Goal: Task Accomplishment & Management: Manage account settings

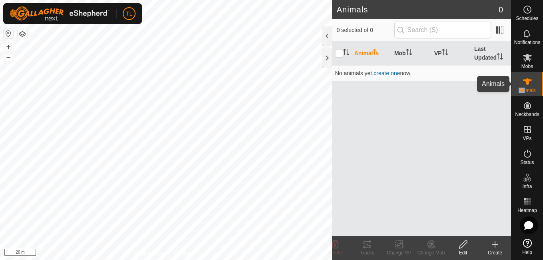
click at [525, 178] on es-menu-bar "Schedules Notifications Mobs Animals Neckbands VPs Status Infra Heatmap Help" at bounding box center [527, 130] width 32 height 260
click at [327, 60] on div at bounding box center [327, 57] width 10 height 19
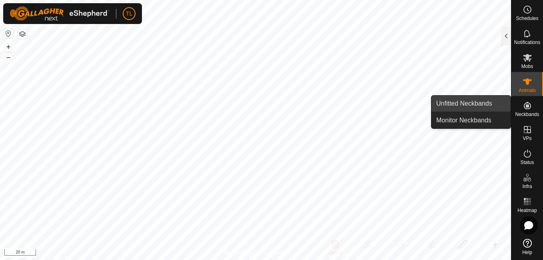
click at [491, 104] on link "Unfitted Neckbands" at bounding box center [470, 104] width 79 height 16
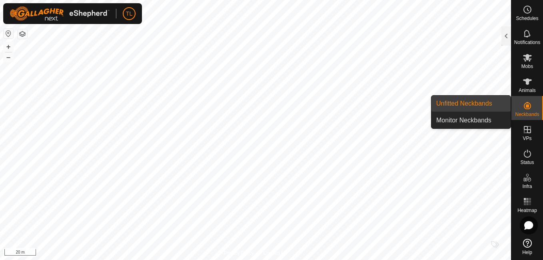
click at [473, 102] on link "Unfitted Neckbands" at bounding box center [470, 104] width 79 height 16
click at [482, 98] on link "Unfitted Neckbands" at bounding box center [470, 104] width 79 height 16
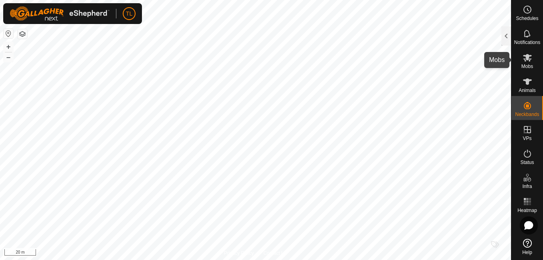
click at [522, 58] on es-mob-svg-icon at bounding box center [527, 57] width 14 height 13
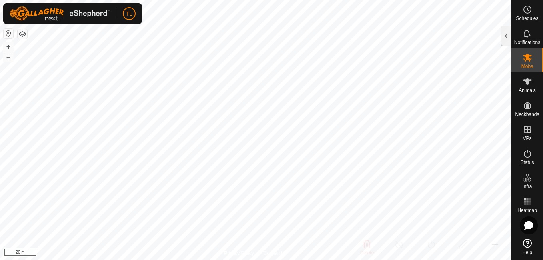
drag, startPoint x: 522, startPoint y: 58, endPoint x: 527, endPoint y: 58, distance: 4.8
click at [527, 58] on es-mob-svg-icon at bounding box center [527, 57] width 14 height 13
click at [527, 58] on icon at bounding box center [527, 58] width 9 height 8
click at [506, 31] on div at bounding box center [506, 35] width 10 height 19
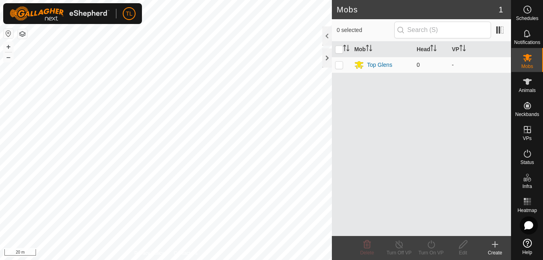
click at [343, 61] on td at bounding box center [341, 65] width 19 height 16
checkbox input "true"
click at [494, 243] on icon at bounding box center [495, 245] width 10 height 10
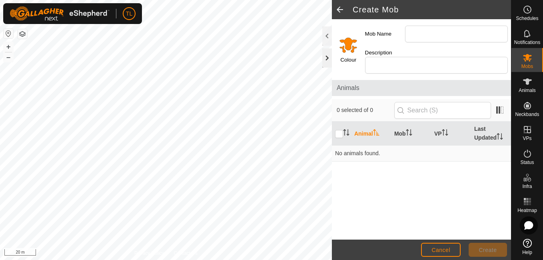
click at [328, 57] on div at bounding box center [327, 57] width 10 height 19
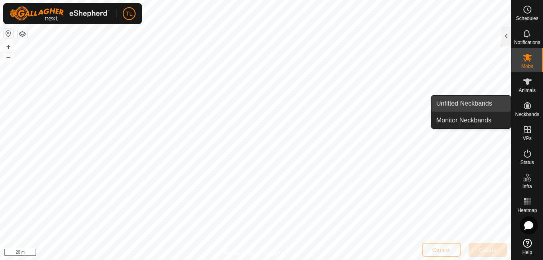
click at [492, 104] on link "Unfitted Neckbands" at bounding box center [470, 104] width 79 height 16
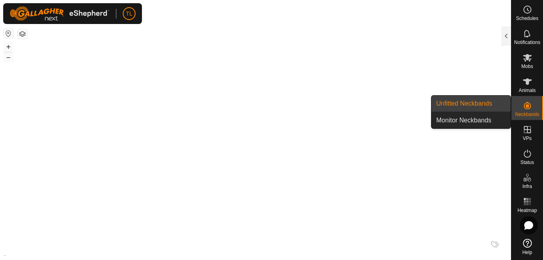
click at [492, 104] on link "Unfitted Neckbands" at bounding box center [470, 104] width 79 height 16
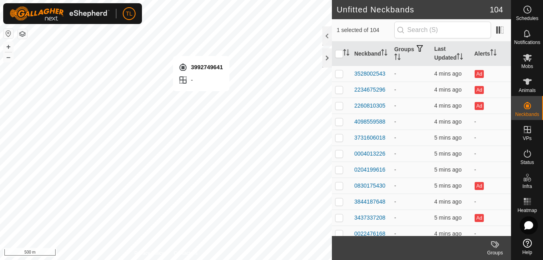
checkbox input "false"
click at [328, 55] on div at bounding box center [327, 57] width 10 height 19
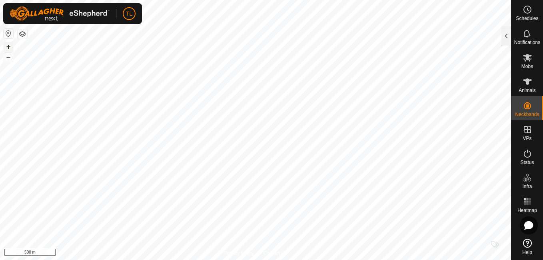
click at [9, 45] on button "+" at bounding box center [9, 47] width 10 height 10
click at [135, 260] on html "TL Schedules Notifications Mobs Animals Neckbands VPs Status Infra Heatmap Help…" at bounding box center [271, 130] width 543 height 260
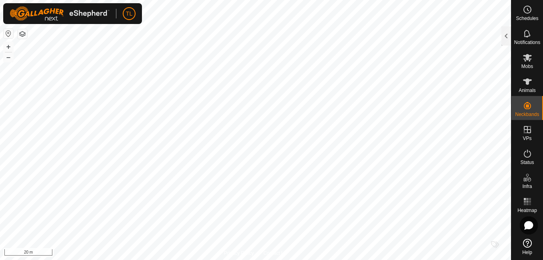
click at [71, 260] on html "TL Schedules Notifications Mobs Animals Neckbands VPs Status Infra Heatmap Help…" at bounding box center [271, 130] width 543 height 260
click at [10, 46] on button "+" at bounding box center [9, 47] width 10 height 10
checkbox input "true"
click at [529, 62] on icon at bounding box center [528, 58] width 10 height 10
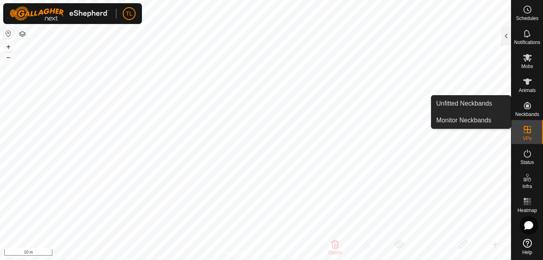
click at [529, 106] on icon at bounding box center [527, 105] width 7 height 7
click at [521, 105] on es-neckbands-svg-icon at bounding box center [527, 105] width 14 height 13
click at [479, 101] on link "Unfitted Neckbands" at bounding box center [470, 104] width 79 height 16
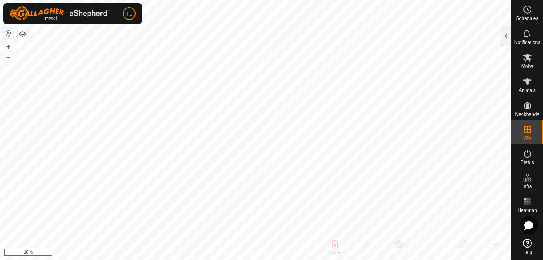
checkbox input "false"
checkbox input "true"
drag, startPoint x: 515, startPoint y: 45, endPoint x: 525, endPoint y: 61, distance: 18.3
drag, startPoint x: 525, startPoint y: 61, endPoint x: 529, endPoint y: 60, distance: 4.6
drag, startPoint x: 529, startPoint y: 60, endPoint x: 520, endPoint y: 53, distance: 11.1
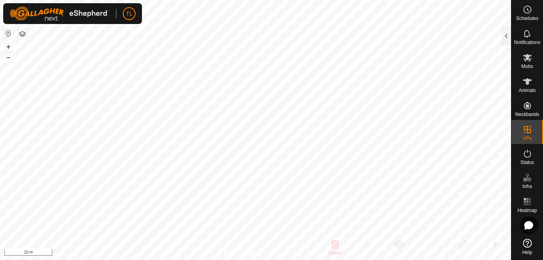
drag, startPoint x: 520, startPoint y: 53, endPoint x: 525, endPoint y: 82, distance: 30.0
drag, startPoint x: 526, startPoint y: 80, endPoint x: 526, endPoint y: 62, distance: 18.4
click at [526, 62] on icon at bounding box center [528, 58] width 10 height 10
click at [523, 62] on icon at bounding box center [528, 58] width 10 height 10
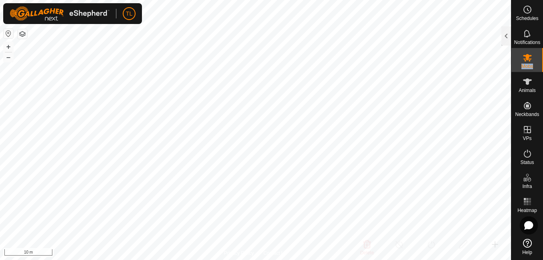
click at [523, 62] on icon at bounding box center [528, 58] width 10 height 10
drag, startPoint x: 523, startPoint y: 62, endPoint x: 502, endPoint y: 32, distance: 36.4
click at [505, 32] on div at bounding box center [506, 35] width 10 height 19
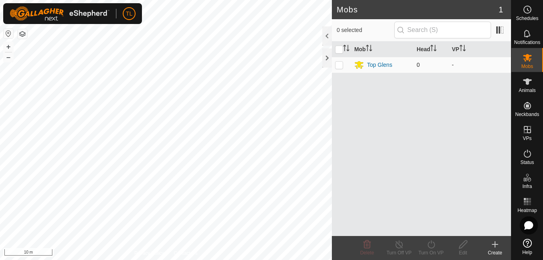
click at [342, 65] on p-checkbox at bounding box center [339, 65] width 8 height 6
checkbox input "true"
click at [380, 63] on div "Top Glens" at bounding box center [379, 65] width 25 height 8
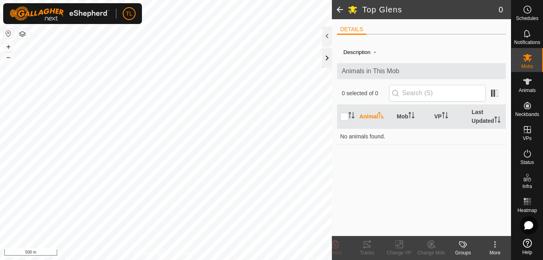
click at [328, 61] on div at bounding box center [327, 57] width 10 height 19
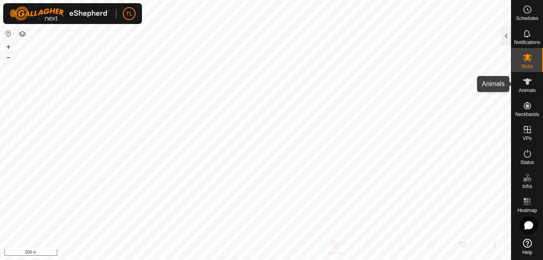
click at [529, 91] on span "Animals" at bounding box center [527, 90] width 17 height 5
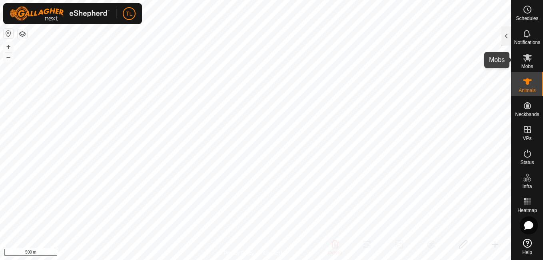
click at [530, 58] on icon at bounding box center [527, 58] width 9 height 8
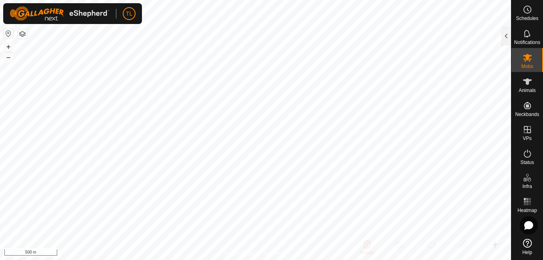
click at [530, 58] on icon at bounding box center [527, 58] width 9 height 8
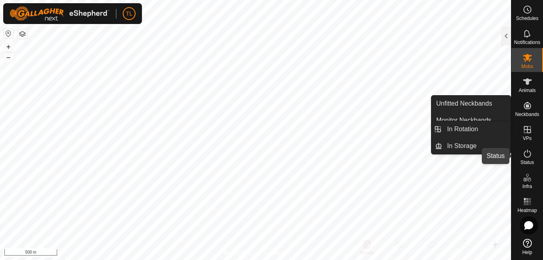
click at [527, 154] on icon at bounding box center [528, 154] width 10 height 10
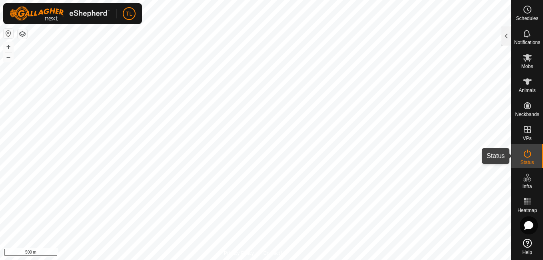
click at [528, 154] on icon at bounding box center [528, 154] width 10 height 10
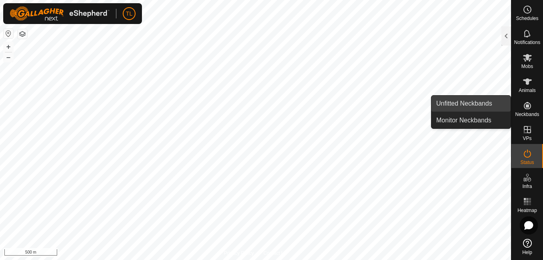
click at [492, 103] on link "Unfitted Neckbands" at bounding box center [470, 104] width 79 height 16
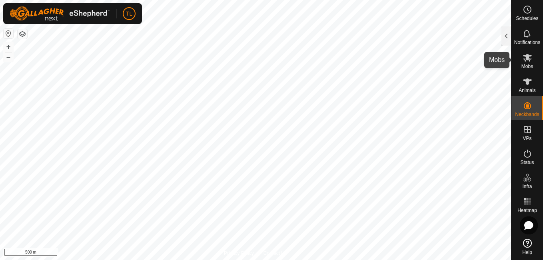
click at [529, 61] on icon at bounding box center [527, 58] width 9 height 8
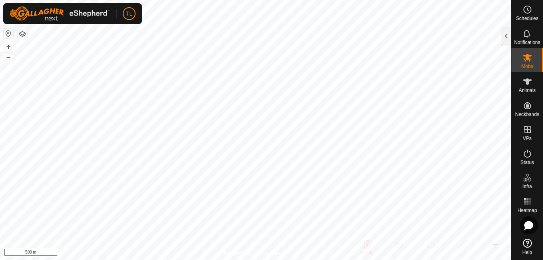
click at [526, 56] on icon at bounding box center [527, 58] width 9 height 8
click at [530, 56] on icon at bounding box center [527, 58] width 9 height 8
drag, startPoint x: 530, startPoint y: 56, endPoint x: 527, endPoint y: 66, distance: 10.5
click at [527, 66] on span "Mobs" at bounding box center [527, 66] width 12 height 5
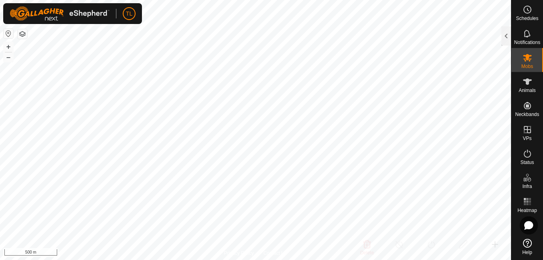
click at [527, 58] on icon at bounding box center [527, 58] width 9 height 8
click at [523, 60] on icon at bounding box center [528, 58] width 10 height 10
click at [531, 56] on icon at bounding box center [527, 58] width 9 height 8
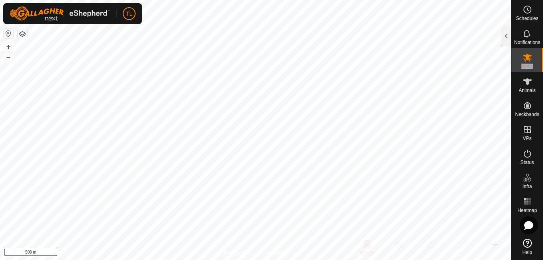
click at [531, 56] on icon at bounding box center [527, 58] width 9 height 8
drag, startPoint x: 531, startPoint y: 56, endPoint x: 525, endPoint y: 68, distance: 12.7
click at [525, 68] on span "Mobs" at bounding box center [527, 66] width 12 height 5
click at [525, 64] on span "Mobs" at bounding box center [527, 66] width 12 height 5
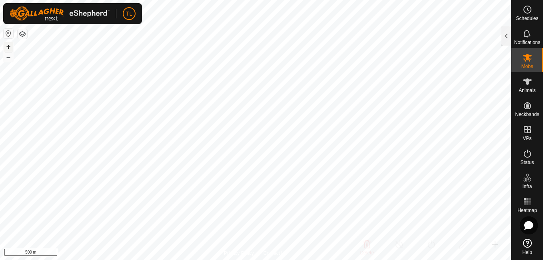
click at [9, 49] on button "+" at bounding box center [9, 47] width 10 height 10
click at [523, 56] on icon at bounding box center [528, 58] width 10 height 10
click at [526, 89] on span "Animals" at bounding box center [527, 90] width 17 height 5
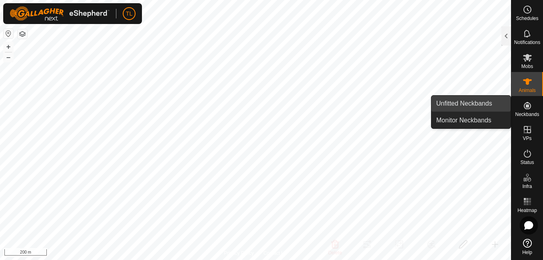
click at [495, 102] on link "Unfitted Neckbands" at bounding box center [470, 104] width 79 height 16
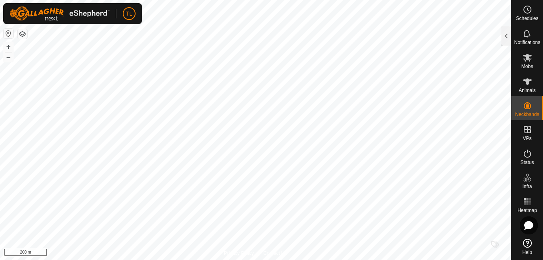
click at [525, 244] on icon at bounding box center [527, 243] width 9 height 9
click at [525, 58] on icon at bounding box center [528, 58] width 10 height 10
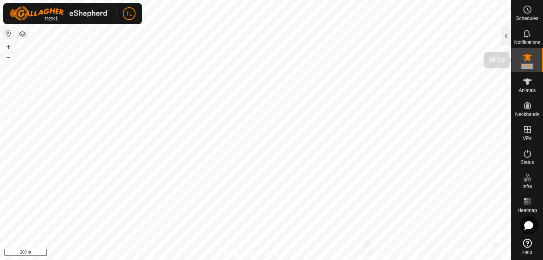
click at [531, 66] on span "Mobs" at bounding box center [527, 66] width 12 height 5
click at [529, 66] on span "Mobs" at bounding box center [527, 66] width 12 height 5
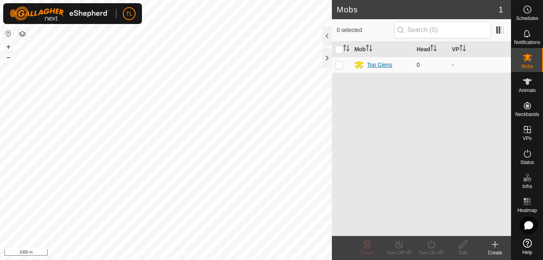
click at [376, 66] on div "Top Glens" at bounding box center [379, 65] width 25 height 8
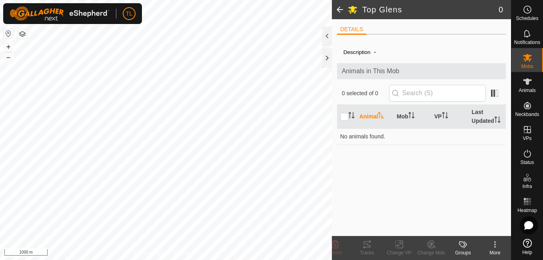
click at [342, 5] on span at bounding box center [340, 9] width 16 height 19
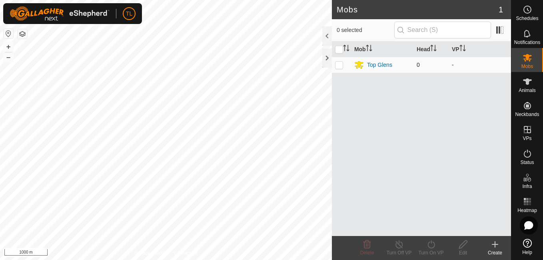
click at [342, 66] on p-checkbox at bounding box center [339, 65] width 8 height 6
checkbox input "true"
click at [493, 246] on icon at bounding box center [495, 245] width 10 height 10
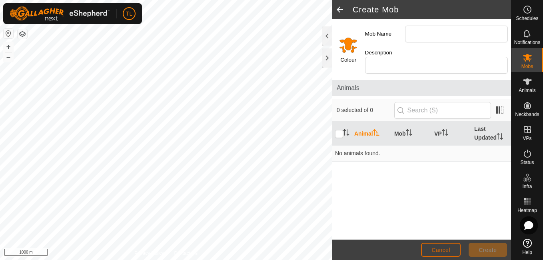
click at [451, 251] on button "Cancel" at bounding box center [441, 250] width 40 height 14
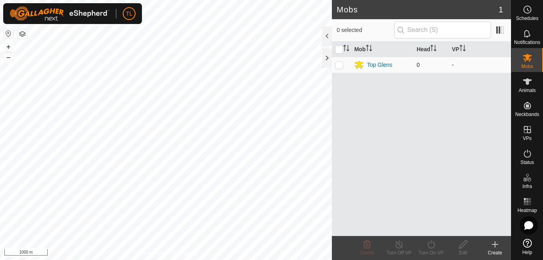
click at [336, 62] on p-tablecheckbox at bounding box center [339, 65] width 8 height 6
checkbox input "true"
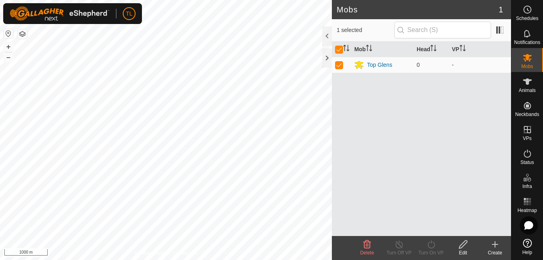
drag, startPoint x: 336, startPoint y: 61, endPoint x: 457, endPoint y: 153, distance: 151.6
click at [457, 153] on div "Mob Head VP Top Glens 0 -" at bounding box center [421, 139] width 179 height 194
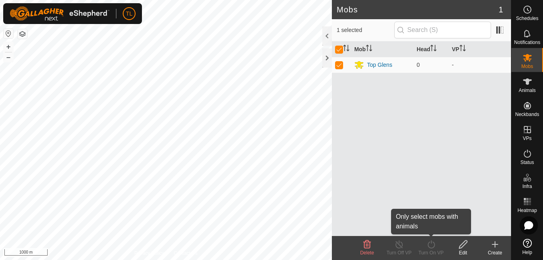
click at [434, 248] on icon at bounding box center [431, 245] width 10 height 10
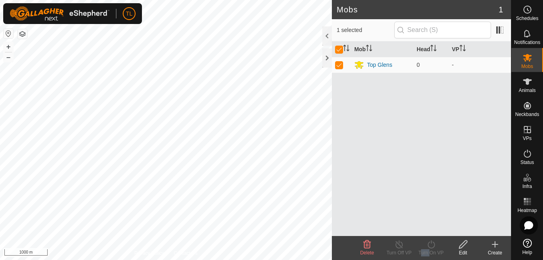
click at [432, 246] on icon at bounding box center [431, 245] width 10 height 10
drag, startPoint x: 432, startPoint y: 246, endPoint x: 459, endPoint y: 249, distance: 27.8
click at [459, 249] on icon at bounding box center [463, 245] width 10 height 10
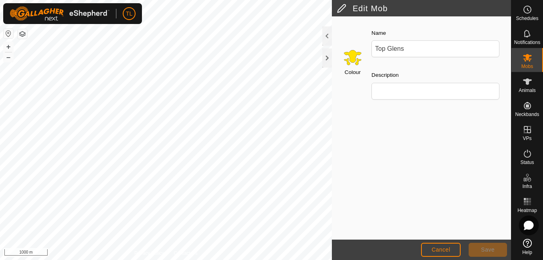
click at [520, 228] on div at bounding box center [529, 225] width 18 height 18
click at [0, 0] on div at bounding box center [0, 0] width 0 height 0
drag, startPoint x: 520, startPoint y: 228, endPoint x: 527, endPoint y: 225, distance: 7.9
click at [527, 225] on icon at bounding box center [528, 225] width 9 height 8
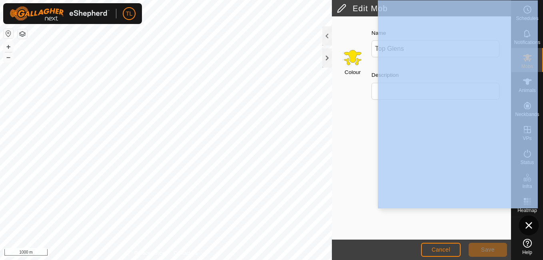
click at [0, 0] on icon at bounding box center [0, 0] width 0 height 0
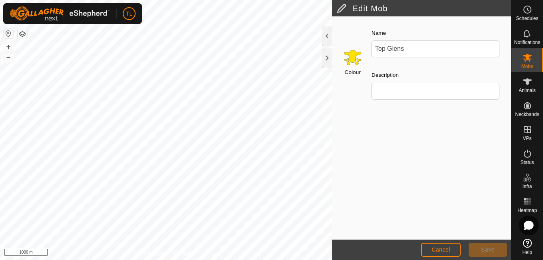
click at [530, 228] on icon at bounding box center [528, 225] width 9 height 8
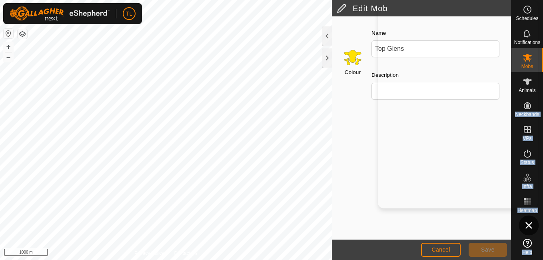
click at [0, 0] on icon at bounding box center [0, 0] width 0 height 0
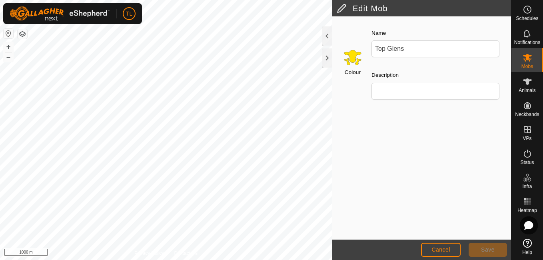
click at [525, 223] on icon at bounding box center [528, 225] width 9 height 8
click at [0, 0] on icon at bounding box center [0, 0] width 0 height 0
click at [525, 223] on icon at bounding box center [528, 225] width 9 height 8
click at [470, 222] on div "Colour Name Top Glens Description" at bounding box center [421, 127] width 179 height 223
click at [0, 0] on icon at bounding box center [0, 0] width 0 height 0
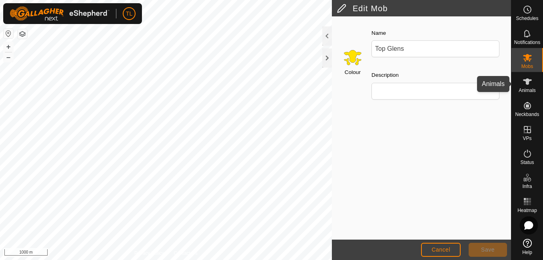
click at [527, 79] on icon at bounding box center [527, 81] width 9 height 6
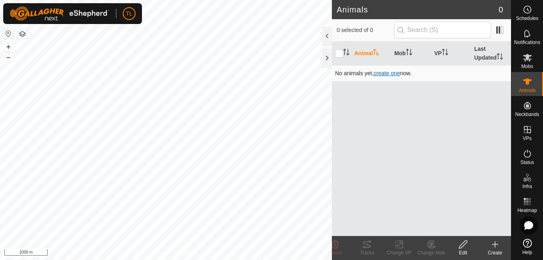
click at [392, 70] on span "create one" at bounding box center [387, 73] width 26 height 6
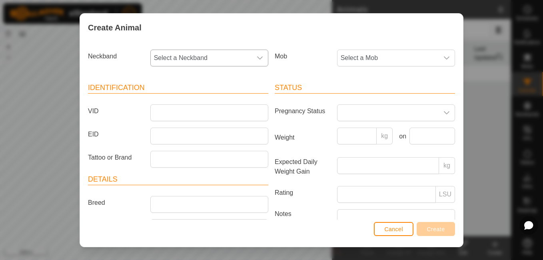
click at [258, 64] on div "dropdown trigger" at bounding box center [260, 58] width 16 height 16
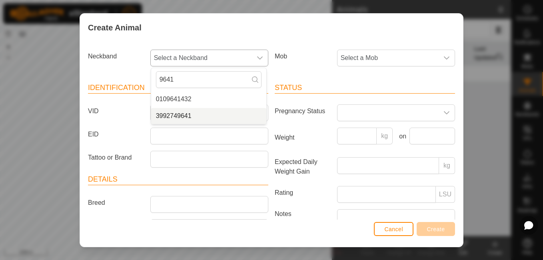
type input "9641"
click at [205, 113] on li "3992749641" at bounding box center [208, 116] width 115 height 16
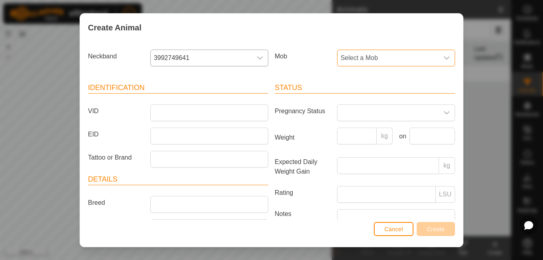
click at [412, 56] on span "Select a Mob" at bounding box center [388, 58] width 101 height 16
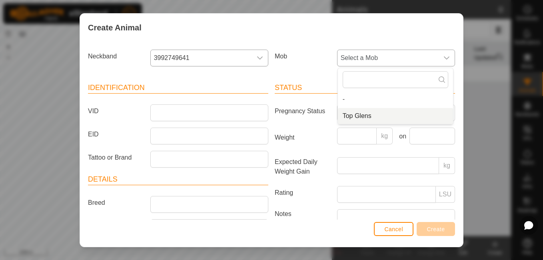
click at [359, 110] on li "Top Glens" at bounding box center [395, 116] width 115 height 16
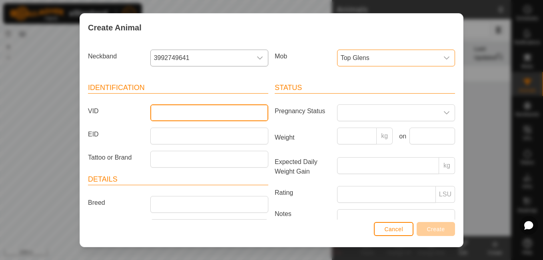
click at [178, 111] on input "VID" at bounding box center [209, 112] width 118 height 17
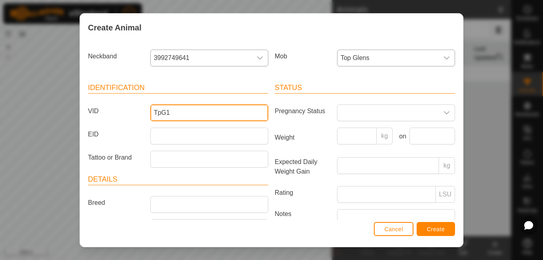
type input "TpG1"
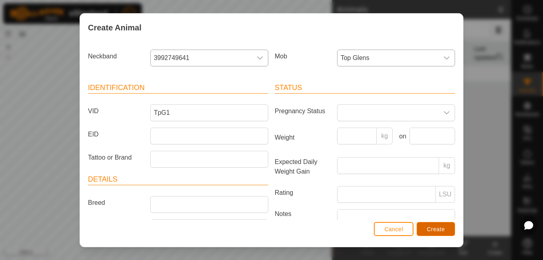
click at [452, 233] on button "Create" at bounding box center [436, 229] width 38 height 14
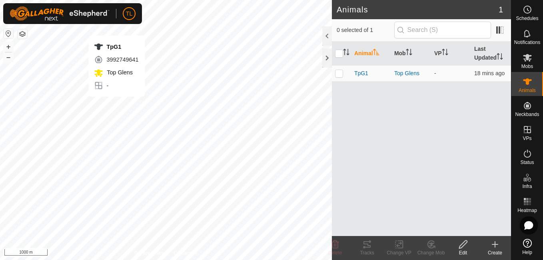
checkbox input "true"
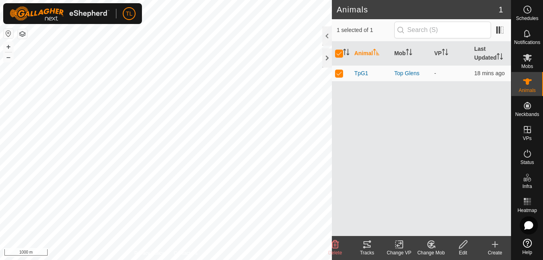
checkbox input "false"
click at [377, 92] on div "Animal Mob VP Last Updated TpG1 Top Glens - 18 mins ago" at bounding box center [421, 139] width 179 height 194
click at [498, 245] on icon at bounding box center [495, 245] width 10 height 10
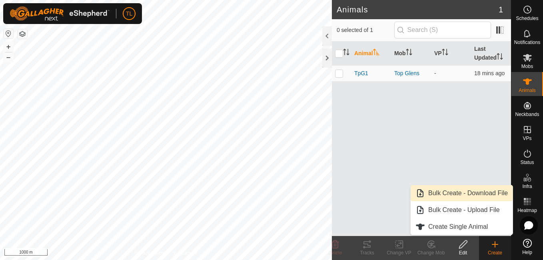
click at [475, 192] on link "Bulk Create - Download File" at bounding box center [462, 193] width 102 height 16
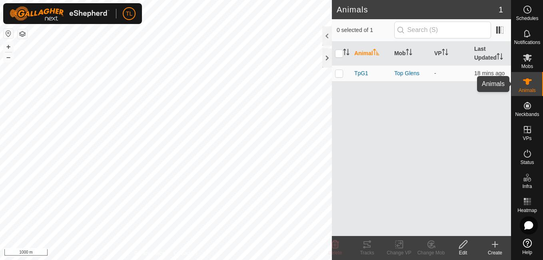
click at [529, 90] on span "Animals" at bounding box center [527, 90] width 17 height 5
click at [495, 237] on div "Create" at bounding box center [495, 248] width 32 height 24
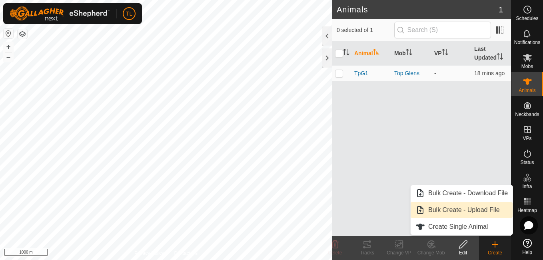
click at [481, 213] on link "Bulk Create - Upload File" at bounding box center [462, 210] width 102 height 16
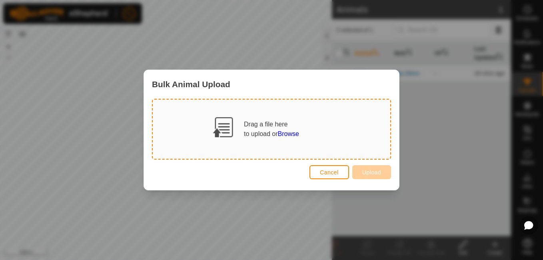
click at [294, 136] on span "Browse" at bounding box center [288, 133] width 21 height 7
click at [341, 169] on button "Cancel" at bounding box center [330, 172] width 40 height 14
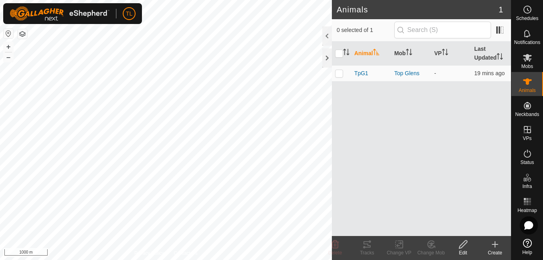
click at [493, 243] on icon at bounding box center [495, 245] width 10 height 10
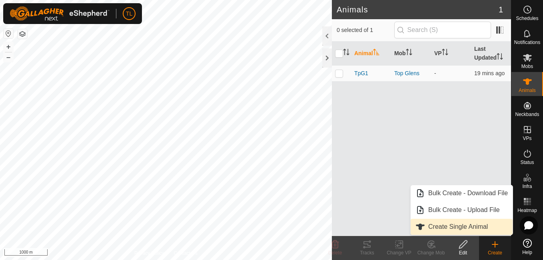
click at [464, 225] on span "Create Single Animal" at bounding box center [458, 227] width 60 height 10
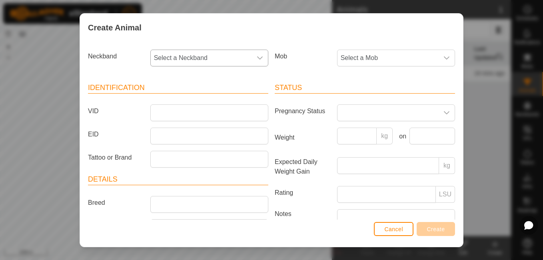
click at [233, 52] on span "Select a Neckband" at bounding box center [201, 58] width 101 height 16
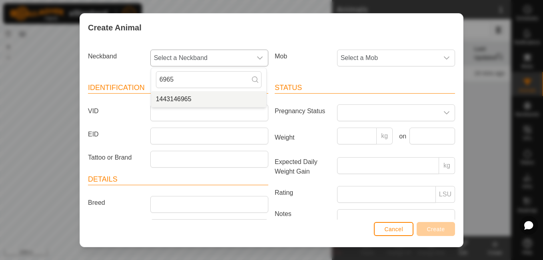
type input "6965"
click at [229, 105] on li "1443146965" at bounding box center [208, 99] width 115 height 16
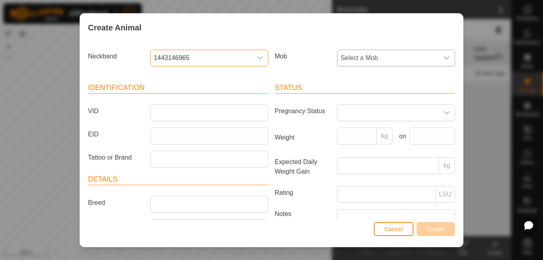
click at [385, 54] on span "Select a Mob" at bounding box center [388, 58] width 101 height 16
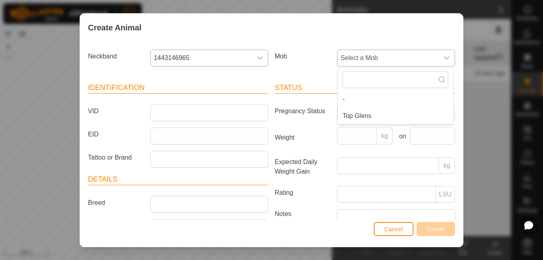
click at [359, 114] on span "Top Glens" at bounding box center [357, 116] width 29 height 10
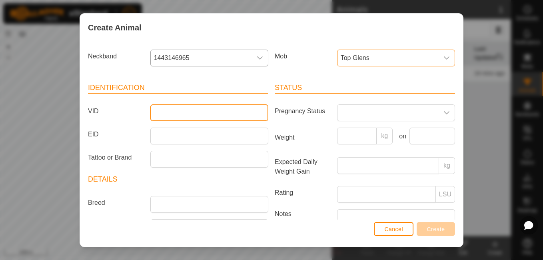
click at [176, 114] on input "VID" at bounding box center [209, 112] width 118 height 17
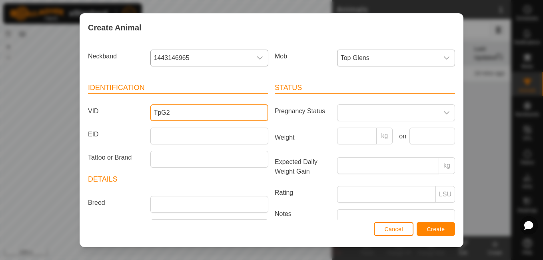
type input "TpG2"
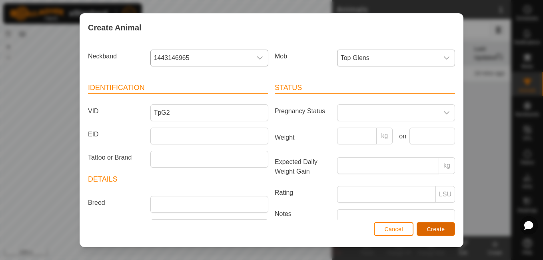
click at [432, 230] on span "Create" at bounding box center [436, 229] width 18 height 6
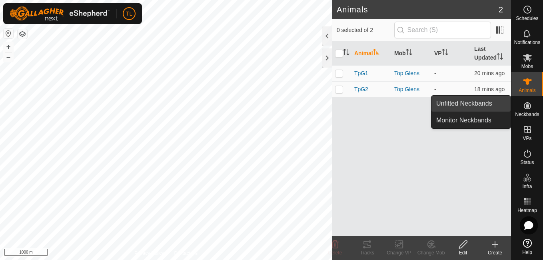
click at [491, 104] on link "Unfitted Neckbands" at bounding box center [470, 104] width 79 height 16
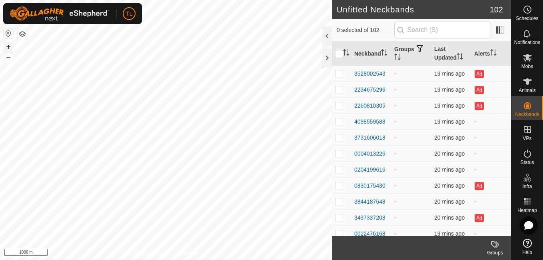
click at [12, 48] on button "+" at bounding box center [9, 47] width 10 height 10
click at [9, 48] on button "+" at bounding box center [9, 47] width 10 height 10
click at [8, 44] on button "+" at bounding box center [9, 47] width 10 height 10
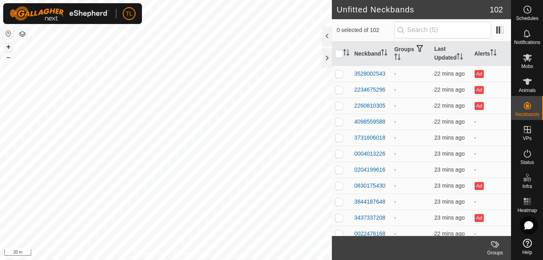
click at [8, 44] on button "+" at bounding box center [9, 47] width 10 height 10
checkbox input "false"
click at [6, 44] on button "+" at bounding box center [9, 47] width 10 height 10
click at [12, 50] on button "+" at bounding box center [9, 47] width 10 height 10
drag, startPoint x: 523, startPoint y: 78, endPoint x: 326, endPoint y: 61, distance: 197.5
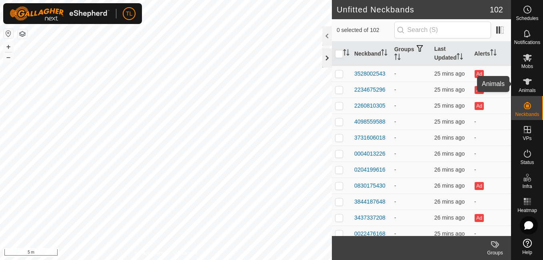
click at [326, 61] on div at bounding box center [327, 57] width 10 height 19
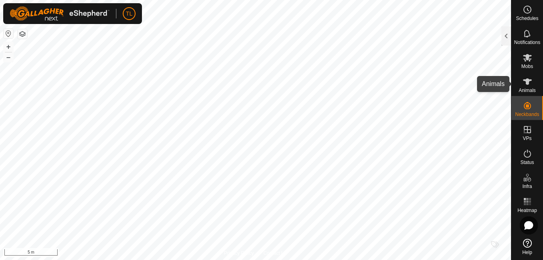
drag, startPoint x: 534, startPoint y: 89, endPoint x: 525, endPoint y: 83, distance: 10.3
click at [525, 83] on icon at bounding box center [528, 82] width 10 height 10
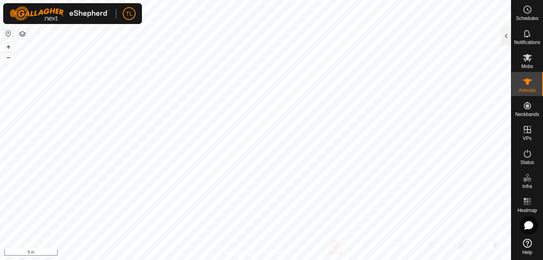
click at [525, 83] on icon at bounding box center [528, 82] width 10 height 10
click at [528, 86] on icon at bounding box center [528, 82] width 10 height 10
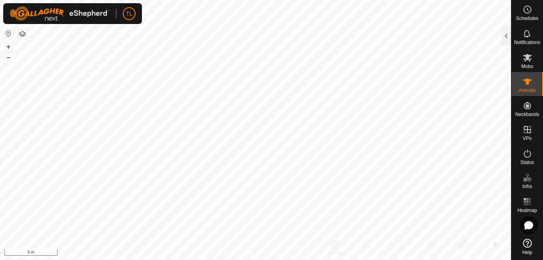
click at [528, 86] on icon at bounding box center [528, 82] width 10 height 10
click at [527, 80] on icon at bounding box center [527, 81] width 9 height 6
click at [525, 78] on icon at bounding box center [528, 82] width 10 height 10
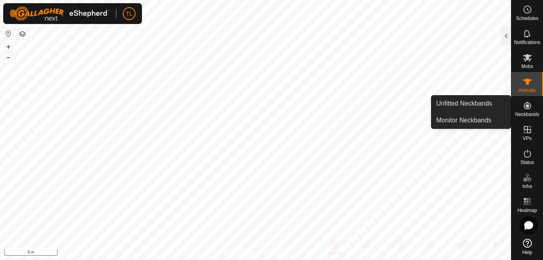
click at [505, 104] on link "Unfitted Neckbands" at bounding box center [470, 104] width 79 height 16
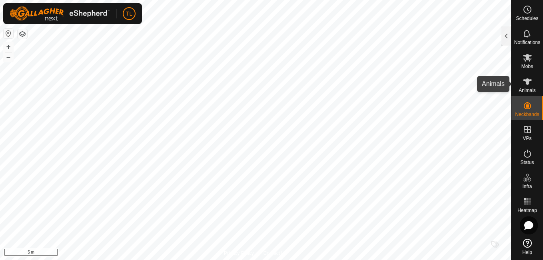
click at [525, 85] on icon at bounding box center [528, 82] width 10 height 10
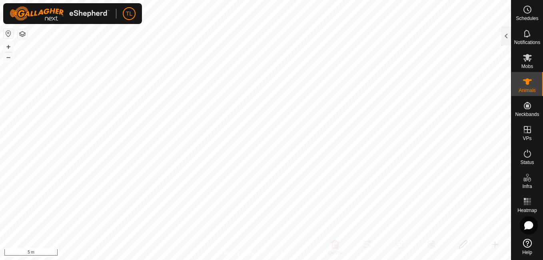
click at [525, 85] on icon at bounding box center [528, 82] width 10 height 10
click at [526, 81] on icon at bounding box center [527, 81] width 9 height 6
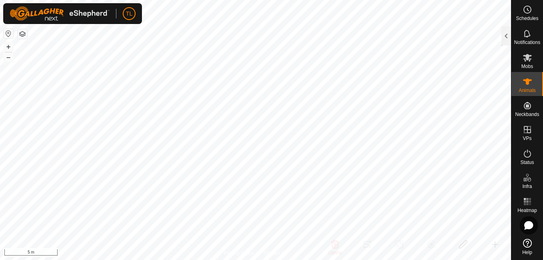
click at [526, 81] on icon at bounding box center [527, 81] width 9 height 6
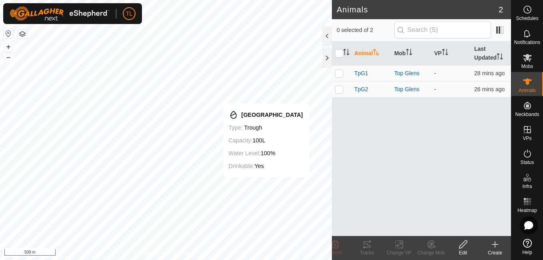
click at [496, 242] on icon at bounding box center [495, 245] width 10 height 10
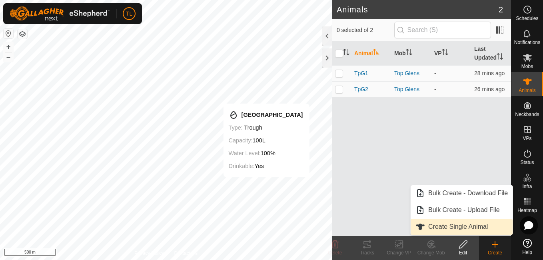
click at [467, 224] on span "Create Single Animal" at bounding box center [458, 227] width 60 height 10
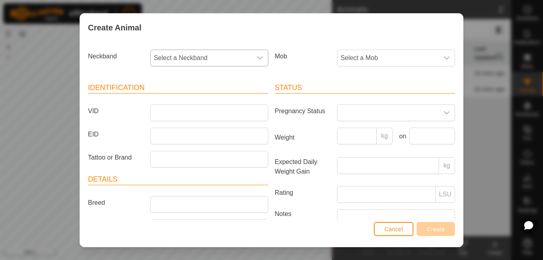
click at [234, 58] on span "Select a Neckband" at bounding box center [201, 58] width 101 height 16
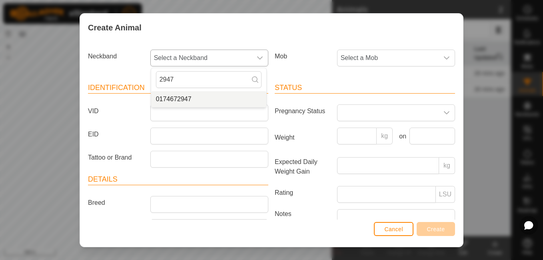
type input "2947"
click at [193, 106] on li "0174672947" at bounding box center [208, 99] width 115 height 16
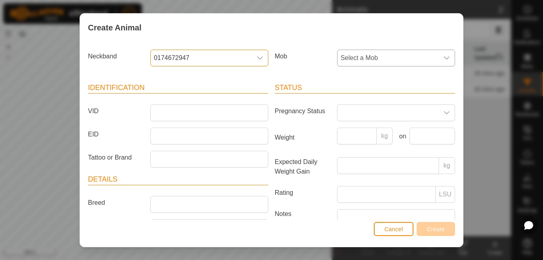
click at [428, 50] on span "Select a Mob" at bounding box center [388, 58] width 101 height 16
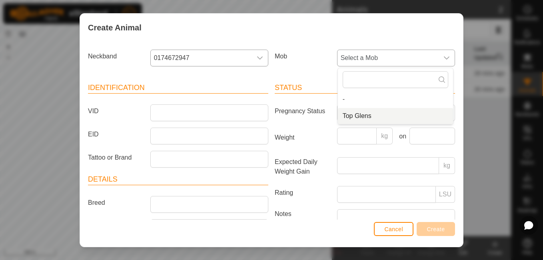
click at [368, 116] on li "Top Glens" at bounding box center [395, 116] width 115 height 16
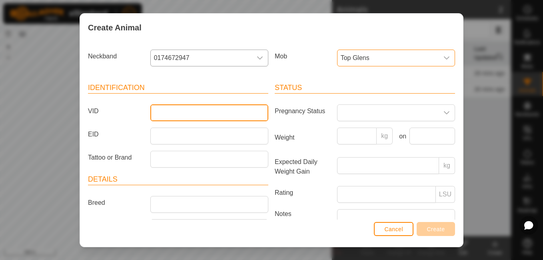
click at [181, 117] on input "VID" at bounding box center [209, 112] width 118 height 17
type input "P"
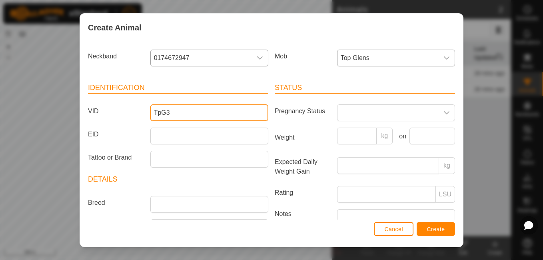
type input "TpG3"
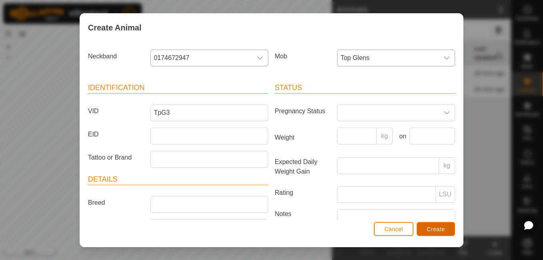
click at [441, 230] on span "Create" at bounding box center [436, 229] width 18 height 6
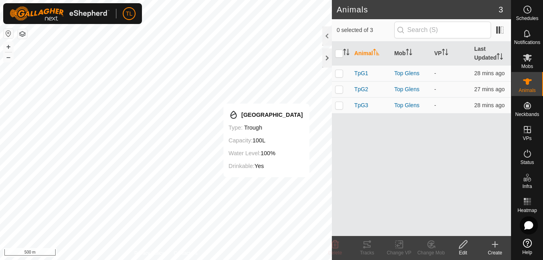
click at [492, 242] on icon at bounding box center [495, 245] width 10 height 10
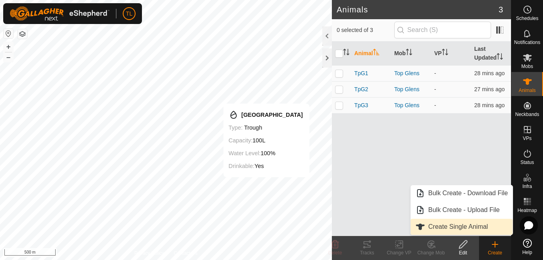
click at [457, 230] on link "Create Single Animal" at bounding box center [462, 227] width 102 height 16
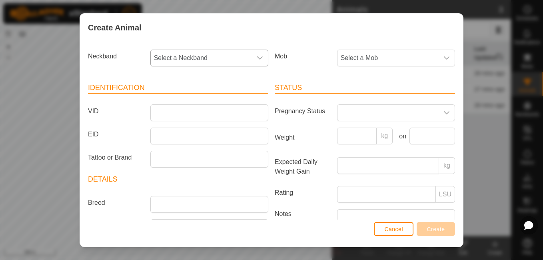
click at [232, 60] on span "Select a Neckband" at bounding box center [201, 58] width 101 height 16
type input "2183"
click at [194, 97] on li "1423602183" at bounding box center [208, 99] width 115 height 16
click at [415, 62] on span "Select a Mob" at bounding box center [388, 58] width 101 height 16
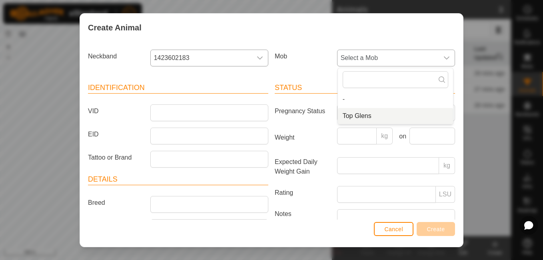
click at [359, 112] on span "Top Glens" at bounding box center [357, 116] width 29 height 10
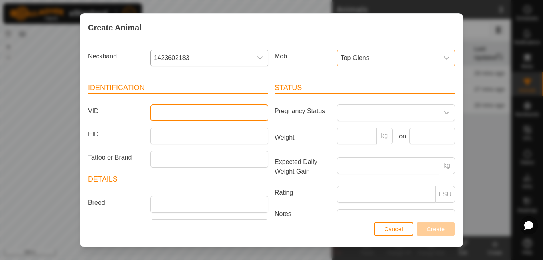
click at [240, 110] on input "VID" at bounding box center [209, 112] width 118 height 17
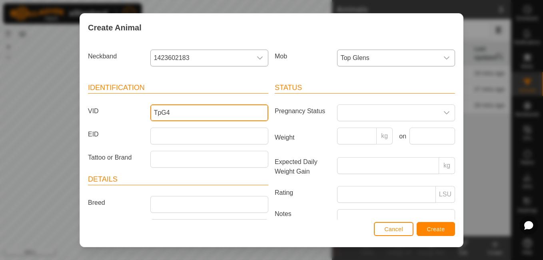
type input "TpG4"
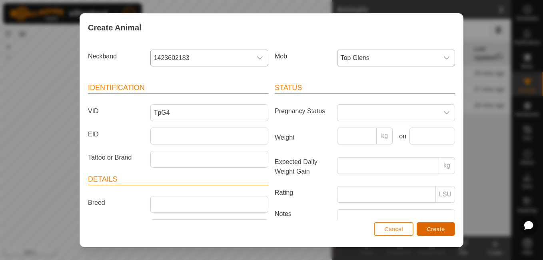
click at [441, 232] on button "Create" at bounding box center [436, 229] width 38 height 14
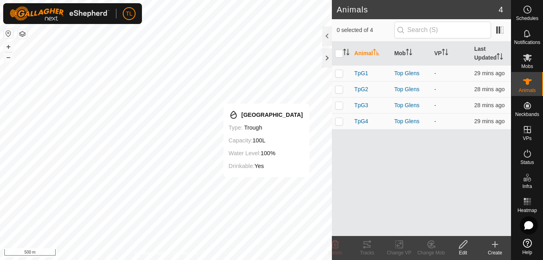
click at [492, 243] on icon at bounding box center [495, 245] width 10 height 10
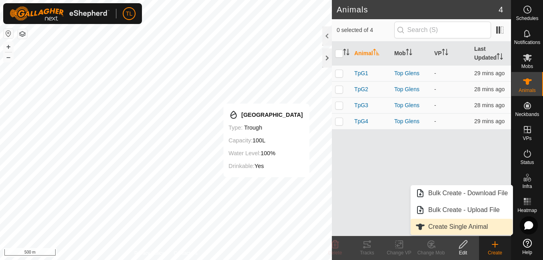
click at [467, 230] on link "Create Single Animal" at bounding box center [462, 227] width 102 height 16
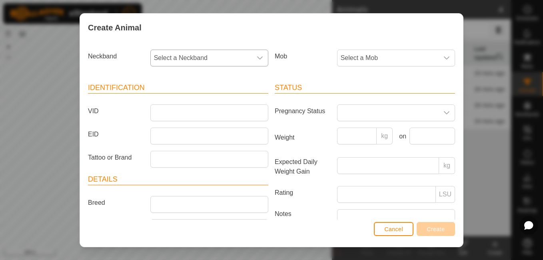
click at [241, 56] on span "Select a Neckband" at bounding box center [201, 58] width 101 height 16
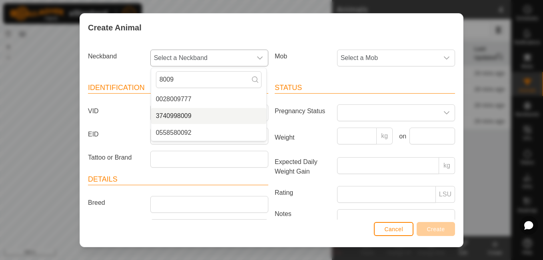
type input "8009"
click at [197, 118] on li "3740998009" at bounding box center [208, 116] width 115 height 16
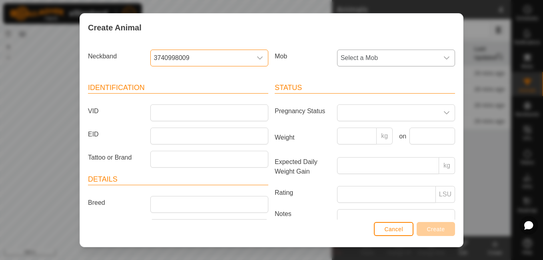
click at [415, 59] on span "Select a Mob" at bounding box center [388, 58] width 101 height 16
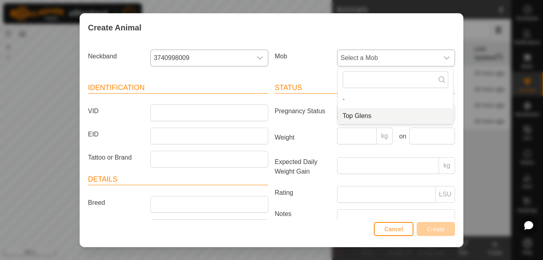
click at [344, 120] on span "Top Glens" at bounding box center [357, 116] width 29 height 10
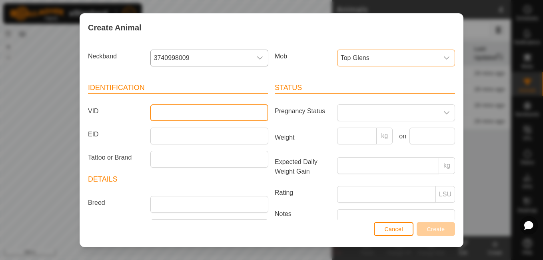
click at [189, 118] on input "VID" at bounding box center [209, 112] width 118 height 17
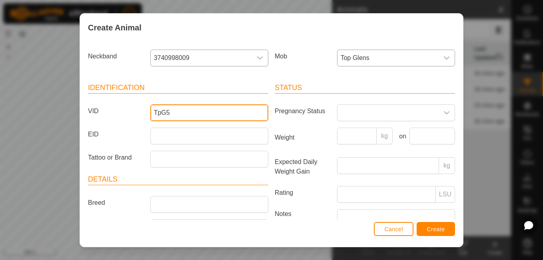
type input "TpG5"
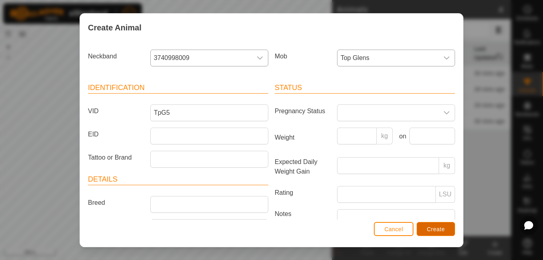
click at [438, 223] on button "Create" at bounding box center [436, 229] width 38 height 14
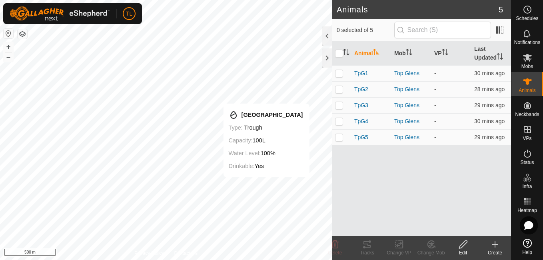
click at [491, 249] on icon at bounding box center [495, 245] width 10 height 10
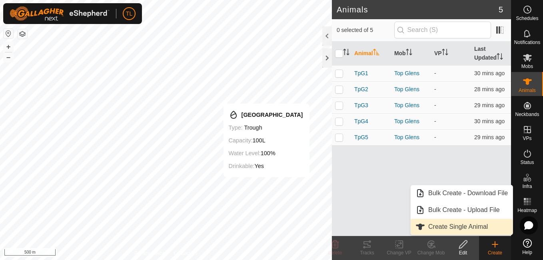
click at [466, 233] on link "Create Single Animal" at bounding box center [462, 227] width 102 height 16
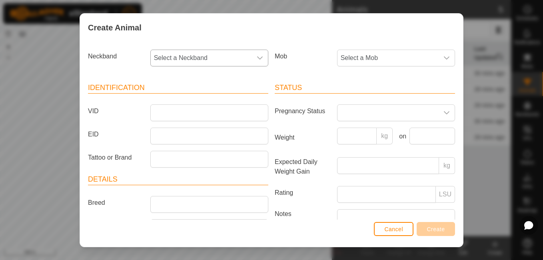
click at [235, 53] on span "Select a Neckband" at bounding box center [201, 58] width 101 height 16
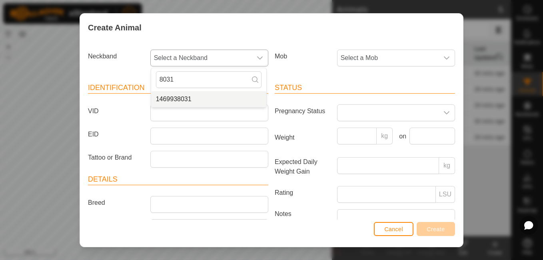
type input "8031"
click at [215, 100] on li "1469938031" at bounding box center [208, 99] width 115 height 16
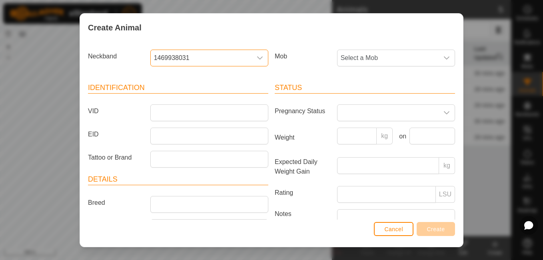
click at [430, 49] on div "Mob Select a Mob" at bounding box center [365, 61] width 187 height 30
click at [430, 54] on span "Select a Mob" at bounding box center [388, 58] width 101 height 16
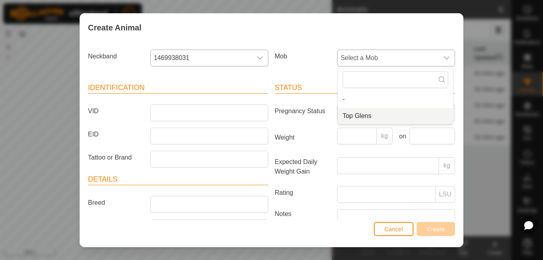
click at [343, 118] on span "Top Glens" at bounding box center [357, 116] width 29 height 10
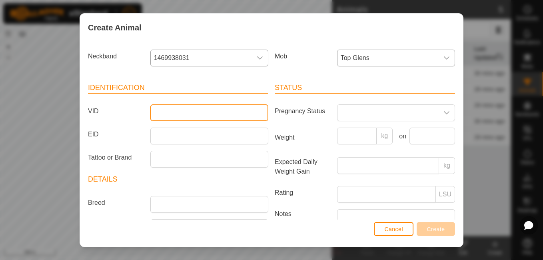
click at [216, 116] on input "VID" at bounding box center [209, 112] width 118 height 17
type input "TpG6"
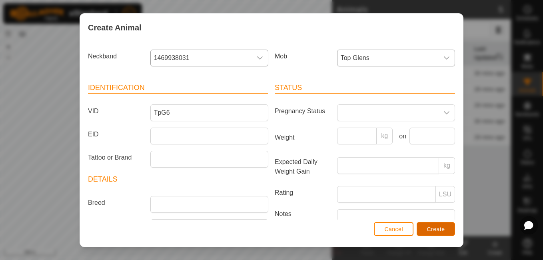
click at [438, 232] on button "Create" at bounding box center [436, 229] width 38 height 14
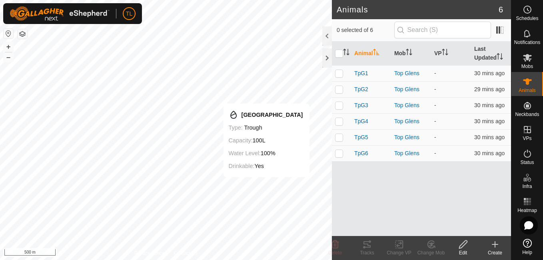
click at [495, 247] on icon at bounding box center [495, 245] width 0 height 6
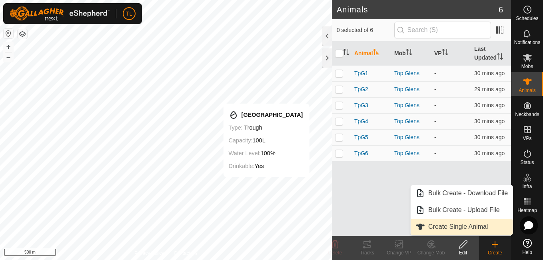
click at [479, 232] on link "Create Single Animal" at bounding box center [462, 227] width 102 height 16
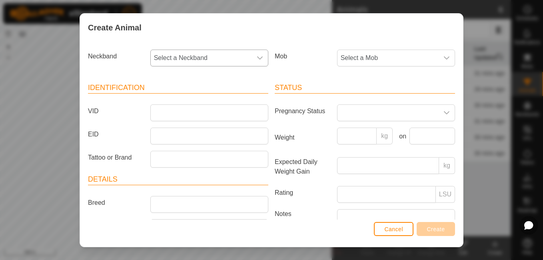
click at [235, 53] on span "Select a Neckband" at bounding box center [201, 58] width 101 height 16
type input "9324"
click at [215, 97] on li "1619939324" at bounding box center [208, 99] width 115 height 16
click at [408, 52] on span "Select a Mob" at bounding box center [388, 58] width 101 height 16
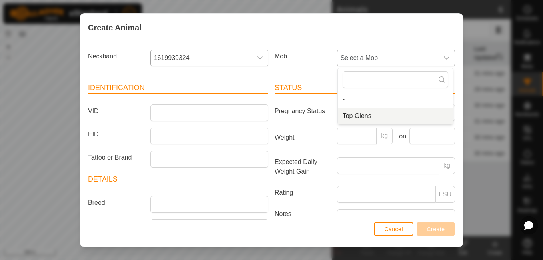
click at [363, 118] on span "Top Glens" at bounding box center [357, 116] width 29 height 10
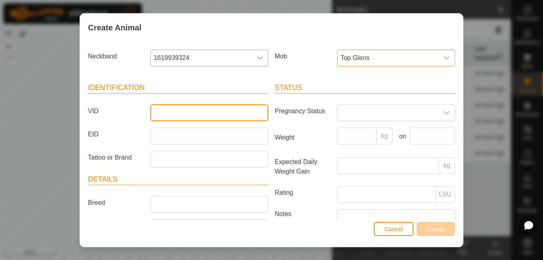
click at [174, 107] on input "VID" at bounding box center [209, 112] width 118 height 17
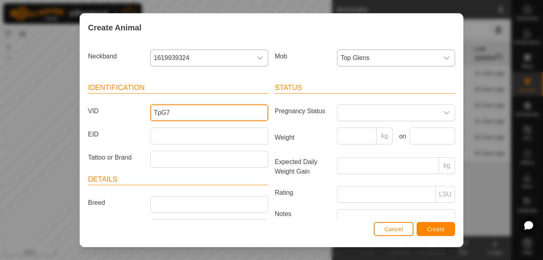
type input "TpG7"
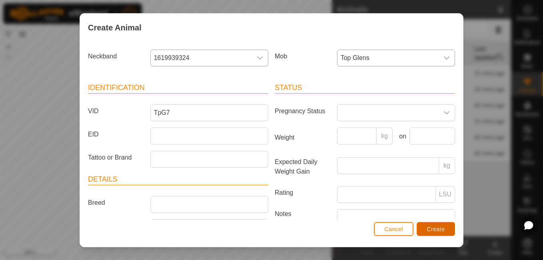
click at [432, 229] on span "Create" at bounding box center [436, 229] width 18 height 6
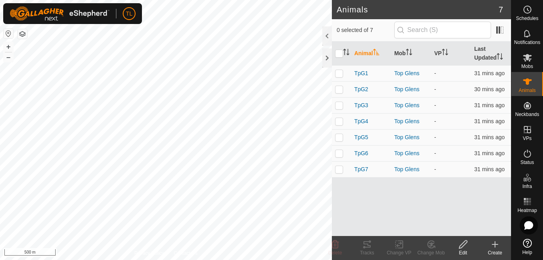
click at [495, 247] on icon at bounding box center [495, 245] width 0 height 6
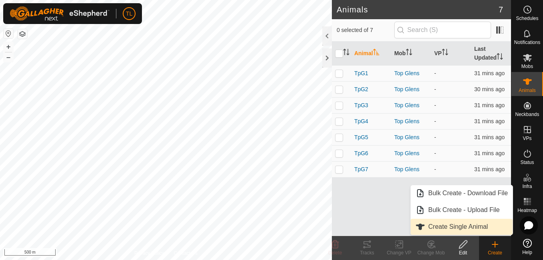
click at [475, 229] on link "Create Single Animal" at bounding box center [462, 227] width 102 height 16
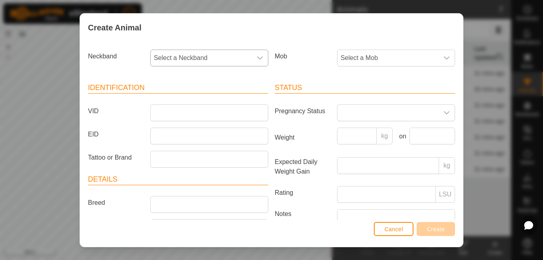
click at [254, 51] on div "dropdown trigger" at bounding box center [260, 58] width 16 height 16
type input "2841"
click at [348, 63] on span "Select a Mob" at bounding box center [388, 58] width 101 height 16
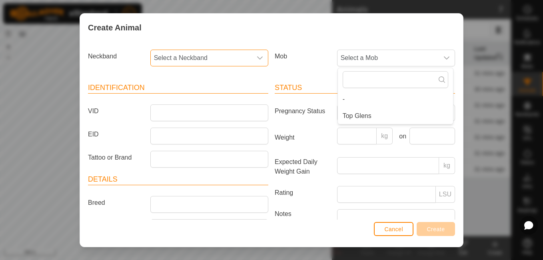
click at [221, 63] on span "Select a Neckband" at bounding box center [201, 58] width 101 height 16
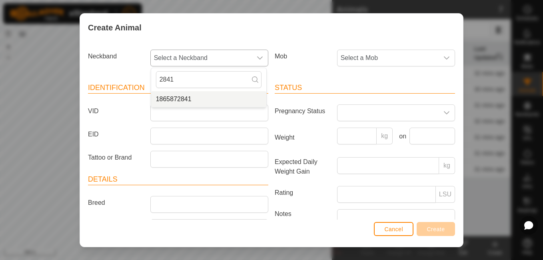
click at [199, 96] on li "1865872841" at bounding box center [208, 99] width 115 height 16
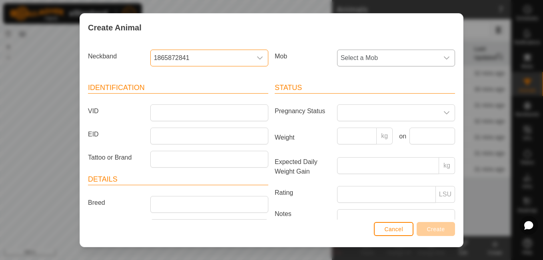
click at [405, 63] on span "Select a Mob" at bounding box center [388, 58] width 101 height 16
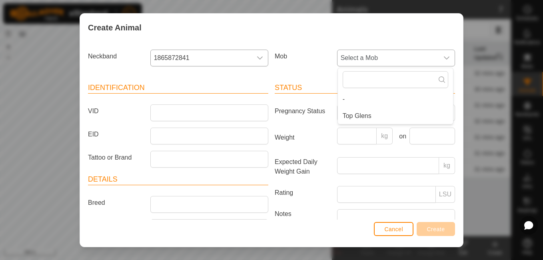
click at [371, 116] on li "Top Glens" at bounding box center [395, 116] width 115 height 16
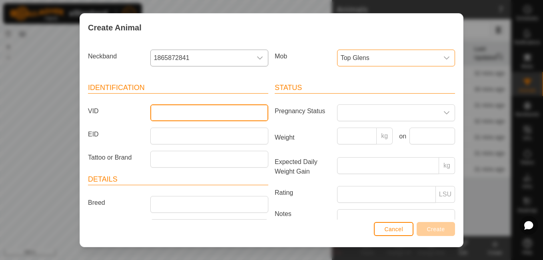
click at [194, 108] on input "VID" at bounding box center [209, 112] width 118 height 17
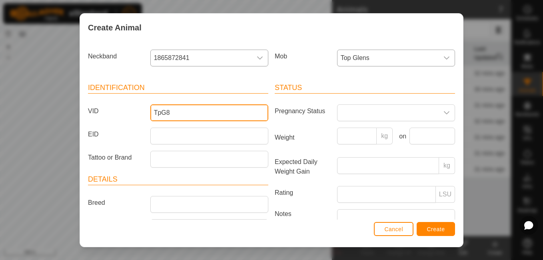
type input "TpG8"
click at [434, 236] on div "Cancel Create" at bounding box center [271, 233] width 383 height 27
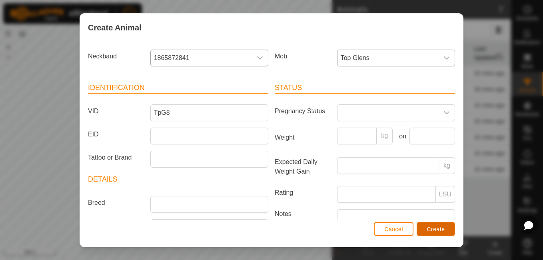
click at [435, 232] on button "Create" at bounding box center [436, 229] width 38 height 14
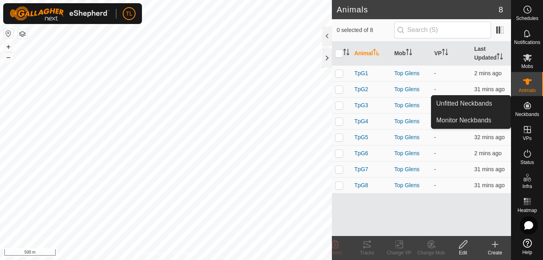
click at [524, 114] on span "Neckbands" at bounding box center [527, 114] width 24 height 5
click at [466, 103] on span "Unfitted Neckbands" at bounding box center [464, 104] width 56 height 10
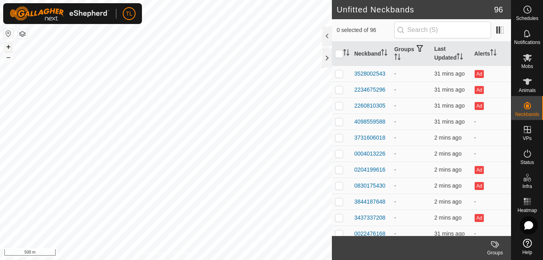
click at [5, 50] on button "+" at bounding box center [9, 47] width 10 height 10
click at [5, 48] on button "+" at bounding box center [9, 47] width 10 height 10
click at [44, 260] on html "TL Schedules Notifications Mobs Animals Neckbands VPs Status Infra Heatmap Help…" at bounding box center [271, 130] width 543 height 260
click at [10, 46] on button "+" at bounding box center [9, 47] width 10 height 10
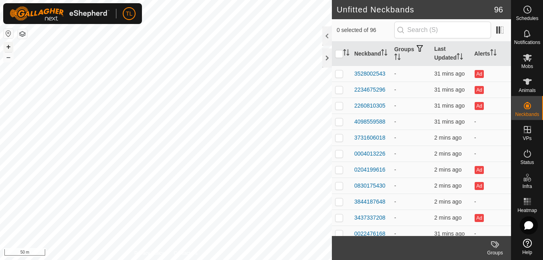
click at [10, 46] on button "+" at bounding box center [9, 47] width 10 height 10
click at [0, 120] on html "TL Schedules Notifications Mobs Animals Neckbands VPs Status Infra Heatmap Help…" at bounding box center [271, 130] width 543 height 260
click at [9, 48] on button "+" at bounding box center [9, 47] width 10 height 10
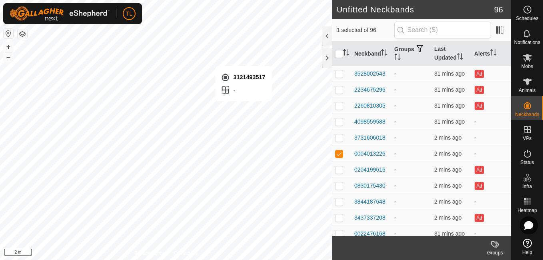
checkbox input "false"
checkbox input "true"
click at [376, 148] on td "0004013226" at bounding box center [371, 154] width 40 height 16
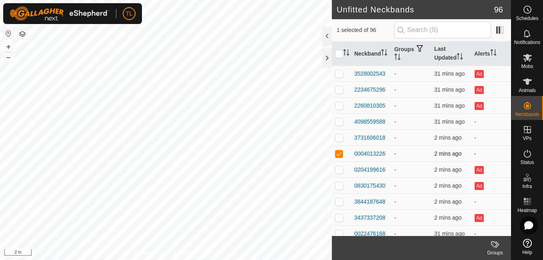
click at [376, 148] on td "0004013226" at bounding box center [371, 154] width 40 height 16
click at [376, 152] on div "0004013226" at bounding box center [369, 154] width 31 height 8
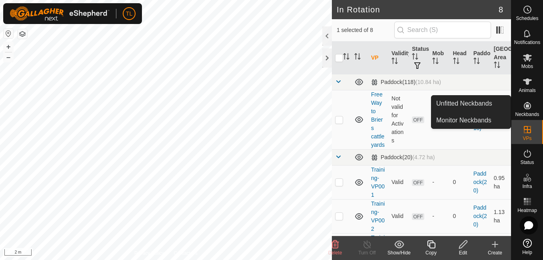
click at [531, 109] on icon at bounding box center [528, 106] width 10 height 10
click at [488, 101] on span "Unfitted Neckbands" at bounding box center [464, 104] width 56 height 10
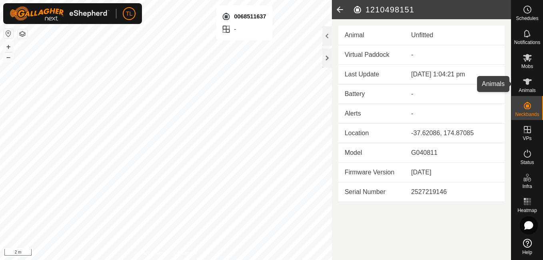
click at [525, 81] on icon at bounding box center [527, 81] width 9 height 6
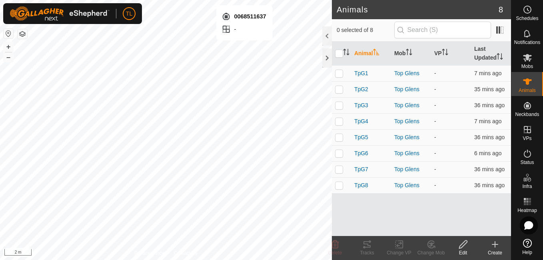
click at [493, 242] on icon at bounding box center [495, 245] width 10 height 10
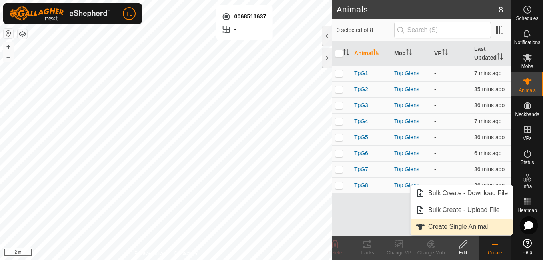
click at [481, 228] on link "Create Single Animal" at bounding box center [462, 227] width 102 height 16
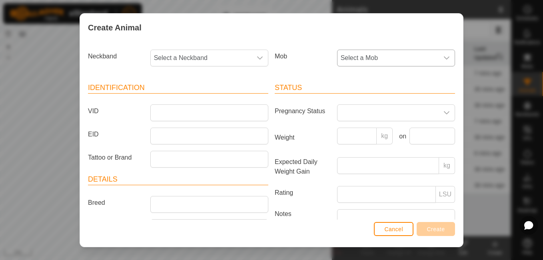
click at [439, 59] on div "dropdown trigger" at bounding box center [447, 58] width 16 height 16
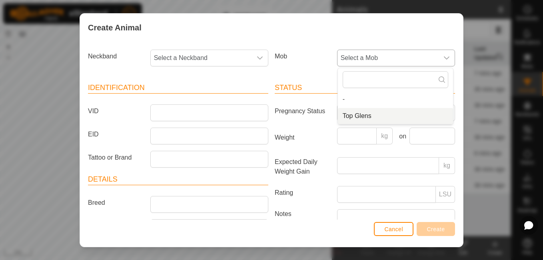
click at [363, 115] on li "Top Glens" at bounding box center [395, 116] width 115 height 16
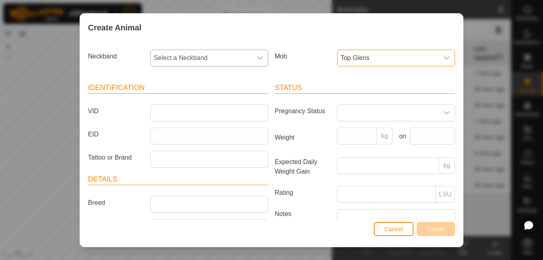
click at [237, 52] on span "Select a Neckband" at bounding box center [201, 58] width 101 height 16
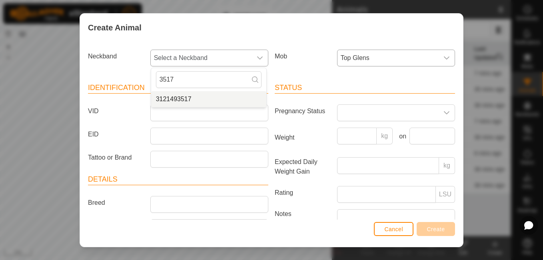
type input "3517"
click at [195, 97] on li "3121493517" at bounding box center [208, 99] width 115 height 16
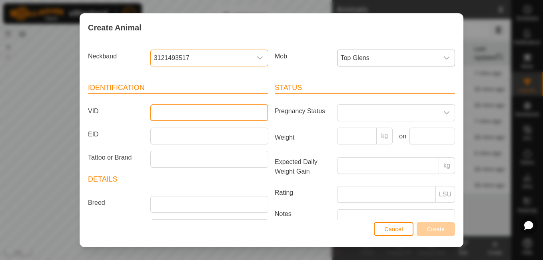
click at [160, 119] on input "VID" at bounding box center [209, 112] width 118 height 17
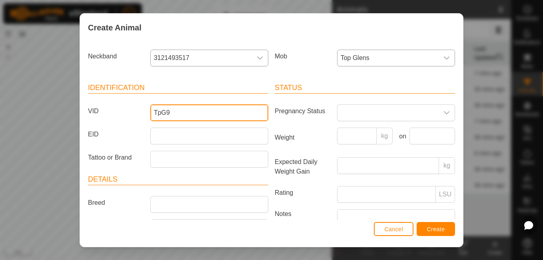
type input "TpG9"
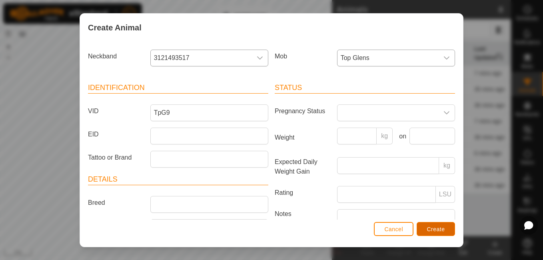
click at [437, 225] on button "Create" at bounding box center [436, 229] width 38 height 14
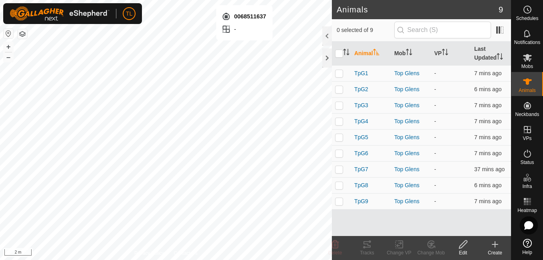
click at [493, 243] on icon at bounding box center [495, 245] width 10 height 10
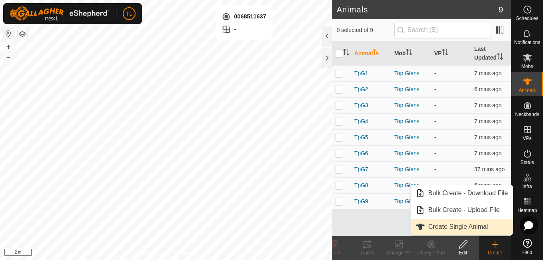
click at [467, 228] on link "Create Single Animal" at bounding box center [462, 227] width 102 height 16
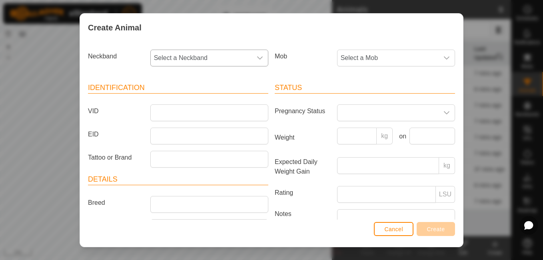
click at [258, 57] on icon "dropdown trigger" at bounding box center [260, 58] width 6 height 6
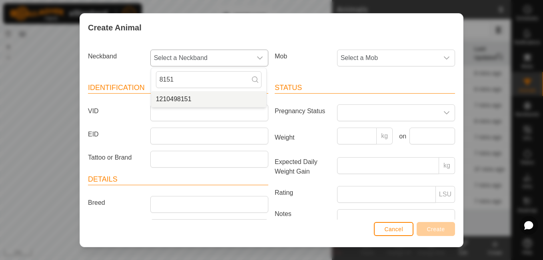
type input "8151"
click at [210, 97] on li "1210498151" at bounding box center [208, 99] width 115 height 16
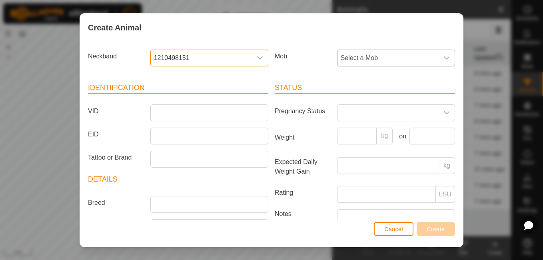
click at [439, 61] on div "dropdown trigger" at bounding box center [447, 58] width 16 height 16
click at [443, 57] on icon "dropdown trigger" at bounding box center [446, 58] width 6 height 6
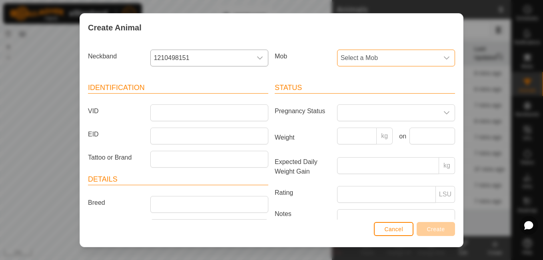
click at [419, 57] on span "Select a Mob" at bounding box center [388, 58] width 101 height 16
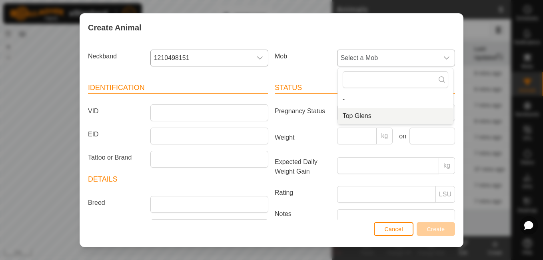
click at [361, 113] on li "Top Glens" at bounding box center [395, 116] width 115 height 16
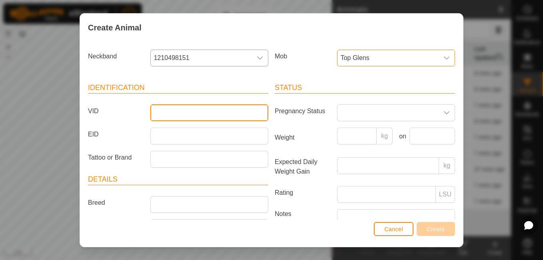
click at [163, 110] on input "VID" at bounding box center [209, 112] width 118 height 17
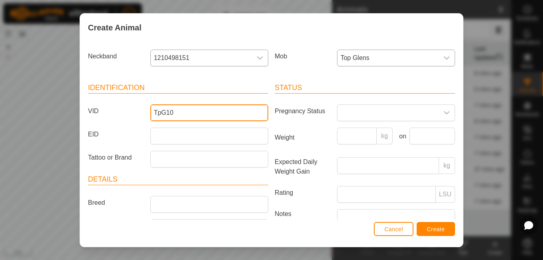
type input "TpG10"
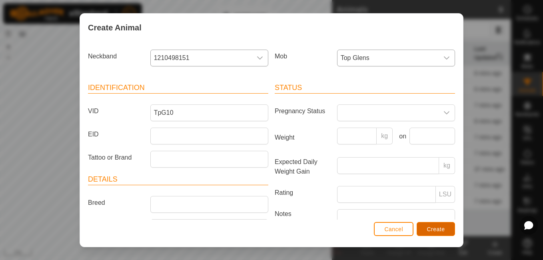
click at [446, 233] on button "Create" at bounding box center [436, 229] width 38 height 14
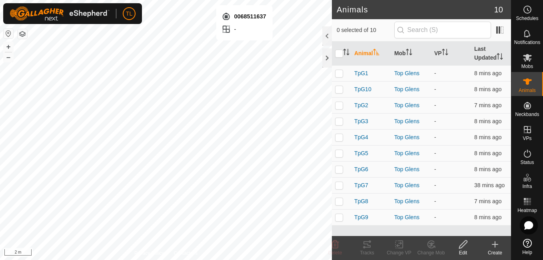
click at [498, 244] on icon at bounding box center [495, 244] width 6 height 0
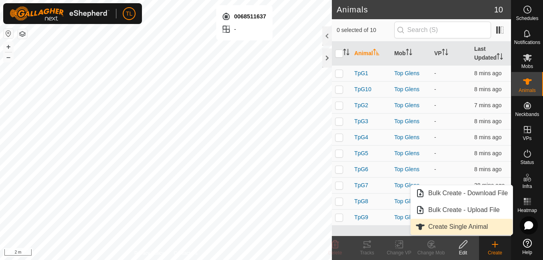
click at [471, 228] on span "Create Single Animal" at bounding box center [458, 227] width 60 height 10
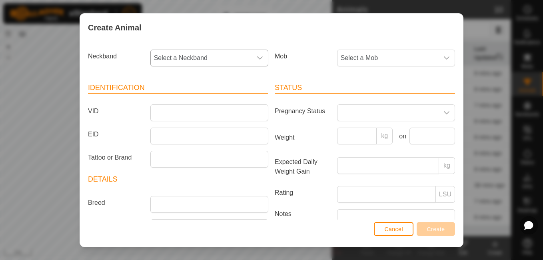
click at [257, 60] on icon "dropdown trigger" at bounding box center [260, 58] width 6 height 6
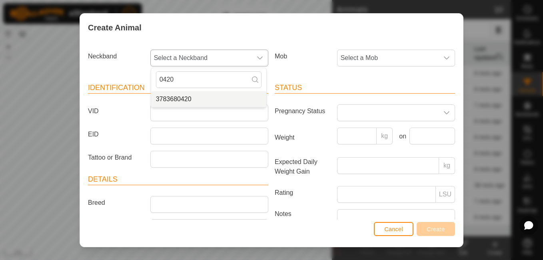
type input "0420"
click at [192, 102] on li "3783680420" at bounding box center [208, 99] width 115 height 16
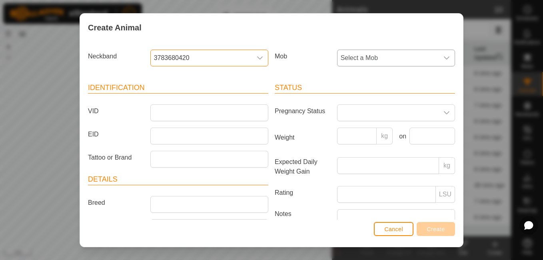
click at [398, 62] on span "Select a Mob" at bounding box center [388, 58] width 101 height 16
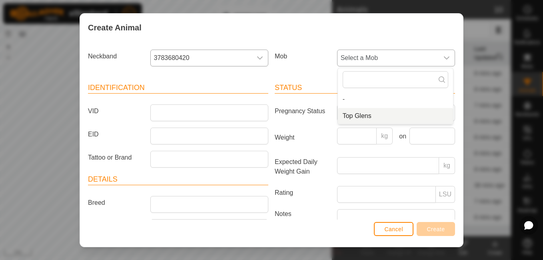
click at [361, 113] on li "Top Glens" at bounding box center [395, 116] width 115 height 16
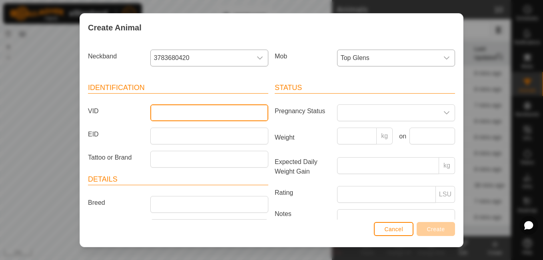
click at [218, 113] on input "VID" at bounding box center [209, 112] width 118 height 17
type input "TpG11"
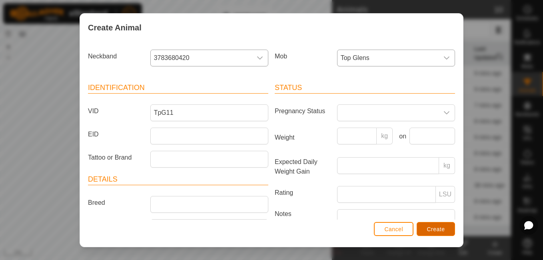
click at [441, 228] on span "Create" at bounding box center [436, 229] width 18 height 6
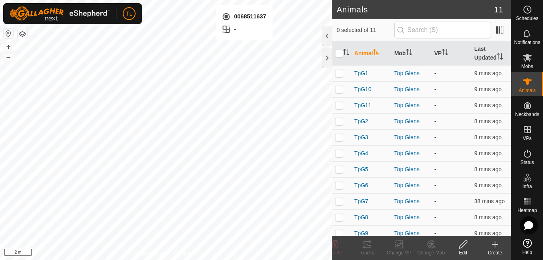
click at [497, 244] on icon at bounding box center [495, 244] width 6 height 0
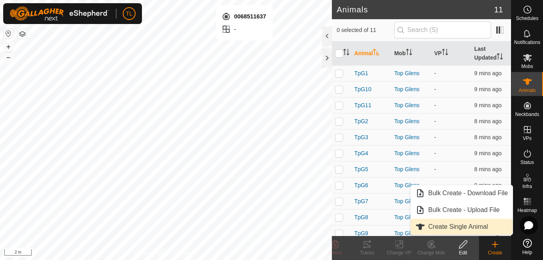
click at [482, 227] on link "Create Single Animal" at bounding box center [462, 227] width 102 height 16
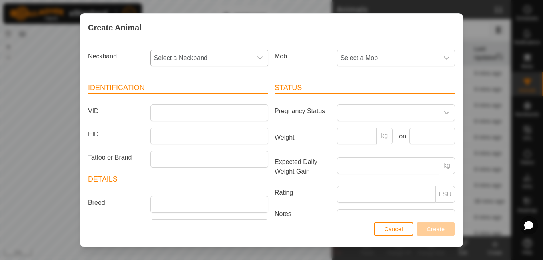
click at [252, 56] on div "dropdown trigger" at bounding box center [260, 58] width 16 height 16
type input "3226"
click at [184, 102] on li "0004013226" at bounding box center [208, 99] width 115 height 16
click at [184, 96] on span "0004013226" at bounding box center [174, 93] width 36 height 8
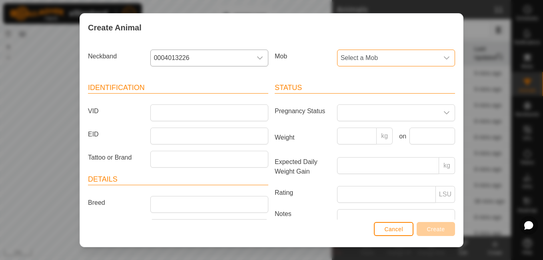
drag, startPoint x: 396, startPoint y: 58, endPoint x: 385, endPoint y: 59, distance: 11.3
click at [385, 59] on span "Select a Mob" at bounding box center [388, 58] width 101 height 16
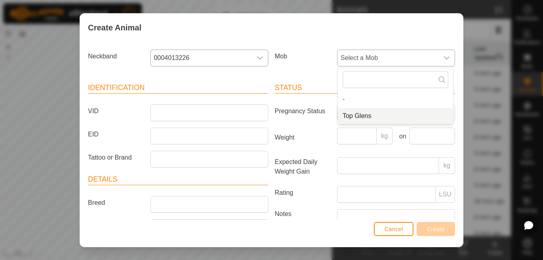
click at [360, 112] on span "Top Glens" at bounding box center [357, 116] width 29 height 10
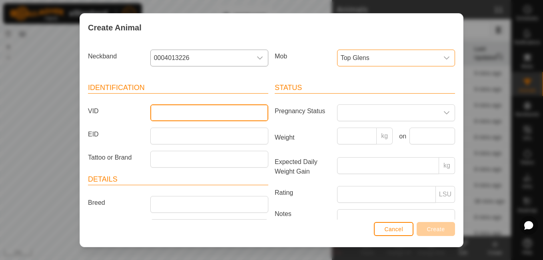
click at [228, 117] on input "VID" at bounding box center [209, 112] width 118 height 17
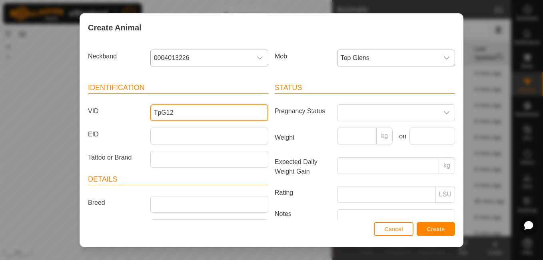
type input "TpG12"
click at [386, 178] on div "kg" at bounding box center [396, 168] width 124 height 22
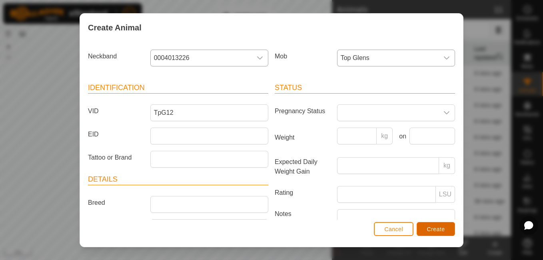
click at [432, 227] on span "Create" at bounding box center [436, 229] width 18 height 6
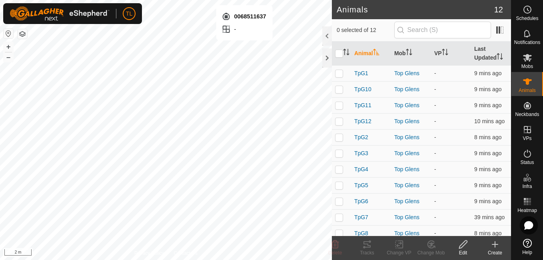
click at [493, 246] on icon at bounding box center [495, 245] width 10 height 10
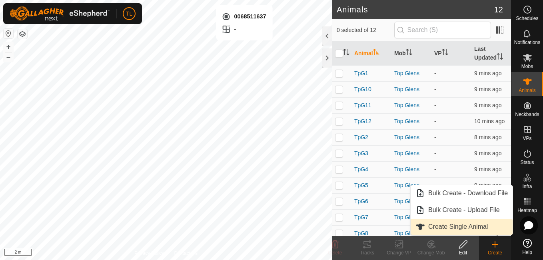
click at [465, 226] on link "Create Single Animal" at bounding box center [462, 227] width 102 height 16
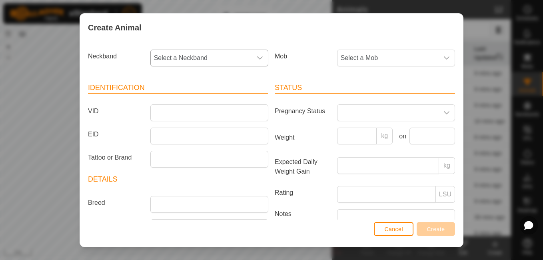
click at [232, 54] on span "Select a Neckband" at bounding box center [201, 58] width 101 height 16
type input "6322"
click at [192, 114] on li "3907286322" at bounding box center [208, 116] width 115 height 16
click at [415, 55] on span "Select a Mob" at bounding box center [388, 58] width 101 height 16
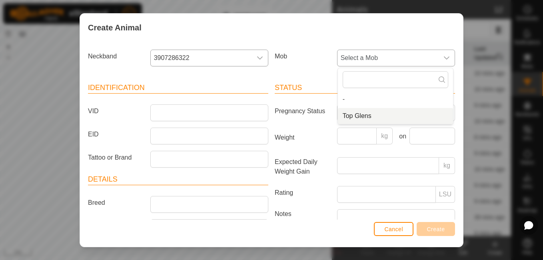
click at [368, 116] on li "Top Glens" at bounding box center [395, 116] width 115 height 16
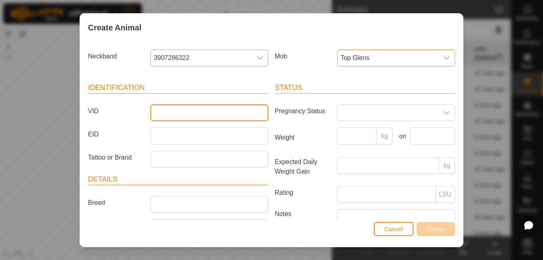
click at [250, 115] on input "VID" at bounding box center [209, 112] width 118 height 17
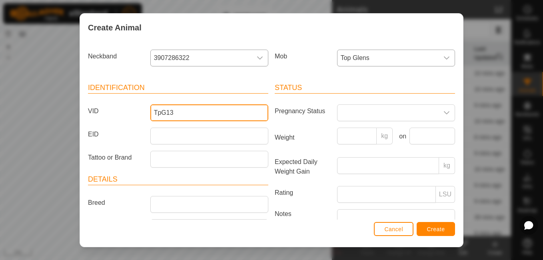
type input "TpG13"
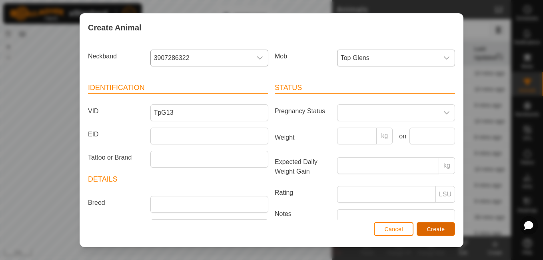
click at [427, 226] on span "Create" at bounding box center [436, 229] width 18 height 6
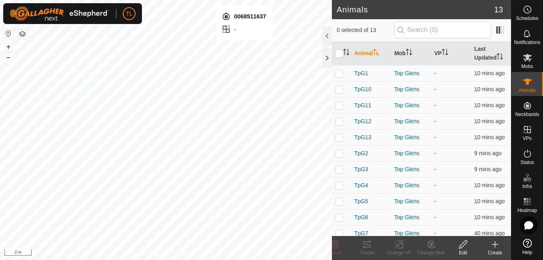
click at [498, 244] on icon at bounding box center [495, 245] width 10 height 10
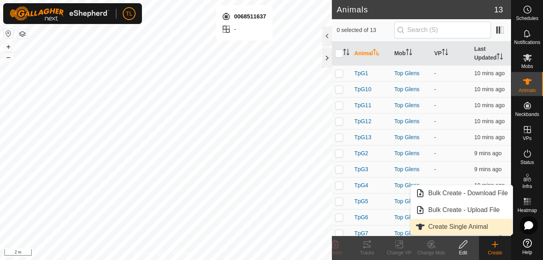
click at [442, 224] on span "Create Single Animal" at bounding box center [458, 227] width 60 height 10
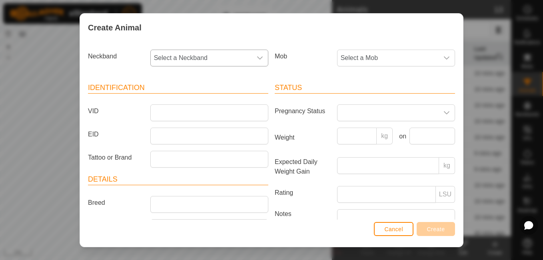
click at [240, 55] on span "Select a Neckband" at bounding box center [201, 58] width 101 height 16
type input "3693"
click at [196, 98] on li "0375403693" at bounding box center [208, 99] width 115 height 16
click at [392, 57] on span "Select a Mob" at bounding box center [388, 58] width 101 height 16
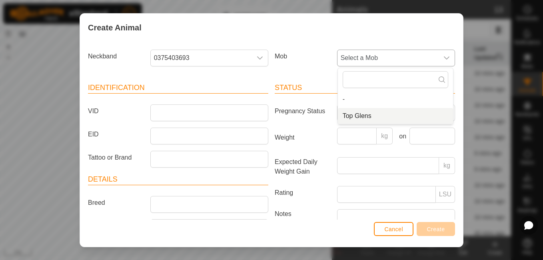
click at [351, 115] on span "Top Glens" at bounding box center [357, 116] width 29 height 10
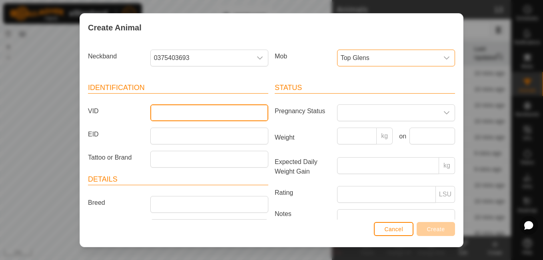
click at [179, 108] on input "VID" at bounding box center [209, 112] width 118 height 17
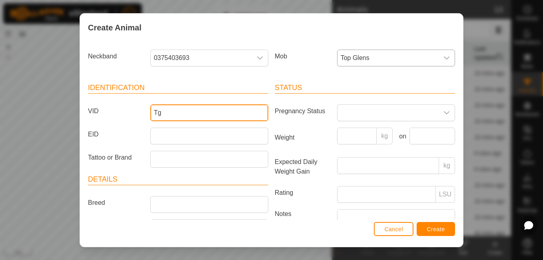
click at [178, 108] on input "Tg" at bounding box center [209, 112] width 118 height 17
click at [119, 164] on div "Tattoo or Brand" at bounding box center [178, 159] width 187 height 17
click at [172, 112] on input "T" at bounding box center [209, 112] width 118 height 17
type input "TpG14"
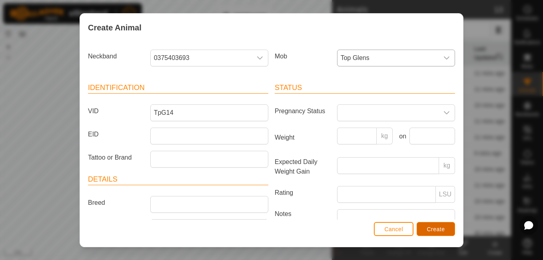
click at [428, 228] on span "Create" at bounding box center [436, 229] width 18 height 6
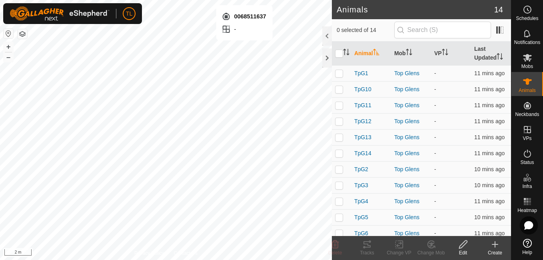
click at [495, 241] on icon at bounding box center [495, 245] width 10 height 10
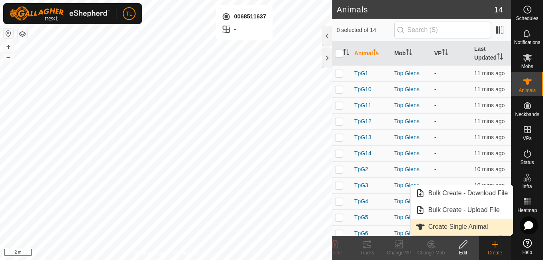
click at [463, 226] on link "Create Single Animal" at bounding box center [462, 227] width 102 height 16
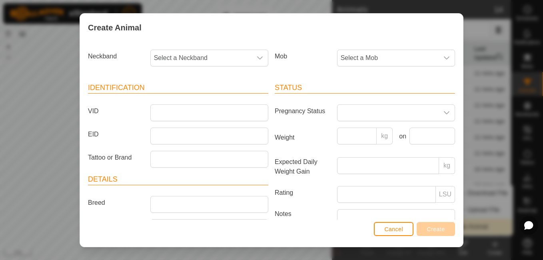
click at [463, 226] on div "Create Animal Neckband Select a Neckband Mob Select a Mob Identification VID EI…" at bounding box center [272, 130] width 384 height 234
click at [257, 53] on div "dropdown trigger" at bounding box center [260, 58] width 16 height 16
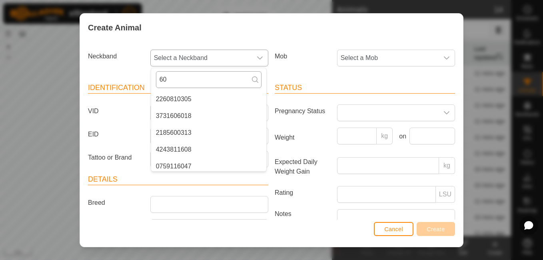
type input "6"
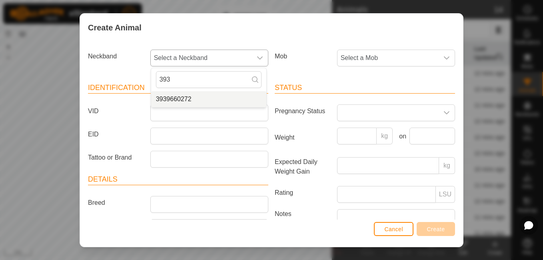
type input "393"
click at [190, 101] on span "3939660272" at bounding box center [174, 99] width 36 height 10
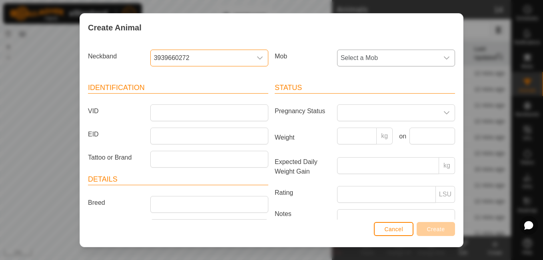
click at [413, 65] on span "Select a Mob" at bounding box center [388, 58] width 101 height 16
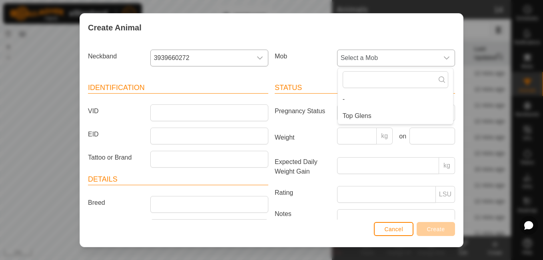
click at [355, 118] on li "Top Glens" at bounding box center [395, 116] width 115 height 16
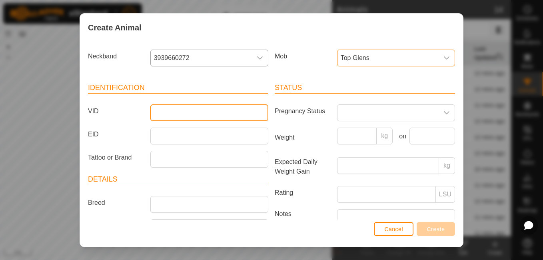
click at [220, 110] on input "VID" at bounding box center [209, 112] width 118 height 17
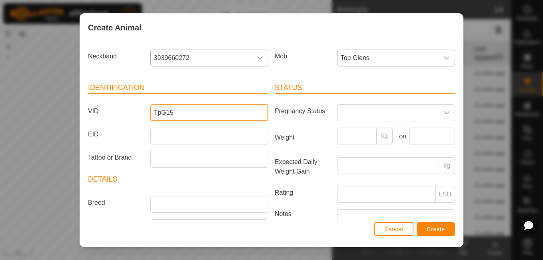
type input "TpG15"
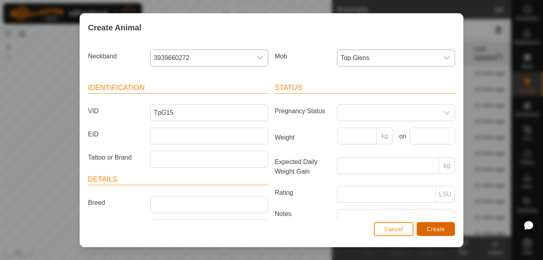
click at [436, 234] on button "Create" at bounding box center [436, 229] width 38 height 14
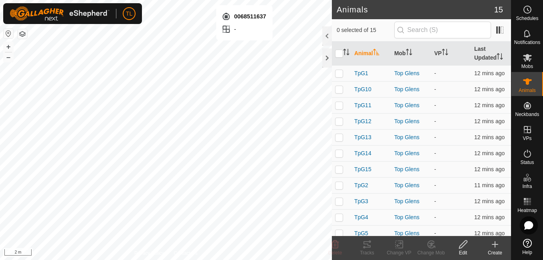
click at [491, 243] on icon at bounding box center [495, 245] width 10 height 10
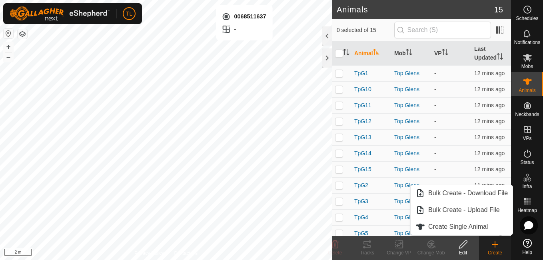
click at [489, 242] on create-svg-icon at bounding box center [495, 245] width 32 height 10
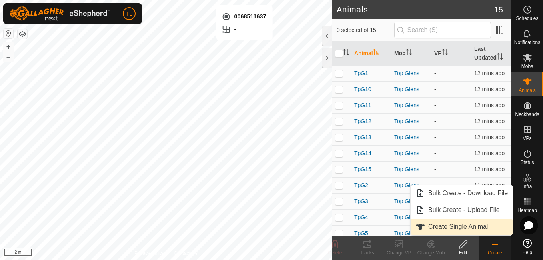
click at [476, 227] on span "Create Single Animal" at bounding box center [458, 227] width 60 height 10
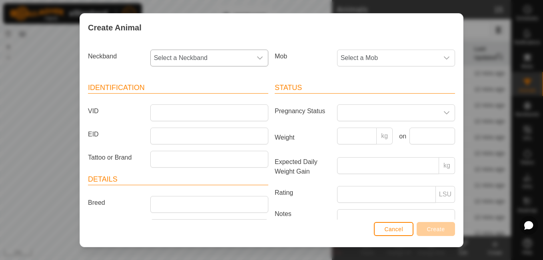
click at [244, 51] on span "Select a Neckband" at bounding box center [201, 58] width 101 height 16
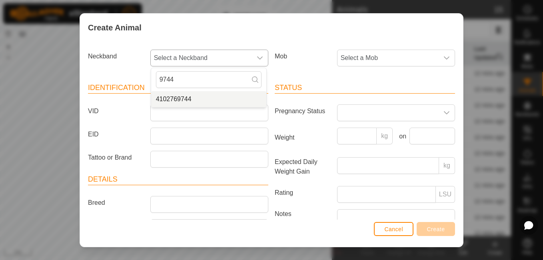
type input "9744"
click at [184, 100] on li "4102769744" at bounding box center [208, 99] width 115 height 16
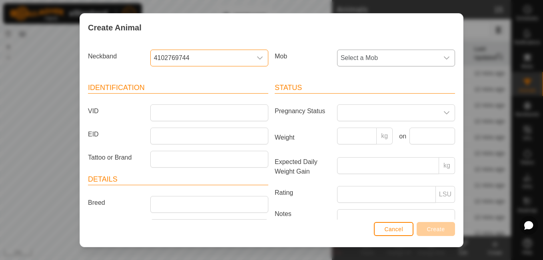
click at [401, 57] on span "Select a Mob" at bounding box center [388, 58] width 101 height 16
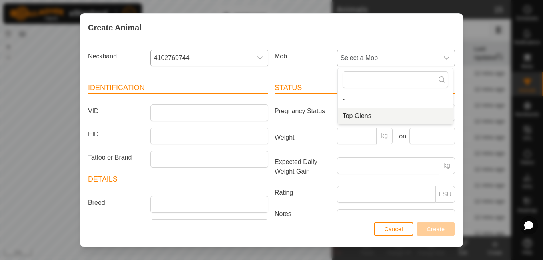
click at [372, 118] on li "Top Glens" at bounding box center [395, 116] width 115 height 16
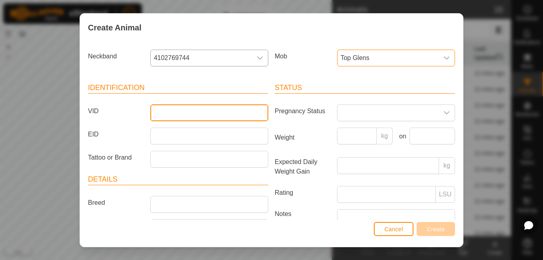
click at [230, 120] on input "VID" at bounding box center [209, 112] width 118 height 17
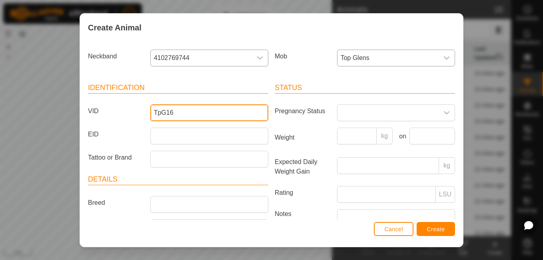
type input "TpG16"
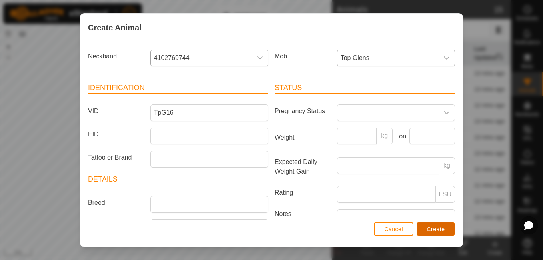
click at [429, 226] on span "Create" at bounding box center [436, 229] width 18 height 6
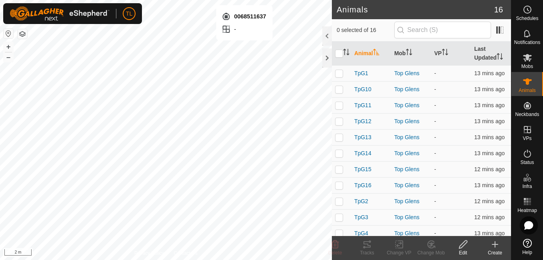
click at [493, 246] on icon at bounding box center [495, 245] width 10 height 10
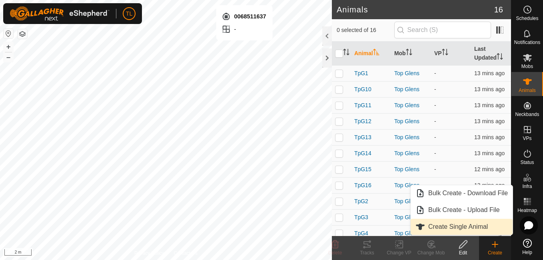
click at [477, 229] on span "Create Single Animal" at bounding box center [458, 227] width 60 height 10
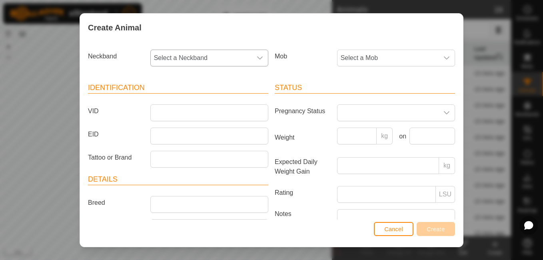
click at [247, 58] on span "Select a Neckband" at bounding box center [201, 58] width 101 height 16
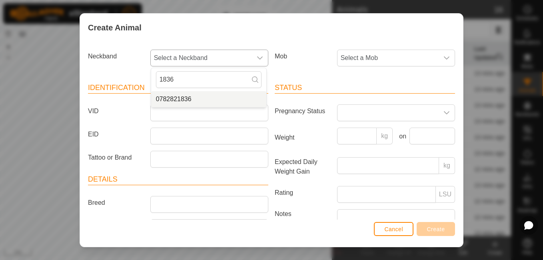
type input "1836"
click at [198, 102] on li "0782821836" at bounding box center [208, 99] width 115 height 16
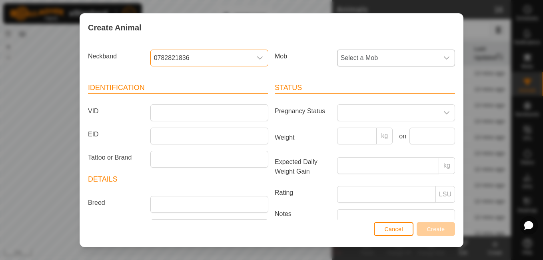
click at [402, 62] on span "Select a Mob" at bounding box center [388, 58] width 101 height 16
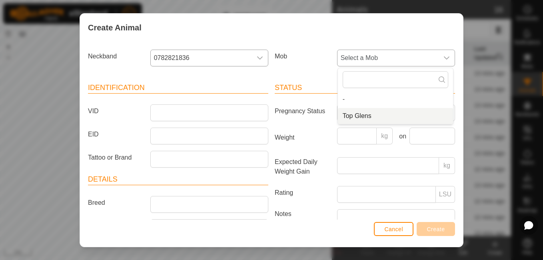
click at [360, 113] on li "Top Glens" at bounding box center [395, 116] width 115 height 16
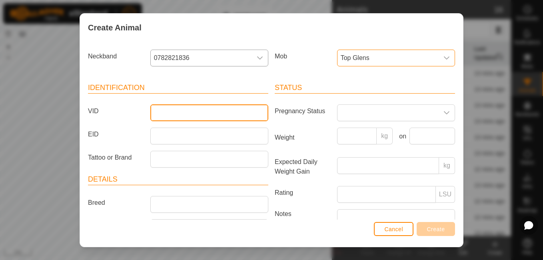
click at [214, 113] on input "VID" at bounding box center [209, 112] width 118 height 17
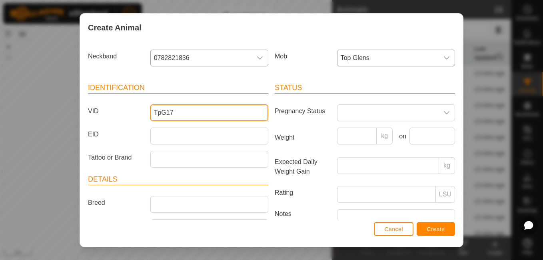
type input "TpG17"
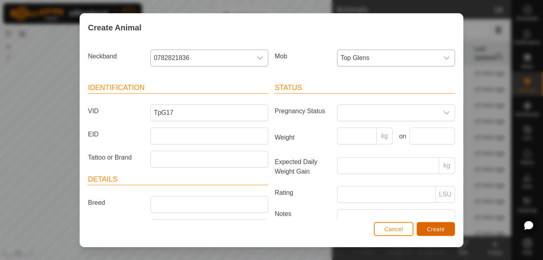
click at [432, 227] on span "Create" at bounding box center [436, 229] width 18 height 6
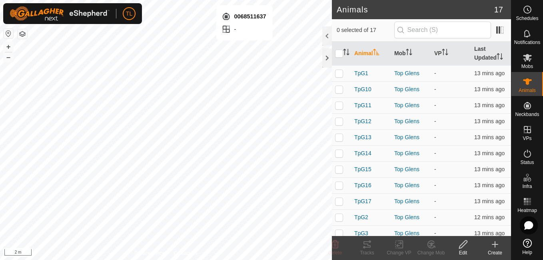
click at [496, 246] on icon at bounding box center [495, 245] width 10 height 10
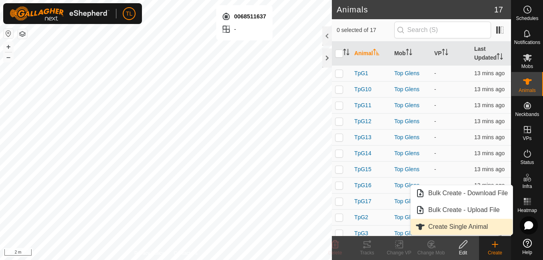
click at [462, 224] on span "Create Single Animal" at bounding box center [458, 227] width 60 height 10
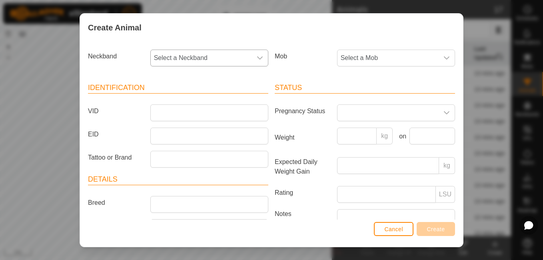
click at [254, 62] on div "dropdown trigger" at bounding box center [260, 58] width 16 height 16
type input "1"
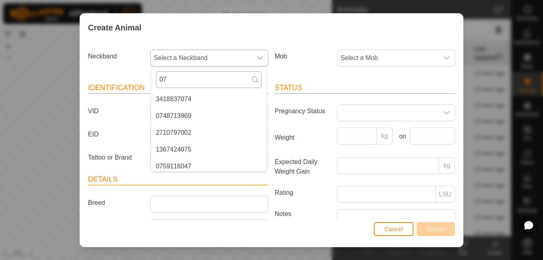
type input "0"
type input "1"
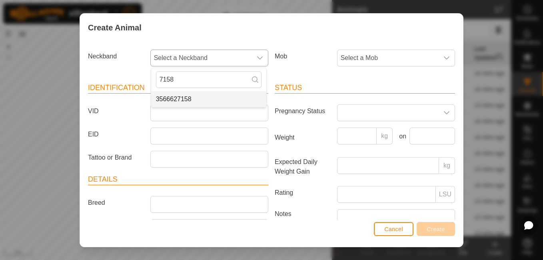
type input "7158"
click at [206, 93] on li "3566627158" at bounding box center [208, 99] width 115 height 16
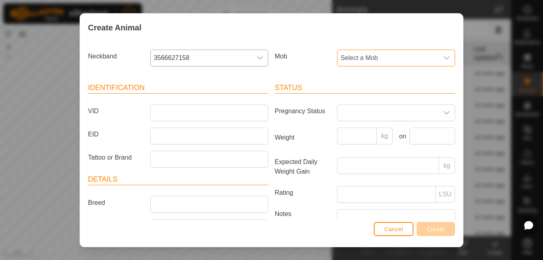
click at [407, 53] on span "Select a Mob" at bounding box center [388, 58] width 101 height 16
click at [359, 112] on li "Top Glens" at bounding box center [395, 116] width 115 height 16
click at [207, 116] on input "VID" at bounding box center [209, 112] width 118 height 17
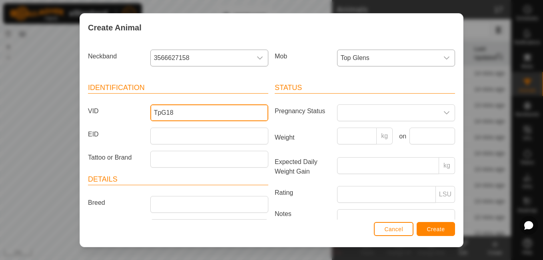
type input "TpG18"
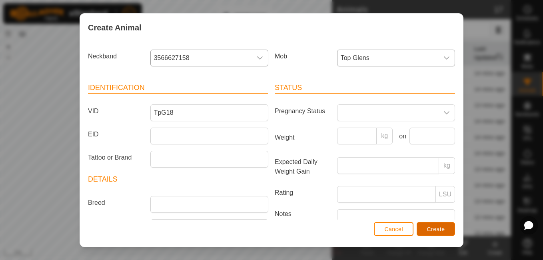
click at [437, 231] on span "Create" at bounding box center [436, 229] width 18 height 6
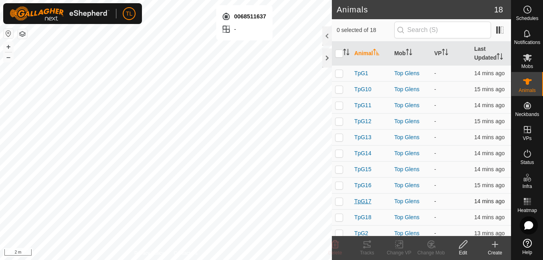
click at [366, 201] on span "TpG17" at bounding box center [362, 201] width 17 height 8
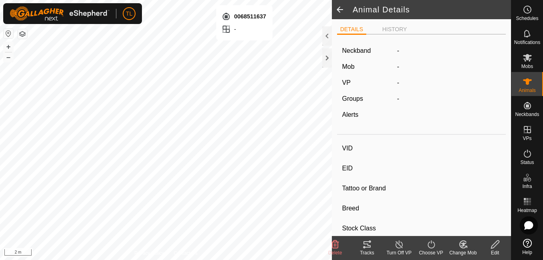
type input "TpG17"
type input "-"
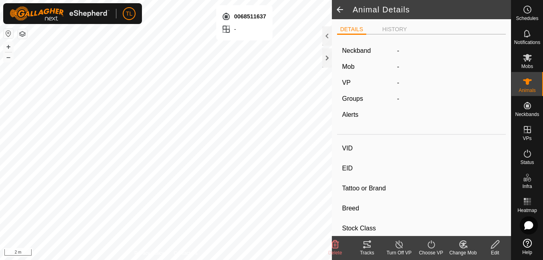
type input "0 kg"
type input "-"
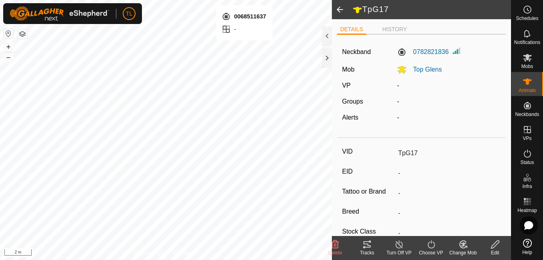
click at [341, 9] on span at bounding box center [340, 9] width 16 height 19
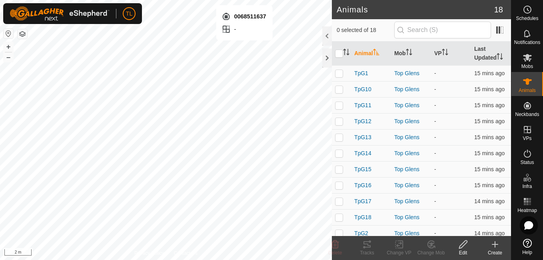
click at [494, 242] on icon at bounding box center [495, 245] width 10 height 10
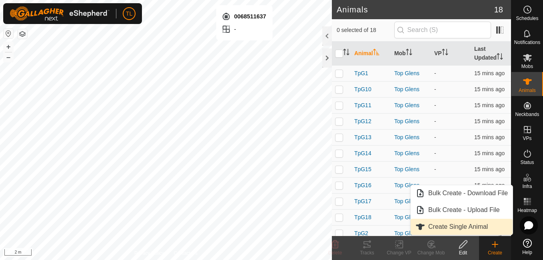
click at [473, 228] on link "Create Single Animal" at bounding box center [462, 227] width 102 height 16
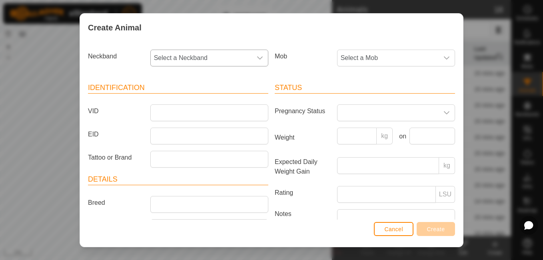
click at [257, 55] on icon "dropdown trigger" at bounding box center [260, 58] width 6 height 6
click at [257, 61] on icon "dropdown trigger" at bounding box center [260, 58] width 6 height 6
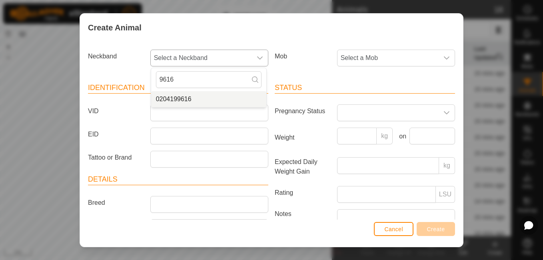
type input "9616"
click at [185, 101] on span "0204199616" at bounding box center [174, 99] width 36 height 10
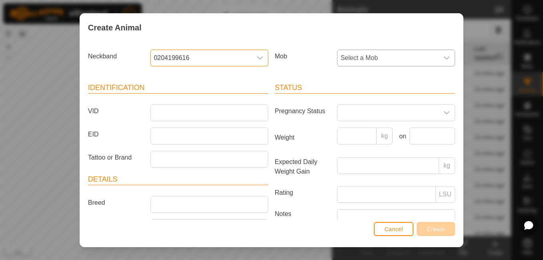
click at [376, 61] on span "Select a Mob" at bounding box center [388, 58] width 101 height 16
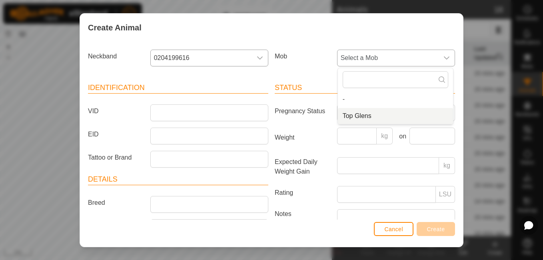
click at [356, 112] on span "Top Glens" at bounding box center [357, 116] width 29 height 10
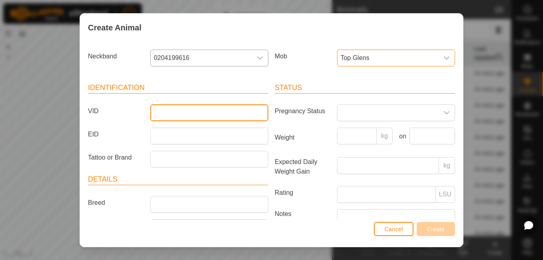
click at [188, 119] on input "VID" at bounding box center [209, 112] width 118 height 17
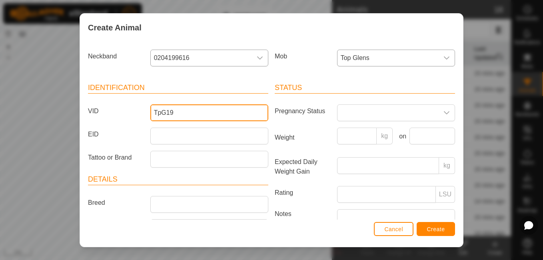
type input "TpG19"
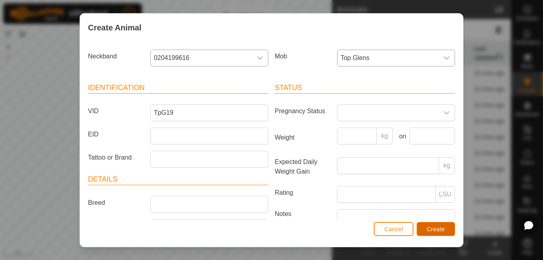
click at [437, 227] on span "Create" at bounding box center [436, 229] width 18 height 6
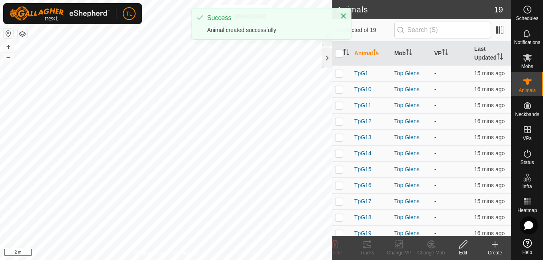
click at [498, 244] on icon at bounding box center [495, 244] width 6 height 0
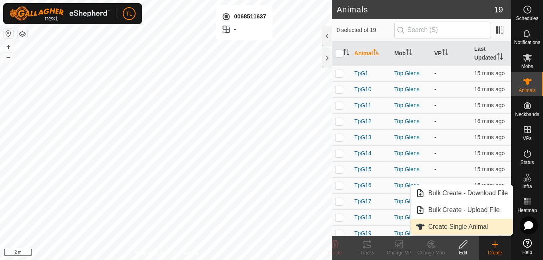
click at [475, 228] on link "Create Single Animal" at bounding box center [462, 227] width 102 height 16
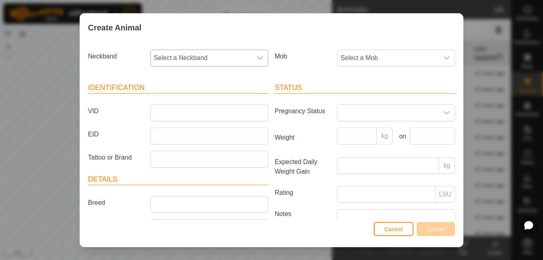
click at [258, 58] on icon "dropdown trigger" at bounding box center [260, 58] width 6 height 6
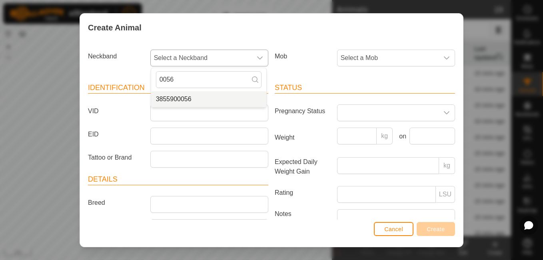
type input "0056"
click at [193, 96] on li "3855900056" at bounding box center [208, 99] width 115 height 16
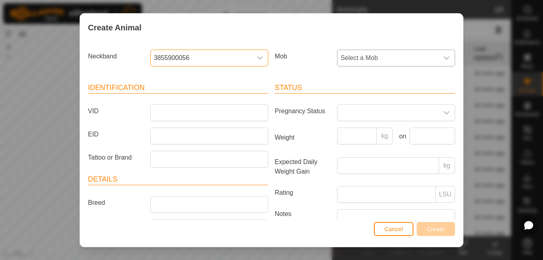
click at [443, 55] on icon "dropdown trigger" at bounding box center [446, 58] width 6 height 6
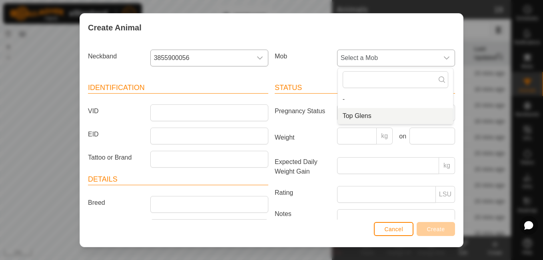
click at [353, 118] on span "Top Glens" at bounding box center [357, 116] width 29 height 10
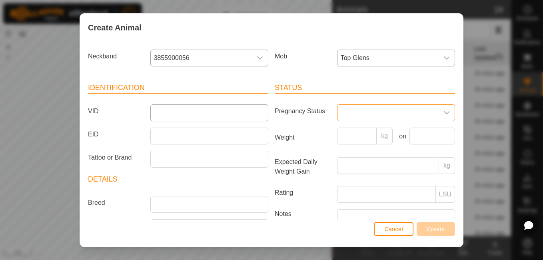
drag, startPoint x: 353, startPoint y: 118, endPoint x: 258, endPoint y: 112, distance: 95.0
click at [258, 112] on div "Identification VID EID Tattoo or Brand Details Breed Stock Class Birth Month Ag…" at bounding box center [272, 179] width 374 height 212
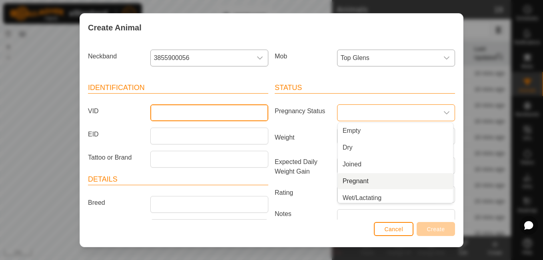
click at [258, 112] on input "VID" at bounding box center [209, 112] width 118 height 17
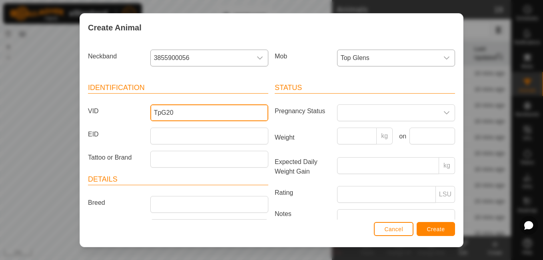
type input "TpG20"
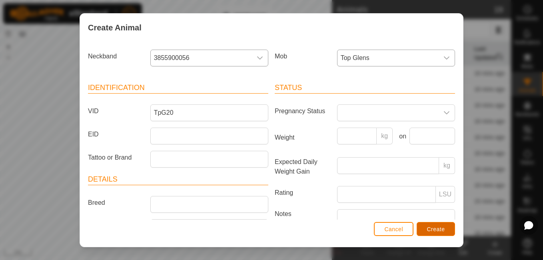
click at [425, 231] on button "Create" at bounding box center [436, 229] width 38 height 14
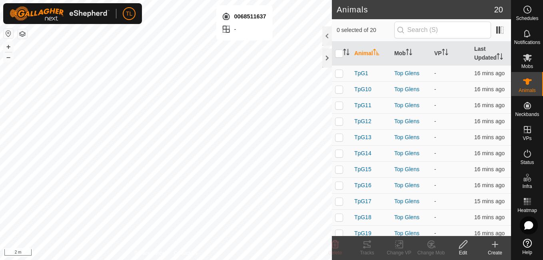
click at [495, 245] on icon at bounding box center [495, 245] width 0 height 6
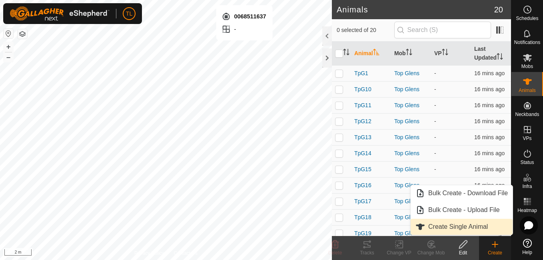
click at [467, 226] on span "Create Single Animal" at bounding box center [458, 227] width 60 height 10
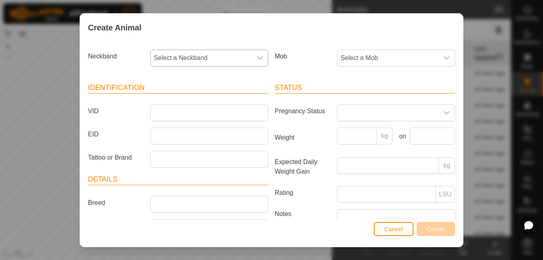
click at [254, 52] on div "dropdown trigger" at bounding box center [260, 58] width 16 height 16
type input "4075"
click at [202, 100] on li "1367424075" at bounding box center [208, 99] width 115 height 16
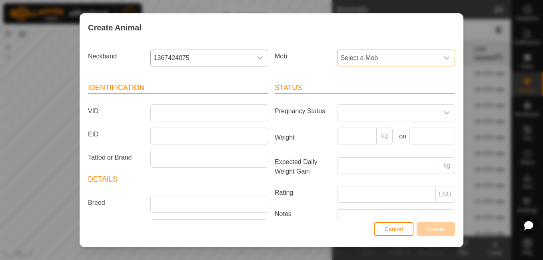
click at [396, 57] on span "Select a Mob" at bounding box center [388, 58] width 101 height 16
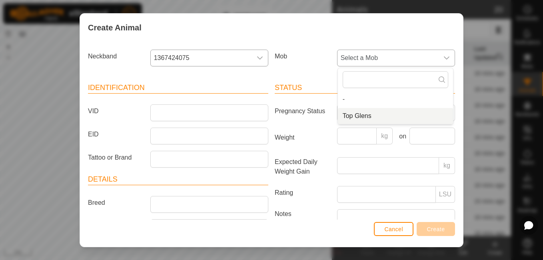
click at [349, 119] on li "Top Glens" at bounding box center [395, 116] width 115 height 16
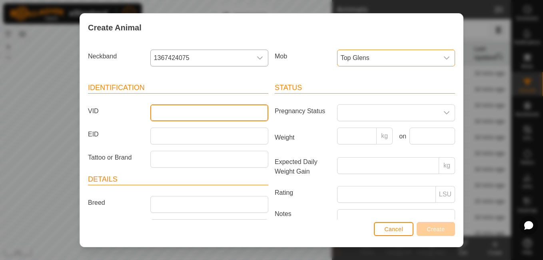
click at [213, 108] on input "VID" at bounding box center [209, 112] width 118 height 17
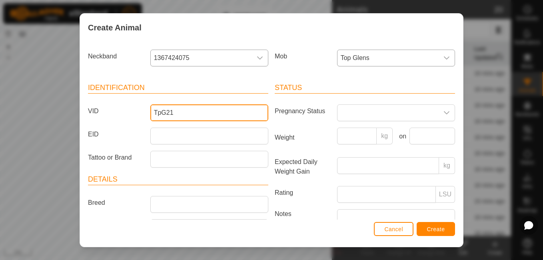
type input "TpG21"
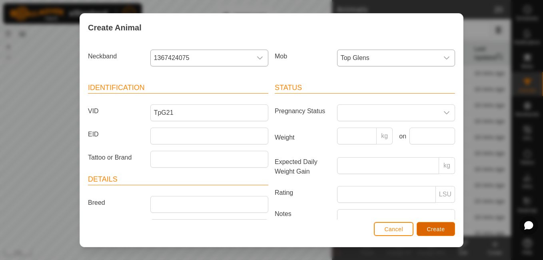
click at [434, 232] on button "Create" at bounding box center [436, 229] width 38 height 14
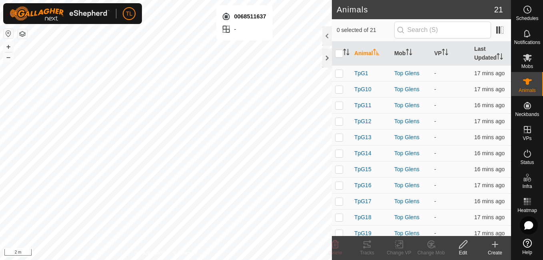
click at [498, 243] on icon at bounding box center [495, 245] width 10 height 10
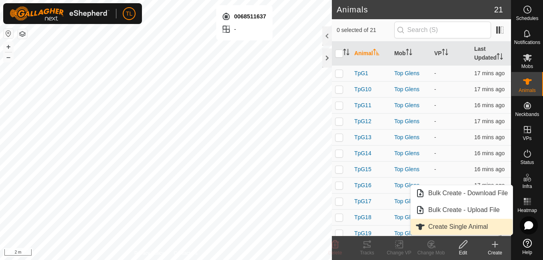
click at [452, 224] on span "Create Single Animal" at bounding box center [458, 227] width 60 height 10
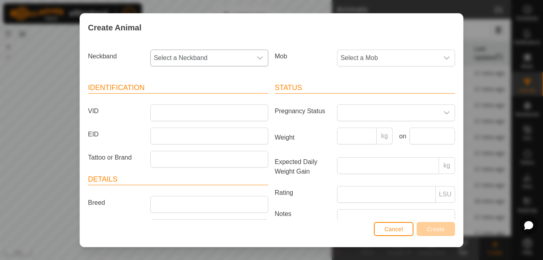
click at [258, 60] on icon "dropdown trigger" at bounding box center [260, 58] width 6 height 6
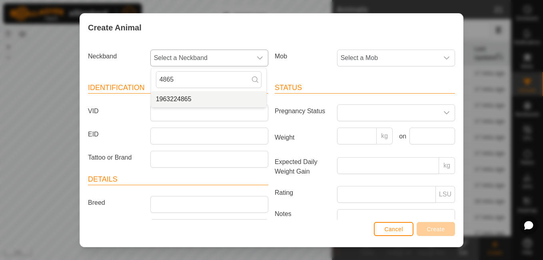
type input "4865"
click at [192, 99] on li "1963224865" at bounding box center [208, 99] width 115 height 16
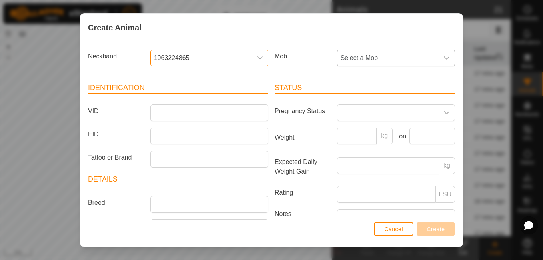
click at [387, 54] on span "Select a Mob" at bounding box center [388, 58] width 101 height 16
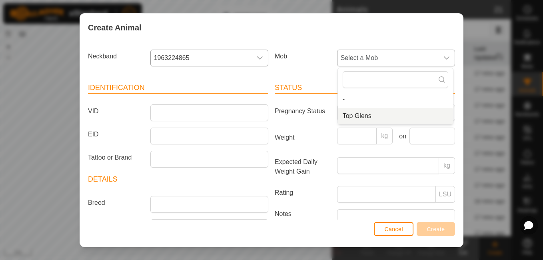
click at [366, 114] on span "Top Glens" at bounding box center [357, 116] width 29 height 10
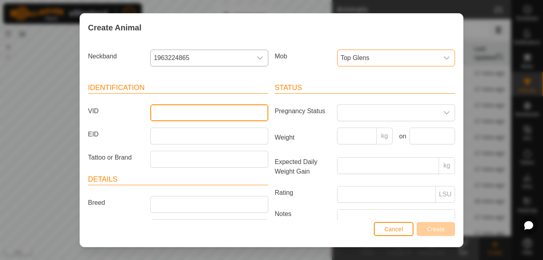
click at [198, 119] on input "VID" at bounding box center [209, 112] width 118 height 17
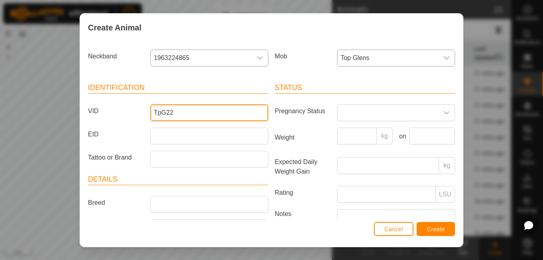
type input "TpG22"
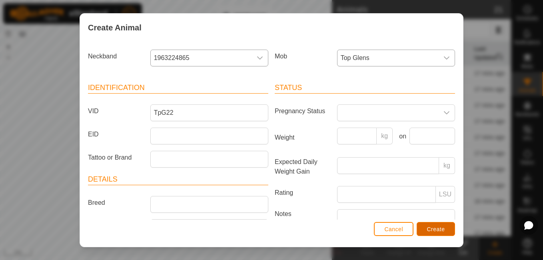
click at [437, 232] on span "Create" at bounding box center [436, 229] width 18 height 6
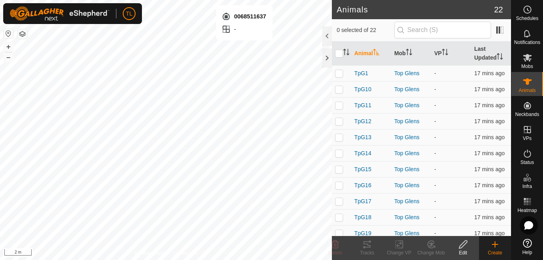
click at [490, 243] on icon at bounding box center [495, 245] width 10 height 10
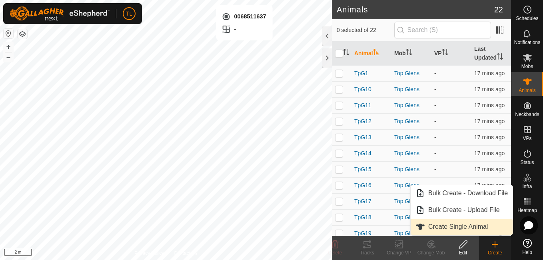
click at [473, 228] on span "Create Single Animal" at bounding box center [458, 227] width 60 height 10
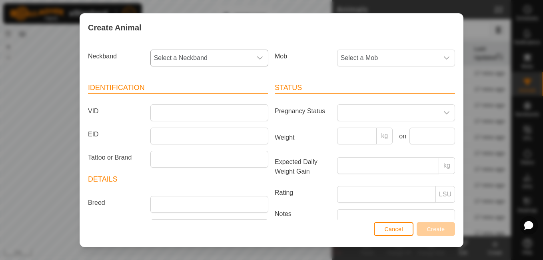
click at [252, 60] on div "dropdown trigger" at bounding box center [260, 58] width 16 height 16
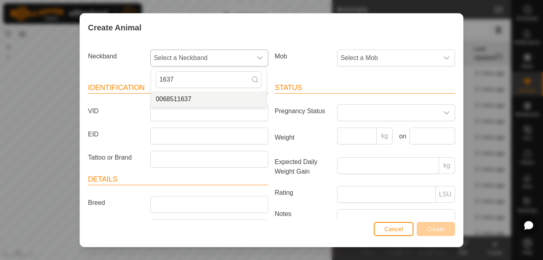
type input "1637"
click at [198, 99] on li "0068511637" at bounding box center [208, 99] width 115 height 16
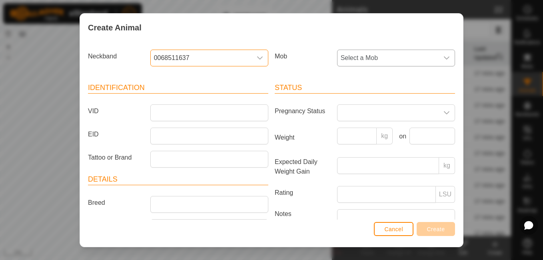
click at [409, 56] on span "Select a Mob" at bounding box center [388, 58] width 101 height 16
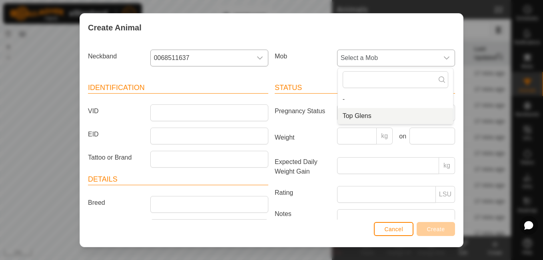
click at [365, 114] on li "Top Glens" at bounding box center [395, 116] width 115 height 16
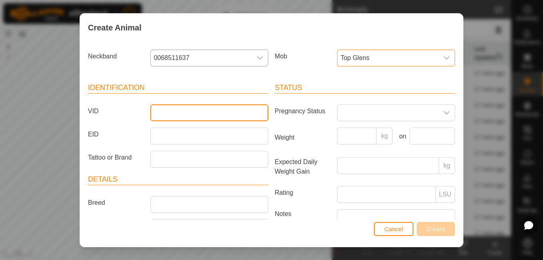
click at [222, 108] on input "VID" at bounding box center [209, 112] width 118 height 17
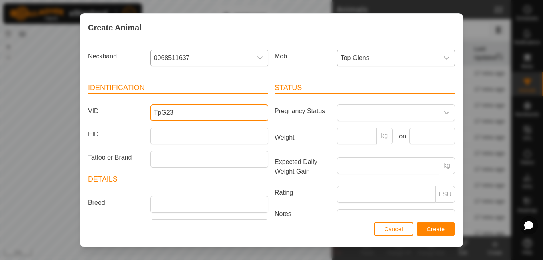
type input "TpG23"
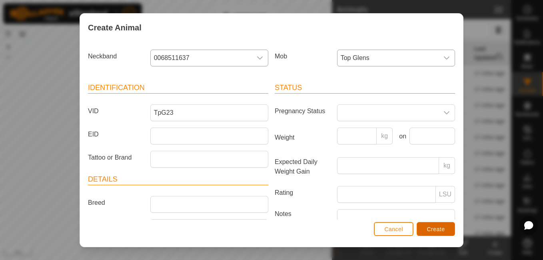
click at [435, 226] on span "Create" at bounding box center [436, 229] width 18 height 6
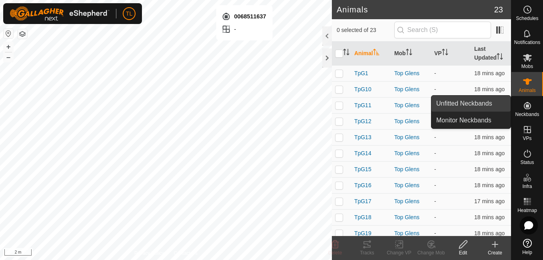
click at [487, 104] on span "Unfitted Neckbands" at bounding box center [464, 104] width 56 height 10
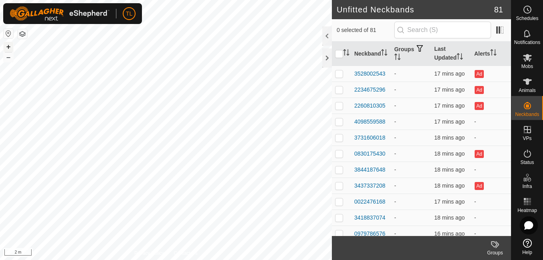
click at [8, 48] on button "+" at bounding box center [9, 47] width 10 height 10
click at [9, 46] on button "+" at bounding box center [9, 47] width 10 height 10
click at [327, 55] on div at bounding box center [327, 57] width 10 height 19
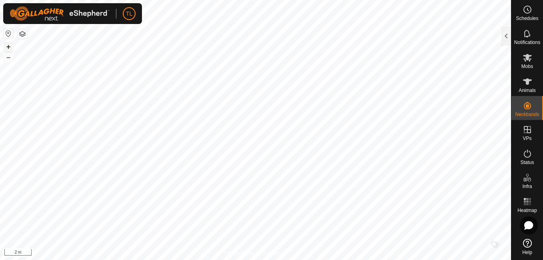
click at [7, 42] on button "+" at bounding box center [9, 47] width 10 height 10
click at [10, 46] on button "+" at bounding box center [9, 47] width 10 height 10
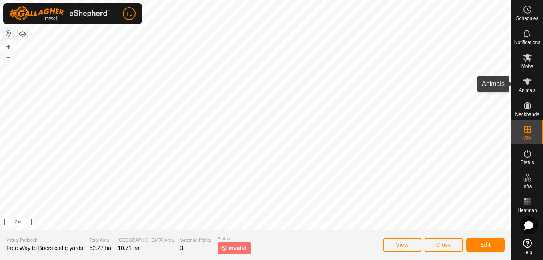
click at [530, 79] on icon at bounding box center [528, 82] width 10 height 10
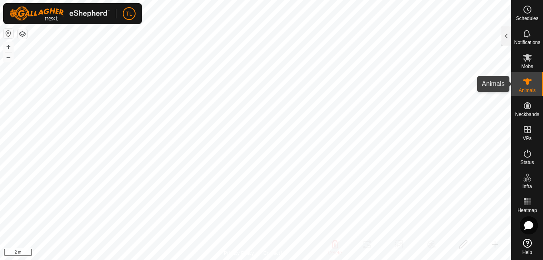
click at [527, 82] on icon at bounding box center [527, 81] width 9 height 6
click at [523, 82] on icon at bounding box center [528, 82] width 10 height 10
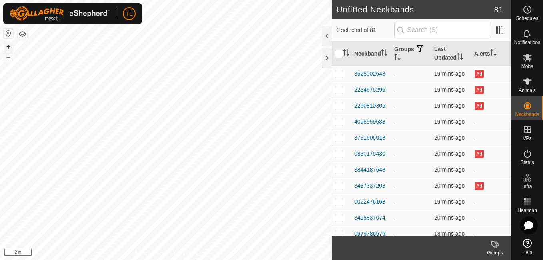
click at [12, 48] on button "+" at bounding box center [9, 47] width 10 height 10
click at [328, 58] on div at bounding box center [327, 57] width 10 height 19
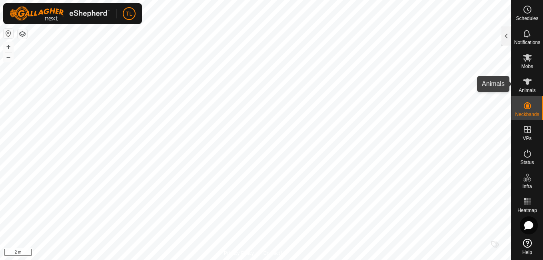
click at [527, 78] on icon at bounding box center [528, 82] width 10 height 10
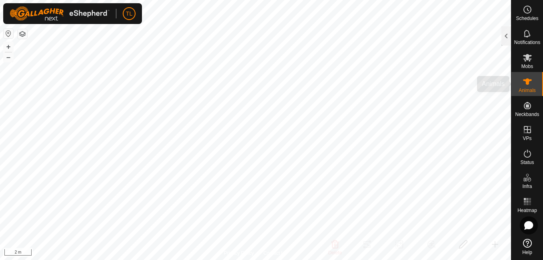
click at [527, 78] on icon at bounding box center [528, 82] width 10 height 10
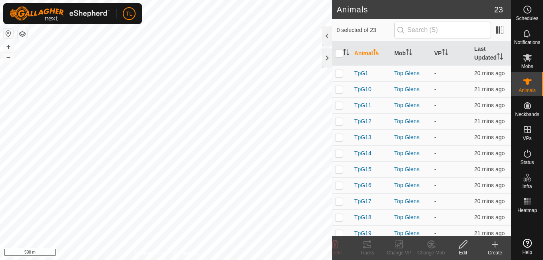
click at [418, 182] on div "Top Glens" at bounding box center [411, 185] width 34 height 8
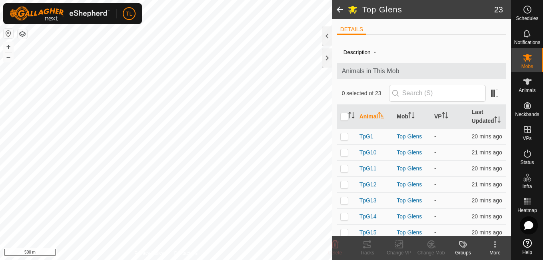
click at [338, 11] on span at bounding box center [340, 9] width 16 height 19
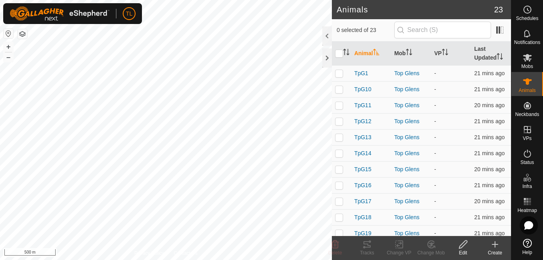
click at [495, 246] on icon at bounding box center [495, 245] width 0 height 6
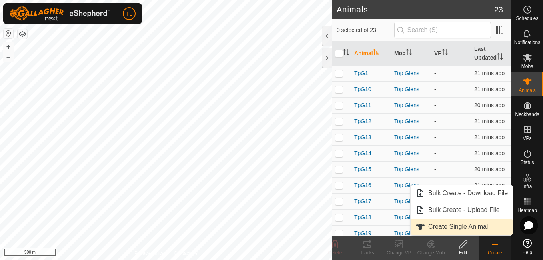
click at [461, 229] on link "Create Single Animal" at bounding box center [462, 227] width 102 height 16
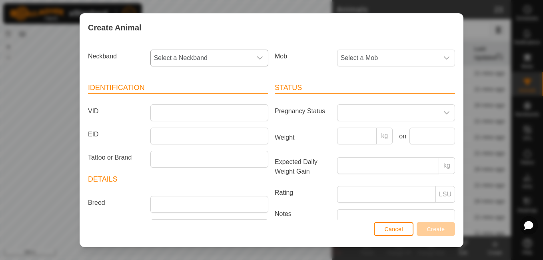
click at [256, 54] on div "dropdown trigger" at bounding box center [260, 58] width 16 height 16
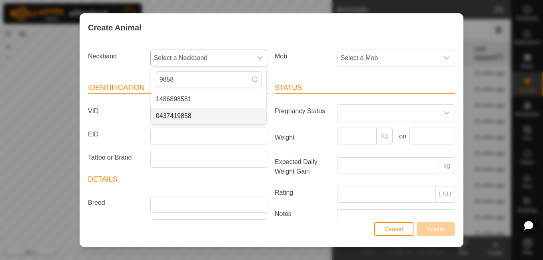
type input "9858"
click at [213, 112] on li "0437419858" at bounding box center [208, 116] width 115 height 16
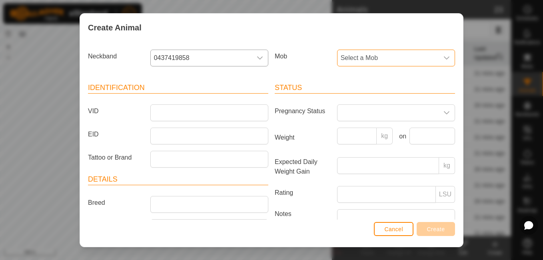
click at [405, 57] on span "Select a Mob" at bounding box center [388, 58] width 101 height 16
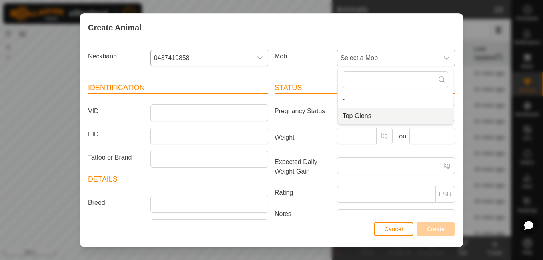
click at [358, 116] on li "Top Glens" at bounding box center [395, 116] width 115 height 16
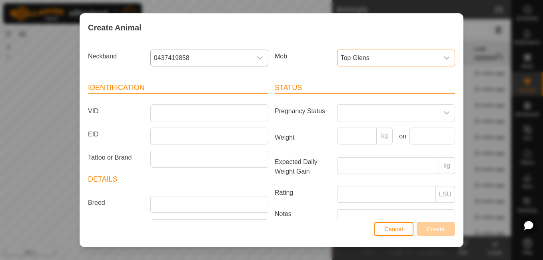
click at [202, 122] on article "Identification VID EID Tattoo or Brand" at bounding box center [178, 124] width 180 height 85
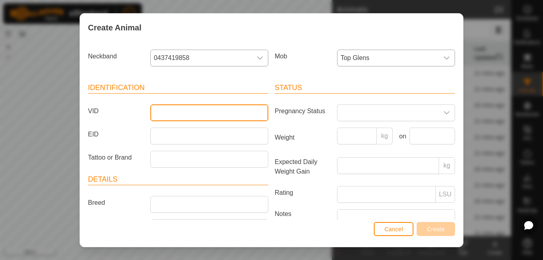
click at [204, 110] on input "VID" at bounding box center [209, 112] width 118 height 17
type input "TpG24"
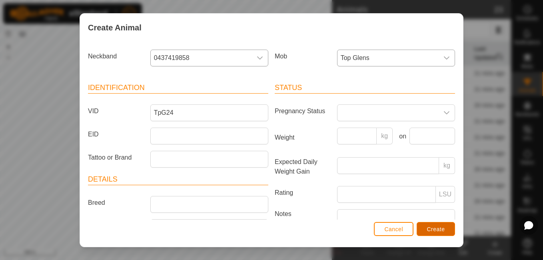
click at [438, 230] on span "Create" at bounding box center [436, 229] width 18 height 6
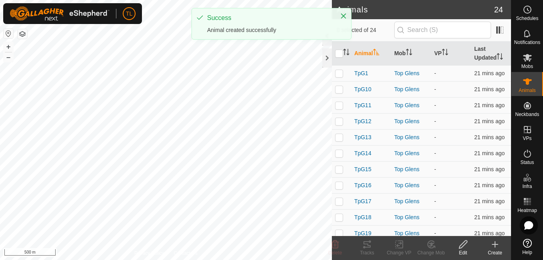
click at [495, 246] on icon at bounding box center [495, 245] width 0 height 6
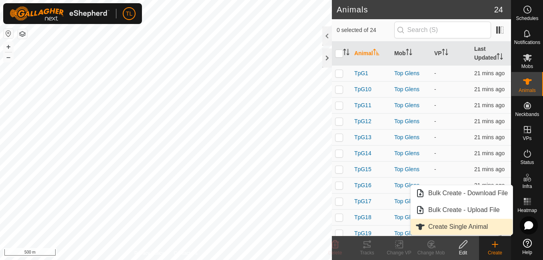
click at [473, 229] on link "Create Single Animal" at bounding box center [462, 227] width 102 height 16
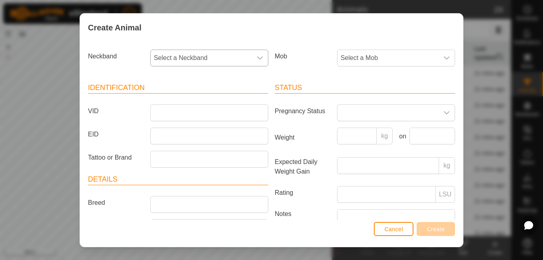
click at [237, 52] on span "Select a Neckband" at bounding box center [201, 58] width 101 height 16
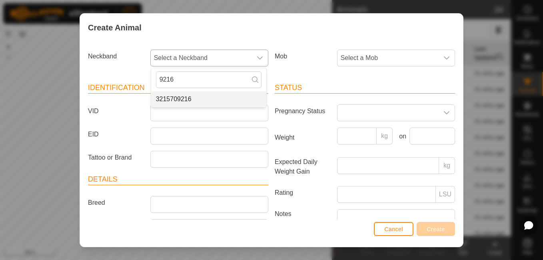
type input "9216"
click at [188, 103] on li "3215709216" at bounding box center [208, 99] width 115 height 16
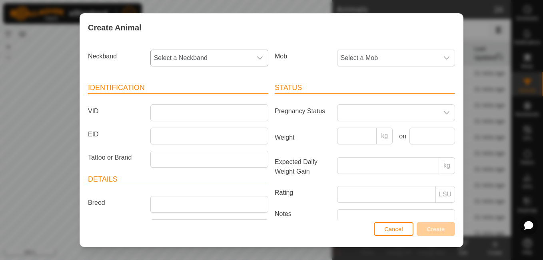
click at [188, 99] on li "3215709216" at bounding box center [208, 92] width 115 height 13
click at [388, 60] on span "Select a Mob" at bounding box center [388, 58] width 101 height 16
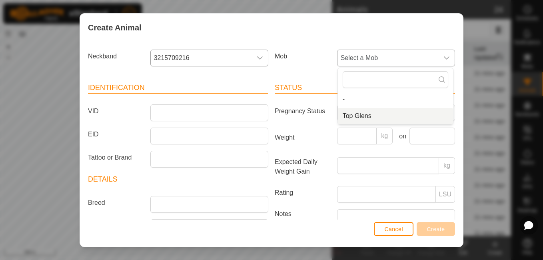
click at [353, 119] on span "Top Glens" at bounding box center [357, 116] width 29 height 10
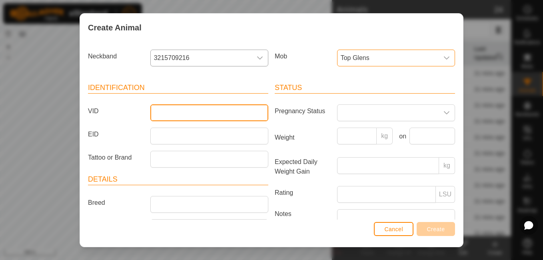
click at [223, 118] on input "VID" at bounding box center [209, 112] width 118 height 17
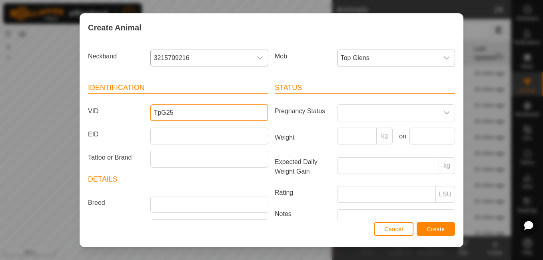
type input "TpG25"
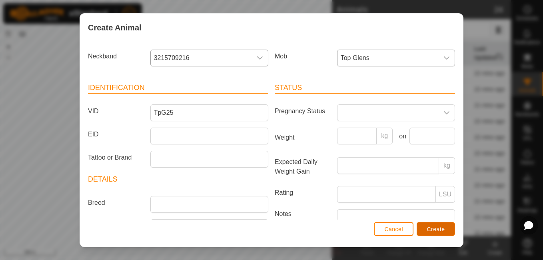
click at [441, 226] on span "Create" at bounding box center [436, 229] width 18 height 6
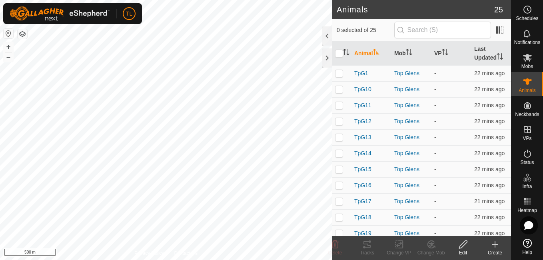
click at [495, 244] on icon at bounding box center [495, 244] width 6 height 0
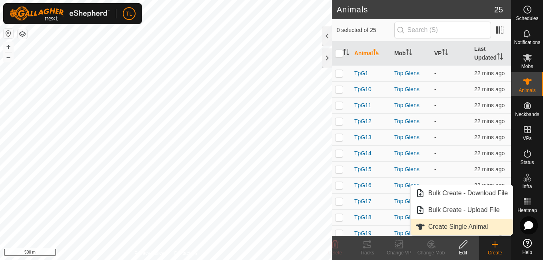
click at [468, 229] on span "Create Single Animal" at bounding box center [458, 227] width 60 height 10
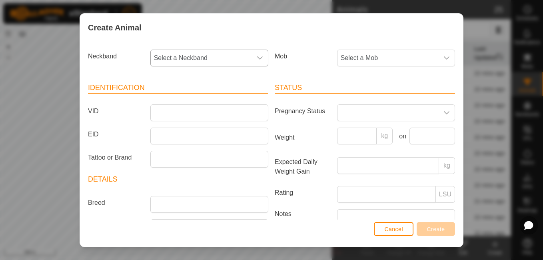
click at [238, 62] on span "Select a Neckband" at bounding box center [201, 58] width 101 height 16
type input "8581"
click at [190, 99] on span "1486898581" at bounding box center [174, 99] width 36 height 10
click at [372, 52] on span "Select a Mob" at bounding box center [388, 58] width 101 height 16
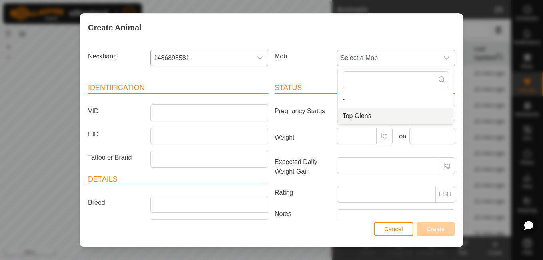
click at [351, 118] on span "Top Glens" at bounding box center [357, 116] width 29 height 10
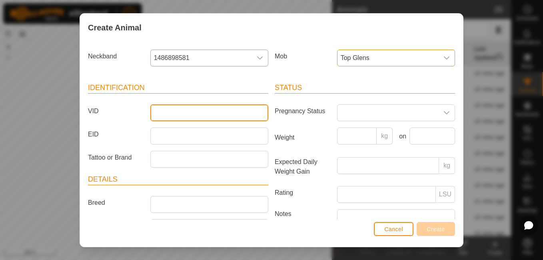
click at [228, 114] on input "VID" at bounding box center [209, 112] width 118 height 17
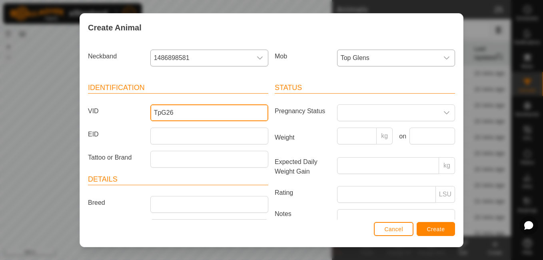
type input "TpG26"
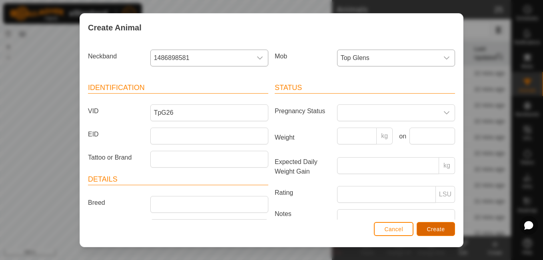
click at [429, 226] on span "Create" at bounding box center [436, 229] width 18 height 6
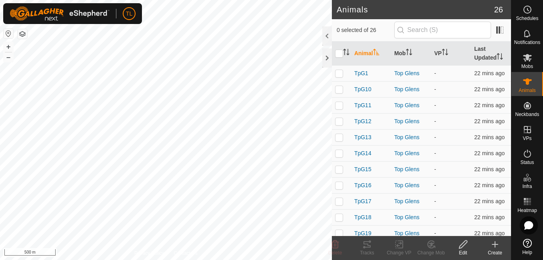
click at [492, 246] on icon at bounding box center [495, 245] width 10 height 10
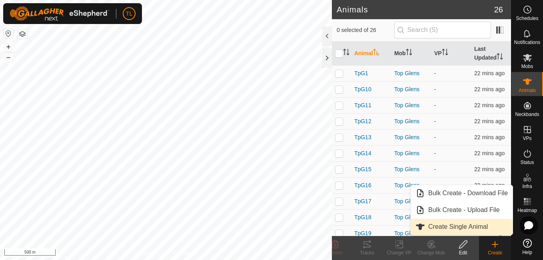
click at [479, 228] on link "Create Single Animal" at bounding box center [462, 227] width 102 height 16
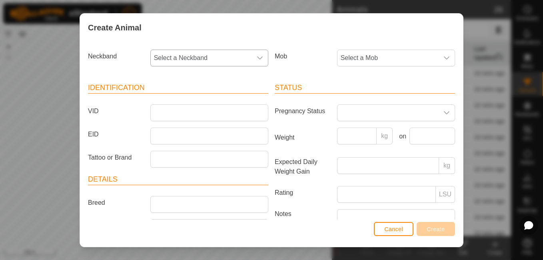
click at [259, 64] on div "dropdown trigger" at bounding box center [260, 58] width 16 height 16
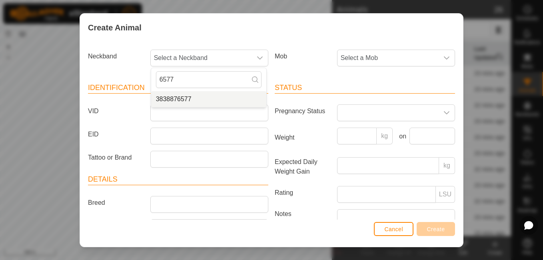
type input "6577"
click at [230, 94] on li "3838876577" at bounding box center [208, 99] width 115 height 16
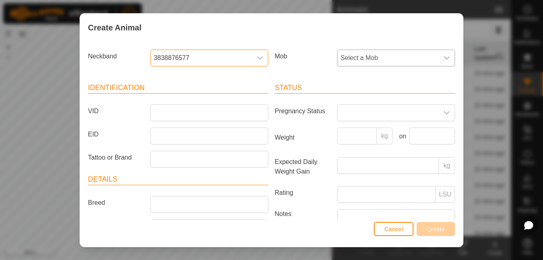
click at [382, 51] on span "Select a Mob" at bounding box center [388, 58] width 101 height 16
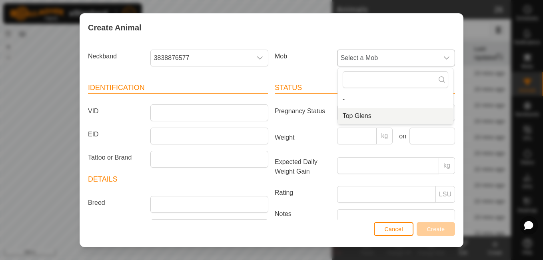
click at [352, 113] on span "Top Glens" at bounding box center [357, 116] width 29 height 10
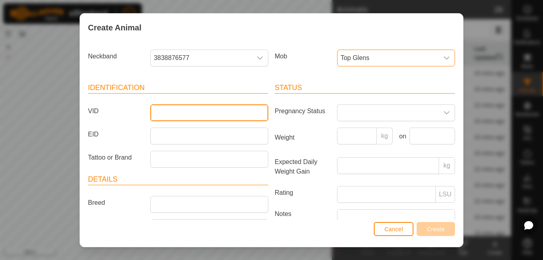
click at [244, 118] on input "VID" at bounding box center [209, 112] width 118 height 17
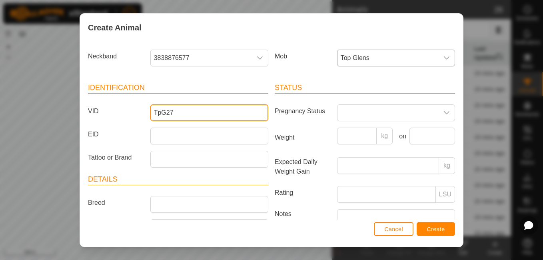
type input "TpG27"
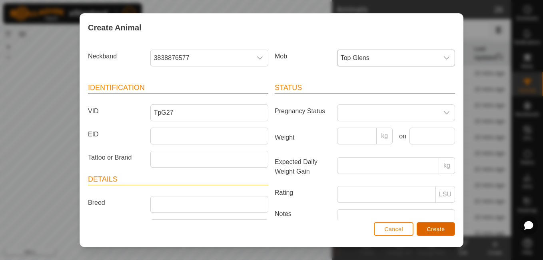
click at [433, 226] on span "Create" at bounding box center [436, 229] width 18 height 6
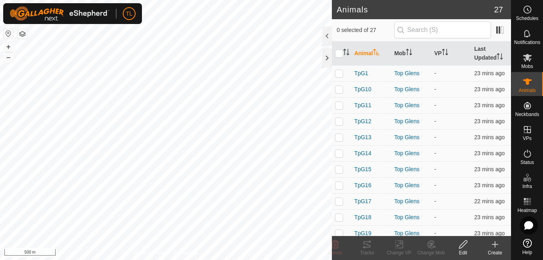
click at [494, 241] on icon at bounding box center [495, 245] width 10 height 10
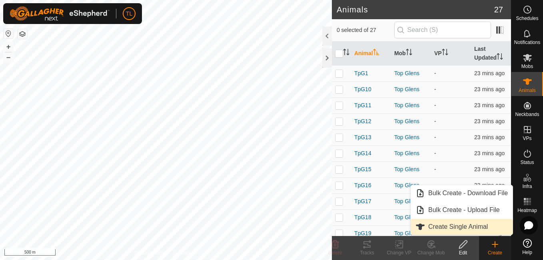
click at [480, 224] on span "Create Single Animal" at bounding box center [458, 227] width 60 height 10
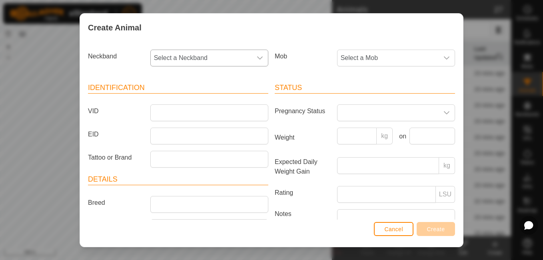
click at [256, 63] on div "dropdown trigger" at bounding box center [260, 58] width 16 height 16
type input "4665"
click at [217, 100] on li "3734574665" at bounding box center [208, 99] width 115 height 16
click at [361, 55] on span "Select a Mob" at bounding box center [388, 58] width 101 height 16
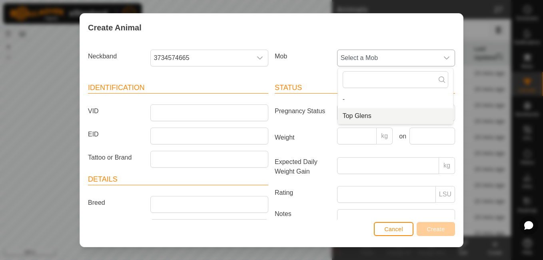
click at [350, 111] on li "Top Glens" at bounding box center [395, 116] width 115 height 16
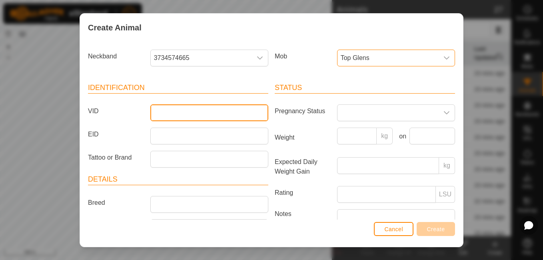
click at [194, 117] on input "VID" at bounding box center [209, 112] width 118 height 17
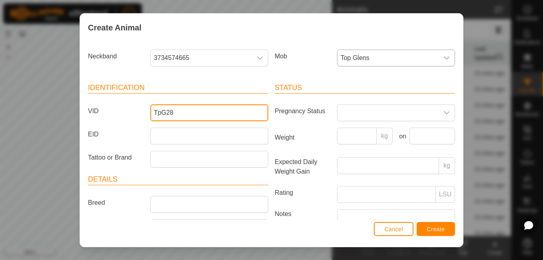
type input "TpG28"
click at [352, 182] on article "Status Pregnancy Status Weight kg on Expected Daily Weight Gain kg Rating LSU N…" at bounding box center [365, 169] width 180 height 175
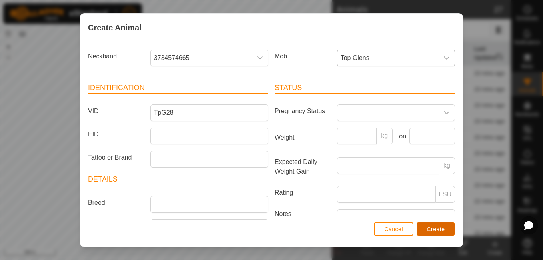
click at [430, 235] on button "Create" at bounding box center [436, 229] width 38 height 14
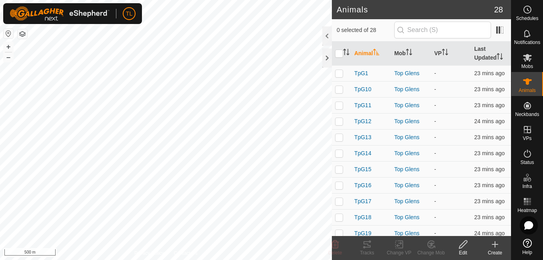
click at [494, 247] on icon at bounding box center [495, 245] width 10 height 10
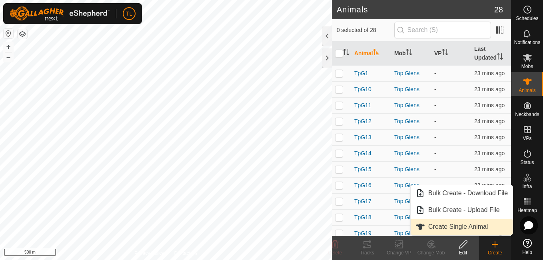
click at [485, 231] on span "Create Single Animal" at bounding box center [458, 227] width 60 height 10
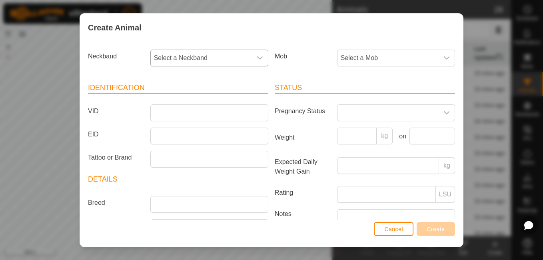
click at [248, 58] on span "Select a Neckband" at bounding box center [201, 58] width 101 height 16
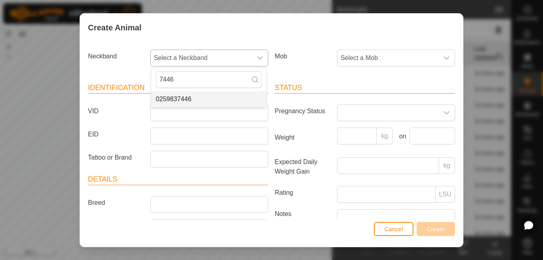
type input "7446"
click at [202, 100] on li "0259837446" at bounding box center [208, 99] width 115 height 16
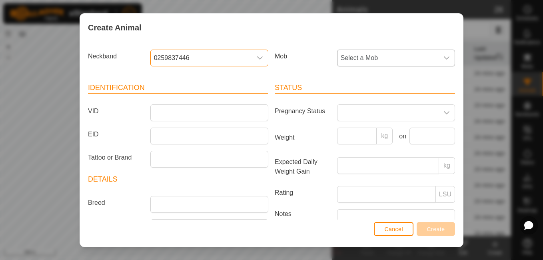
click at [360, 60] on span "Select a Mob" at bounding box center [388, 58] width 101 height 16
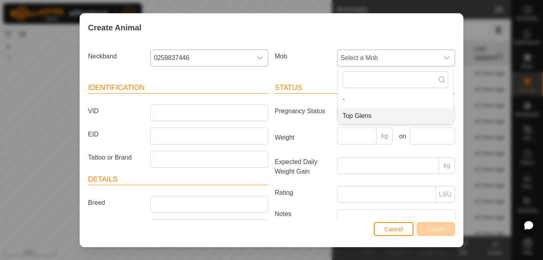
click at [359, 112] on span "Top Glens" at bounding box center [357, 116] width 29 height 10
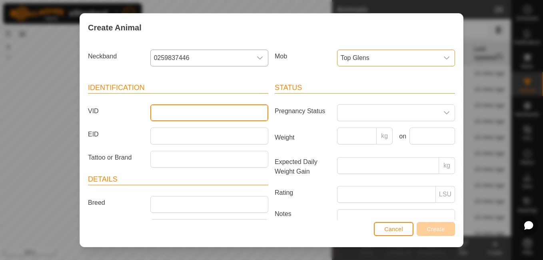
click at [233, 113] on input "VID" at bounding box center [209, 112] width 118 height 17
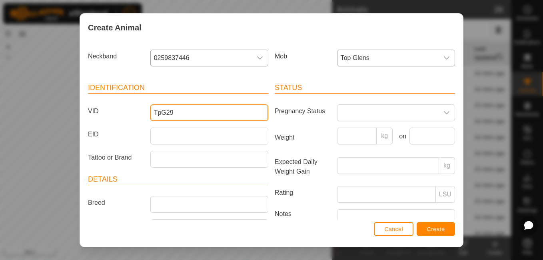
type input "TpG29"
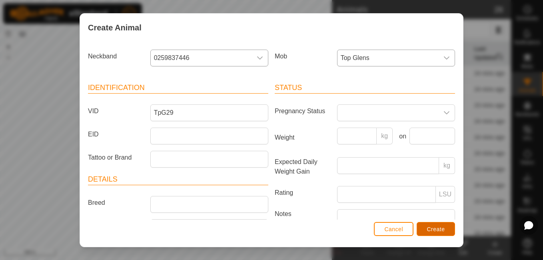
click at [431, 225] on button "Create" at bounding box center [436, 229] width 38 height 14
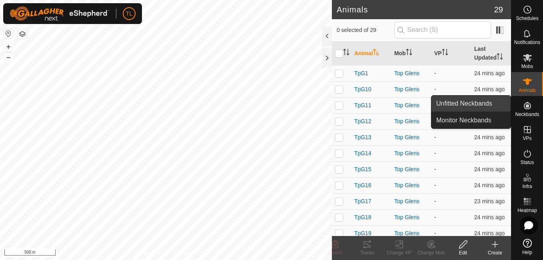
click at [489, 100] on span "Unfitted Neckbands" at bounding box center [464, 104] width 56 height 10
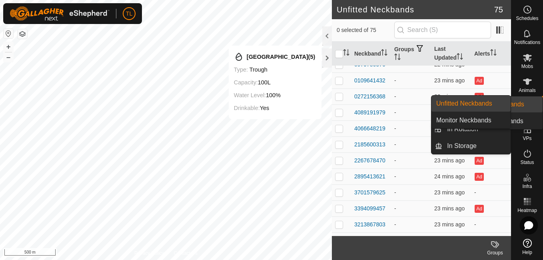
scroll to position [170, 0]
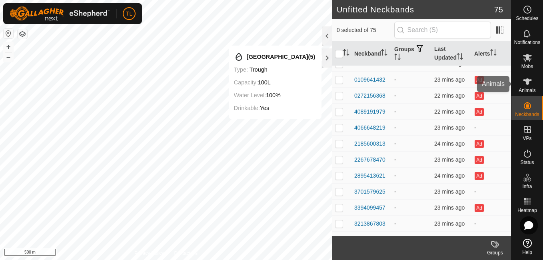
click at [524, 83] on icon at bounding box center [528, 82] width 10 height 10
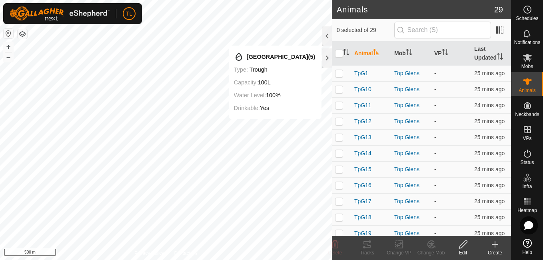
click at [494, 244] on icon at bounding box center [495, 244] width 6 height 0
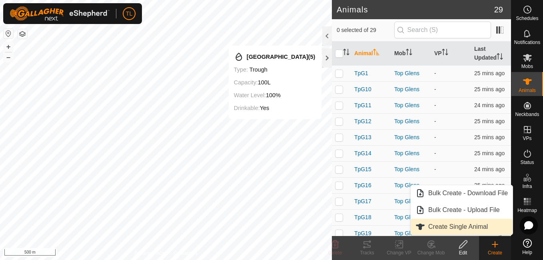
click at [482, 228] on link "Create Single Animal" at bounding box center [462, 227] width 102 height 16
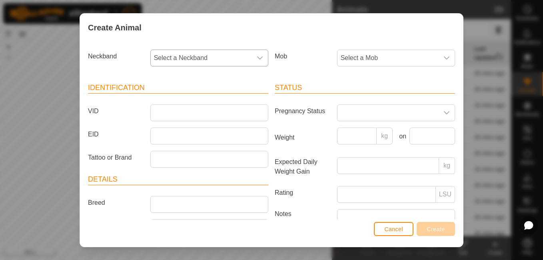
click at [226, 59] on span "Select a Neckband" at bounding box center [201, 58] width 101 height 16
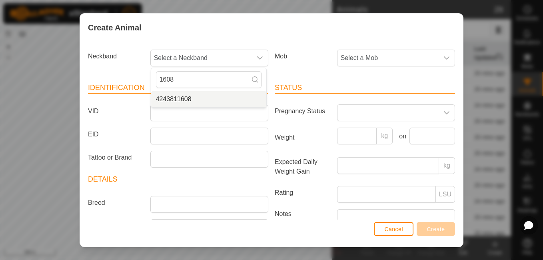
type input "1608"
click at [212, 92] on li "4243811608" at bounding box center [208, 99] width 115 height 16
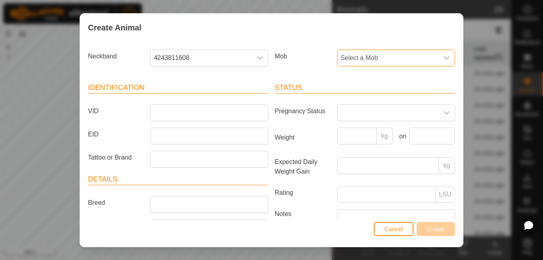
drag, startPoint x: 366, startPoint y: 60, endPoint x: 354, endPoint y: 58, distance: 11.4
click at [354, 58] on span "Select a Mob" at bounding box center [388, 58] width 101 height 16
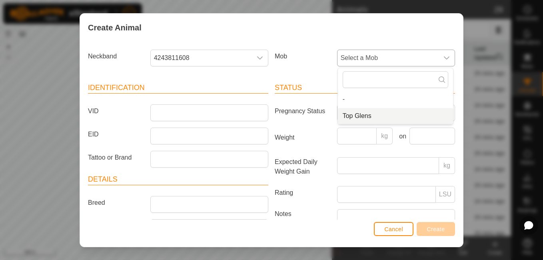
click at [353, 118] on li "Top Glens" at bounding box center [395, 116] width 115 height 16
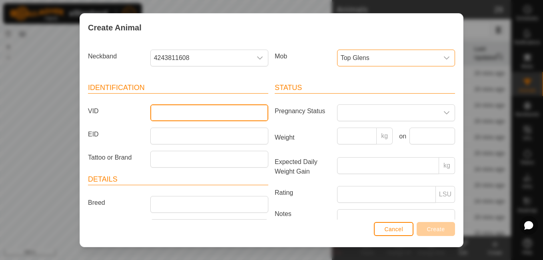
click at [224, 112] on input "VID" at bounding box center [209, 112] width 118 height 17
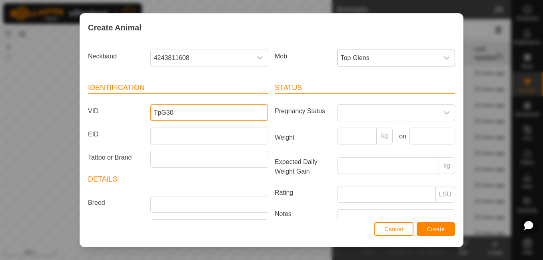
type input "TpG30"
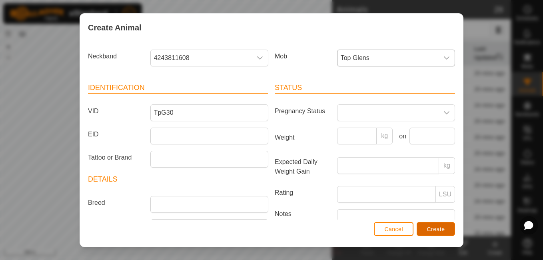
click at [438, 226] on span "Create" at bounding box center [436, 229] width 18 height 6
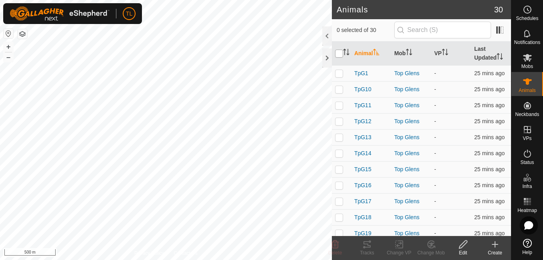
click at [337, 56] on input "checkbox" at bounding box center [339, 54] width 8 height 8
checkbox input "true"
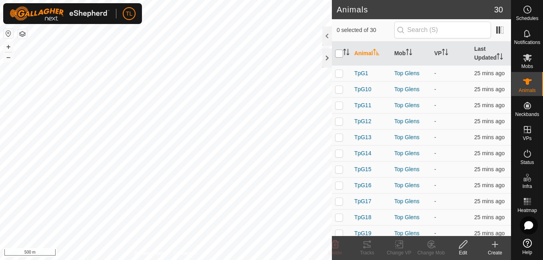
checkbox input "true"
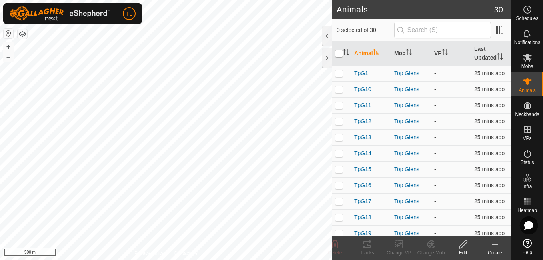
checkbox input "true"
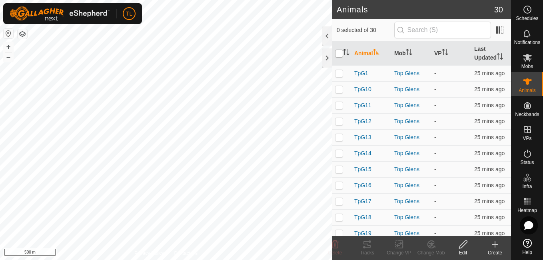
checkbox input "true"
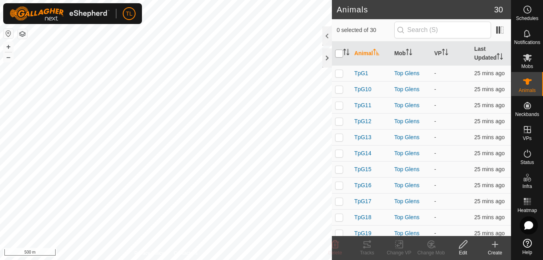
checkbox input "true"
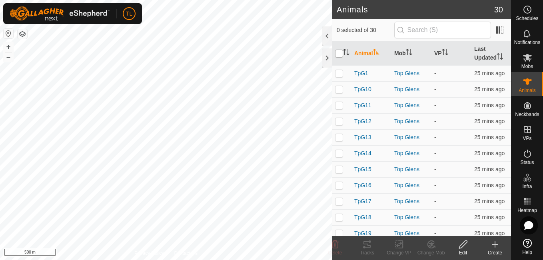
checkbox input "true"
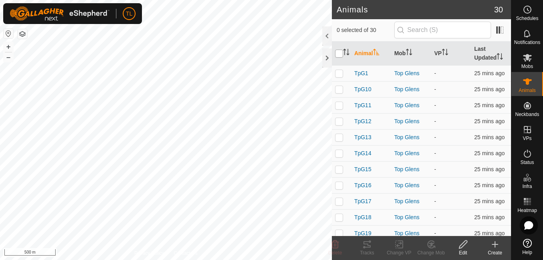
checkbox input "true"
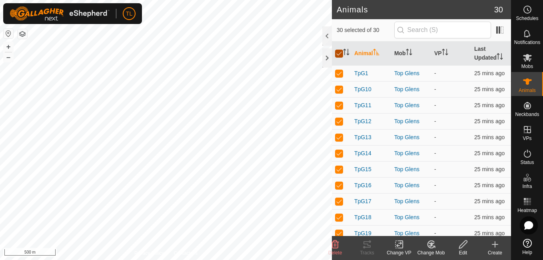
click at [337, 56] on input "checkbox" at bounding box center [339, 54] width 8 height 8
checkbox input "true"
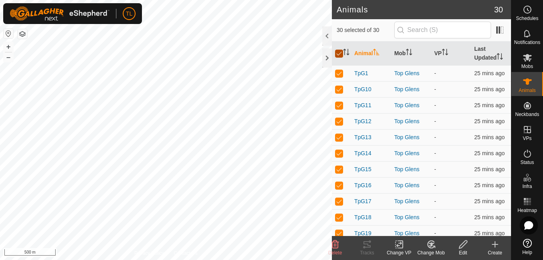
checkbox input "true"
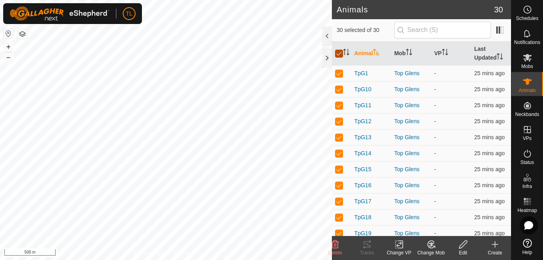
checkbox input "true"
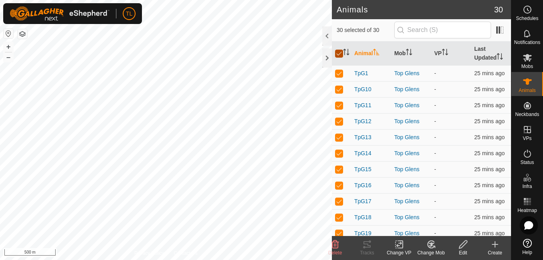
checkbox input "true"
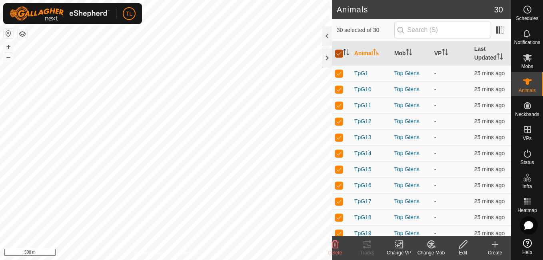
checkbox input "true"
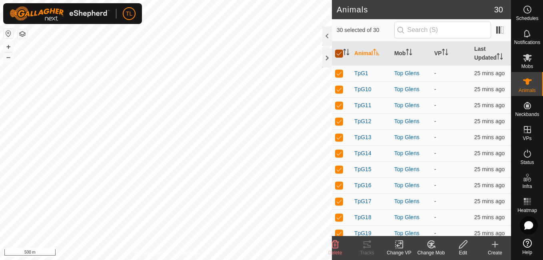
checkbox input "true"
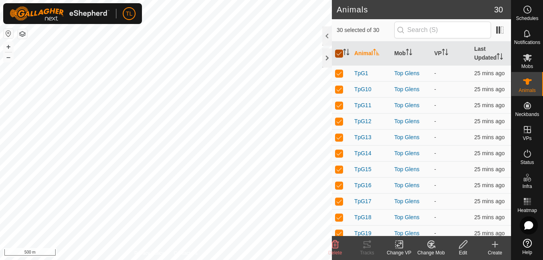
checkbox input "true"
drag, startPoint x: 530, startPoint y: 60, endPoint x: 526, endPoint y: 58, distance: 4.7
click at [526, 58] on icon at bounding box center [527, 58] width 9 height 8
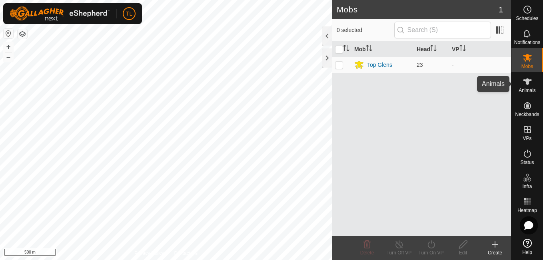
click at [527, 81] on icon at bounding box center [527, 81] width 9 height 6
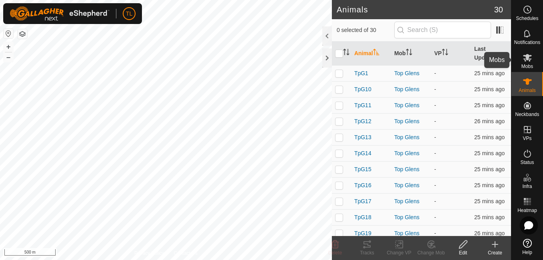
click at [527, 64] on span "Mobs" at bounding box center [527, 66] width 12 height 5
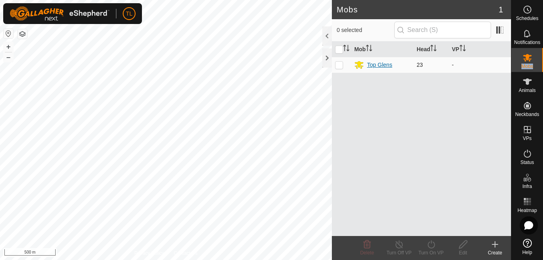
click at [368, 66] on div "Top Glens" at bounding box center [379, 65] width 25 height 8
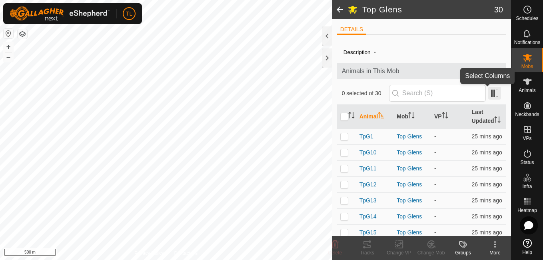
click at [489, 93] on span at bounding box center [494, 93] width 13 height 13
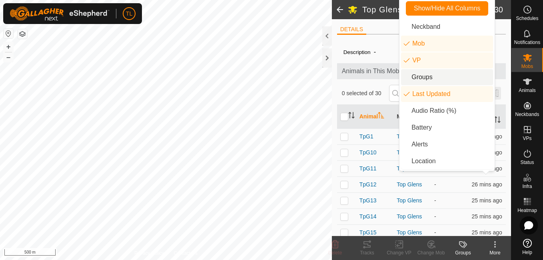
click at [489, 93] on li "Last Updated" at bounding box center [447, 94] width 92 height 16
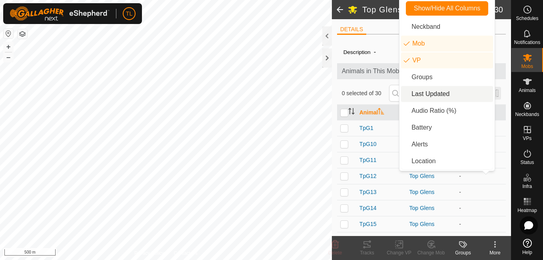
click at [489, 93] on li "Last Updated" at bounding box center [447, 94] width 92 height 16
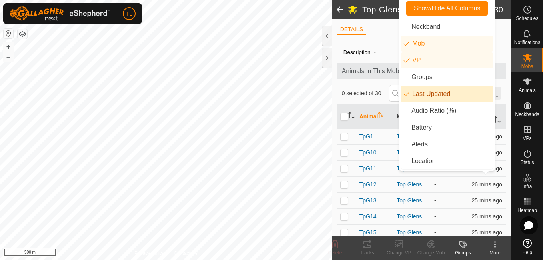
click at [489, 93] on li "Last Updated" at bounding box center [447, 94] width 92 height 16
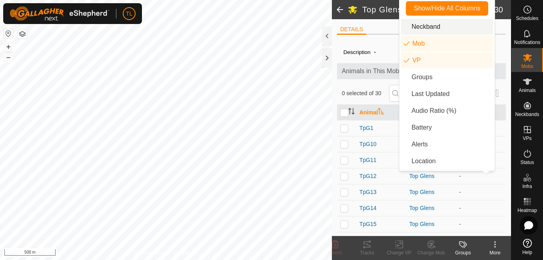
click at [340, 10] on span at bounding box center [340, 9] width 16 height 19
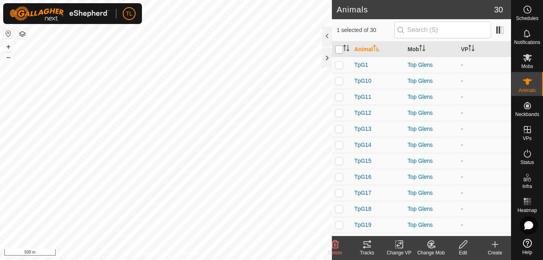
click at [339, 50] on input "checkbox" at bounding box center [339, 50] width 8 height 8
checkbox input "true"
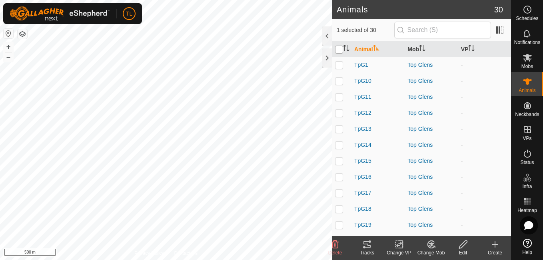
checkbox input "true"
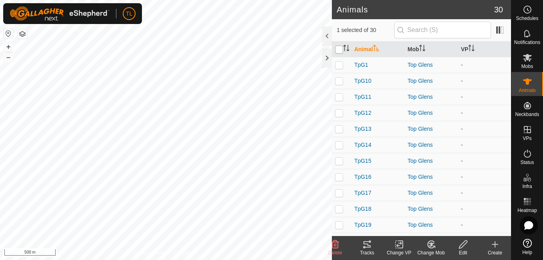
checkbox input "true"
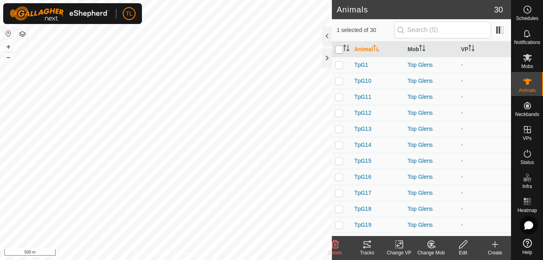
checkbox input "true"
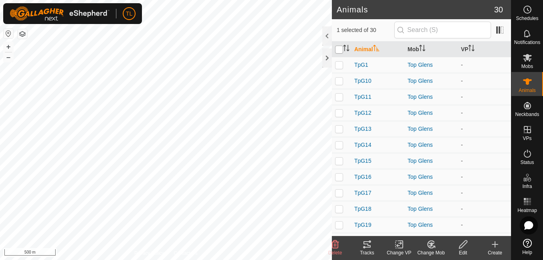
checkbox input "true"
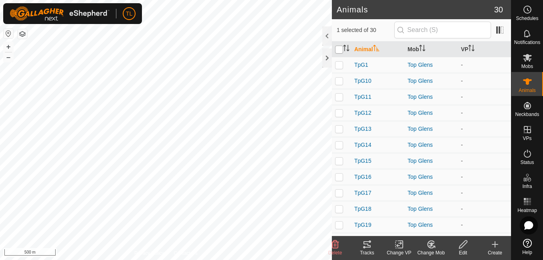
checkbox input "true"
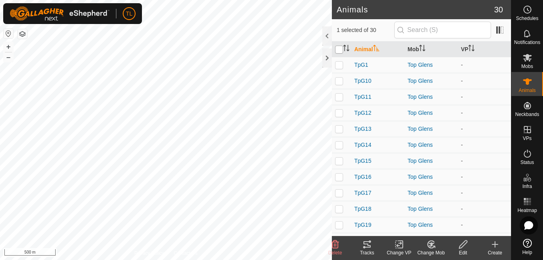
checkbox input "true"
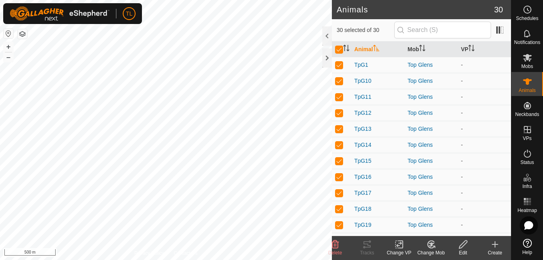
click at [464, 242] on icon at bounding box center [463, 244] width 8 height 8
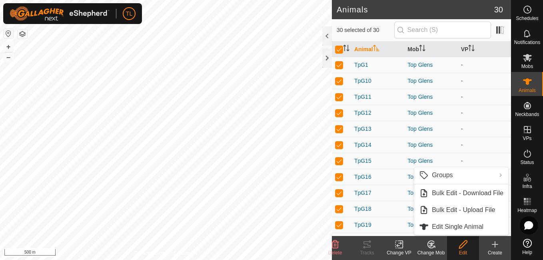
click at [464, 242] on icon at bounding box center [463, 244] width 8 height 8
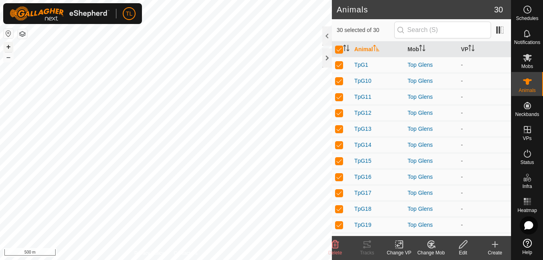
click at [4, 50] on button "+" at bounding box center [9, 47] width 10 height 10
click at [0, 260] on html "TL Schedules Notifications Mobs Animals Neckbands VPs Status Infra Heatmap Help…" at bounding box center [271, 130] width 543 height 260
click at [534, 63] on es-mob-svg-icon at bounding box center [527, 57] width 14 height 13
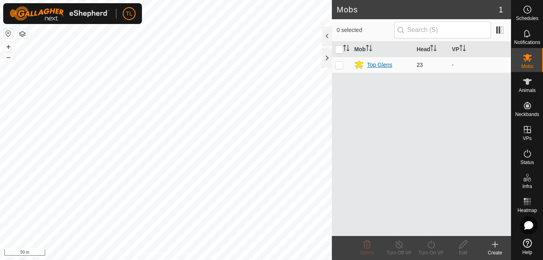
click at [371, 65] on div "Top Glens" at bounding box center [379, 65] width 25 height 8
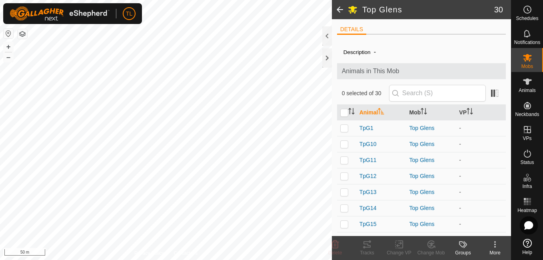
click at [364, 51] on label "Description" at bounding box center [357, 52] width 27 height 6
click at [496, 245] on icon at bounding box center [495, 245] width 10 height 10
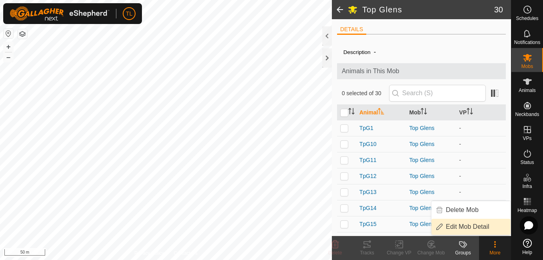
click at [468, 231] on link "Edit Mob Detail" at bounding box center [470, 227] width 79 height 16
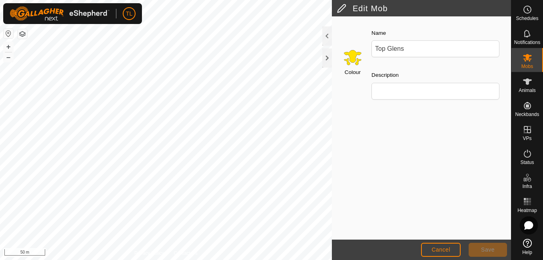
click at [351, 55] on input "Select a color" at bounding box center [352, 57] width 19 height 19
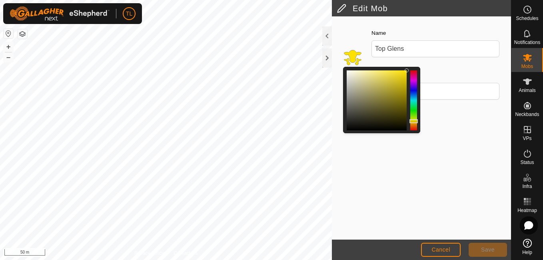
click at [415, 112] on div at bounding box center [413, 100] width 7 height 60
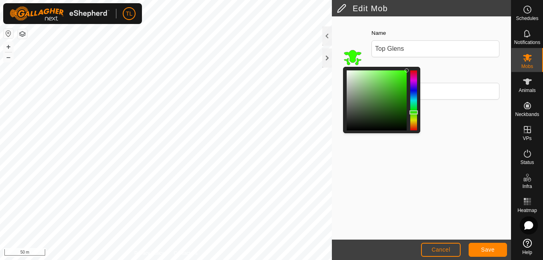
click at [412, 78] on div at bounding box center [413, 100] width 7 height 60
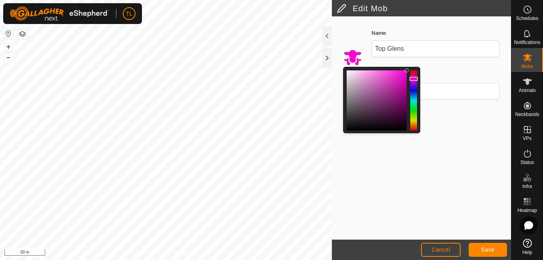
click at [471, 143] on div "Colour Name Top Glens Description" at bounding box center [421, 127] width 179 height 223
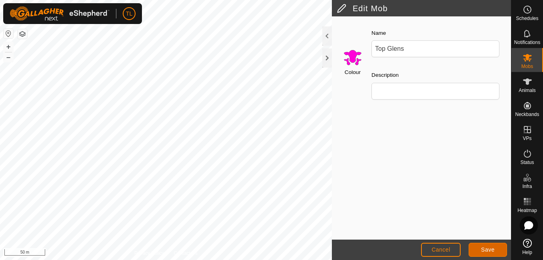
click at [484, 248] on span "Save" at bounding box center [488, 249] width 14 height 6
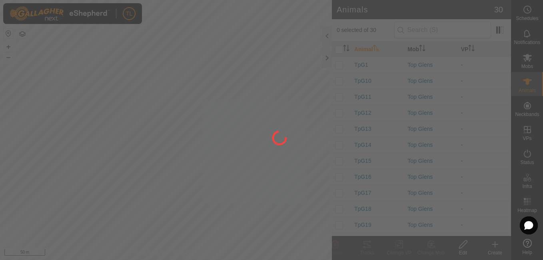
click at [285, 78] on div at bounding box center [271, 130] width 543 height 260
